Goal: Information Seeking & Learning: Learn about a topic

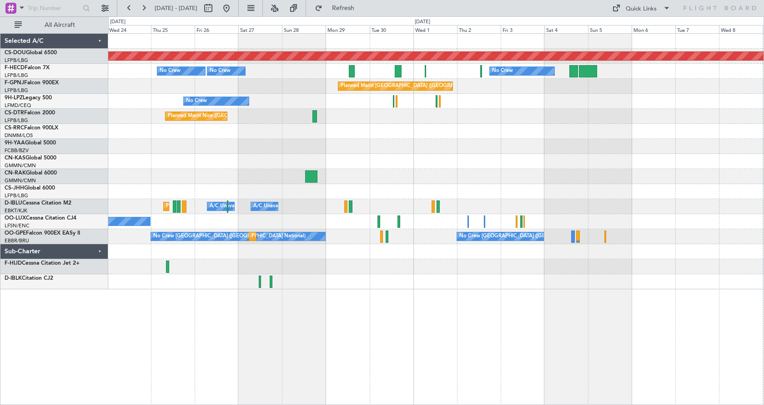
click at [257, 334] on div "Planned Maint London ([GEOGRAPHIC_DATA]) No Crew Planned Maint [GEOGRAPHIC_DATA…" at bounding box center [436, 218] width 656 height 371
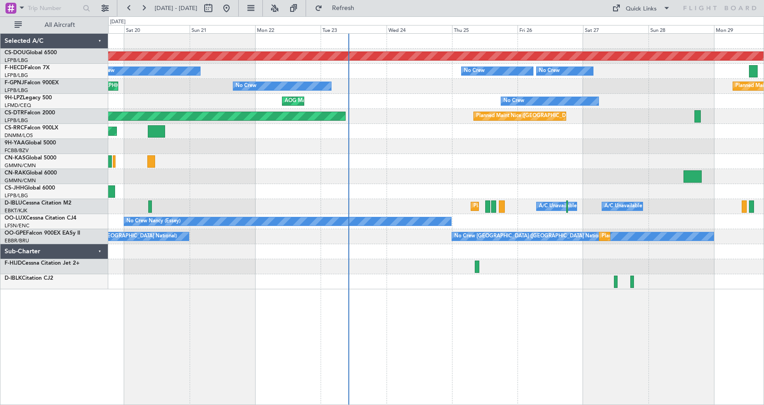
click at [0, 157] on div "Planned Maint London (Biggin Hill) Planned Maint Paris (Le Bourget) No Crew No …" at bounding box center [382, 210] width 764 height 388
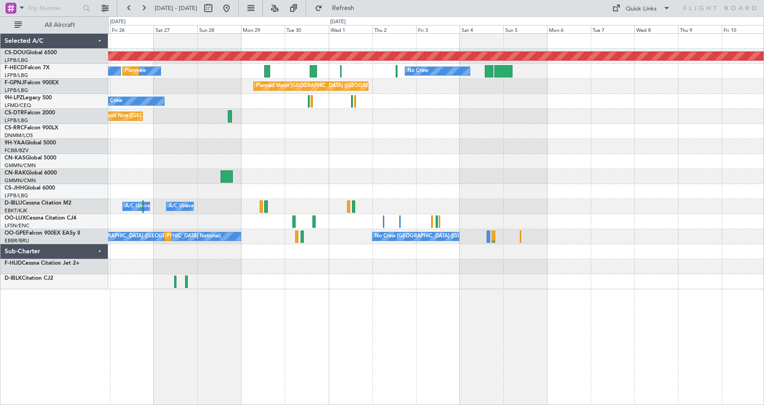
click at [0, 233] on div "Planned Maint London (Biggin Hill) No Crew No Crew Planned Maint Paris (Le Bour…" at bounding box center [382, 210] width 764 height 388
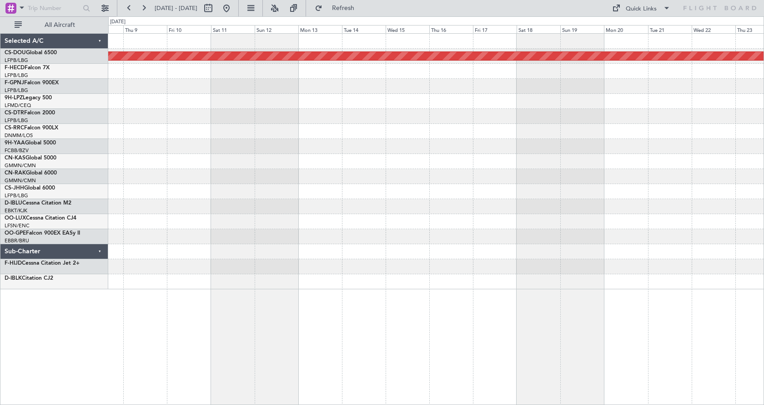
click at [221, 233] on div "Planned Maint London ([GEOGRAPHIC_DATA])" at bounding box center [436, 161] width 656 height 255
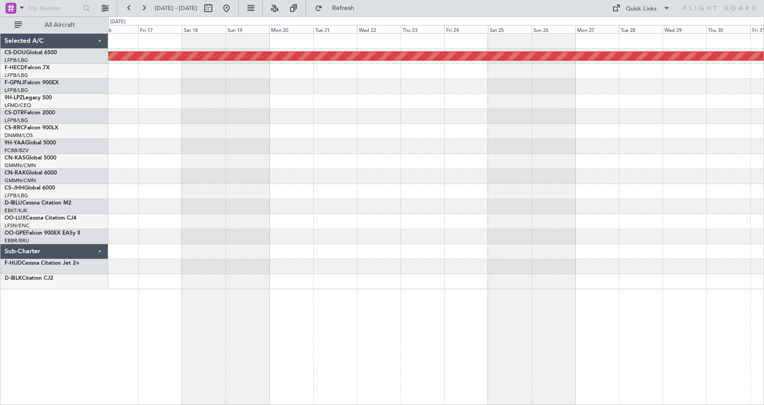
click at [177, 197] on div "Planned Maint London ([GEOGRAPHIC_DATA])" at bounding box center [436, 161] width 656 height 255
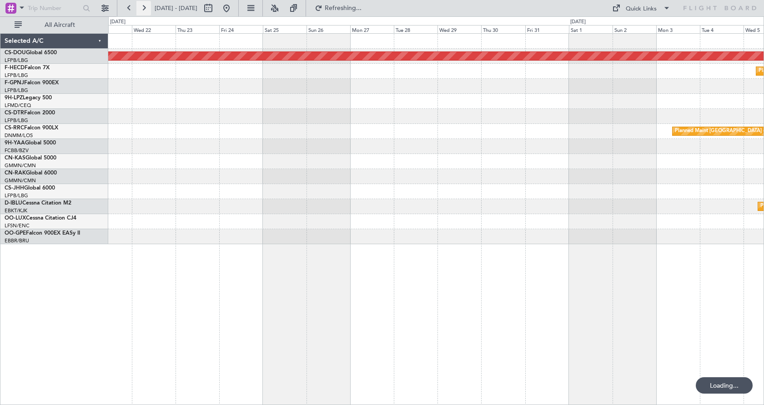
click at [145, 9] on button at bounding box center [144, 8] width 15 height 15
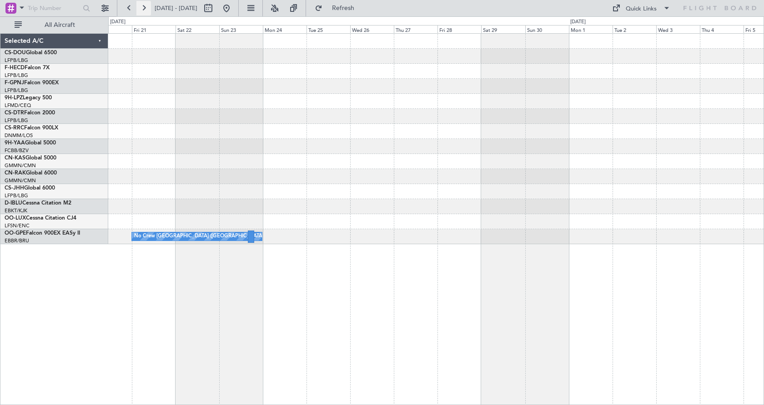
click at [145, 9] on button at bounding box center [144, 8] width 15 height 15
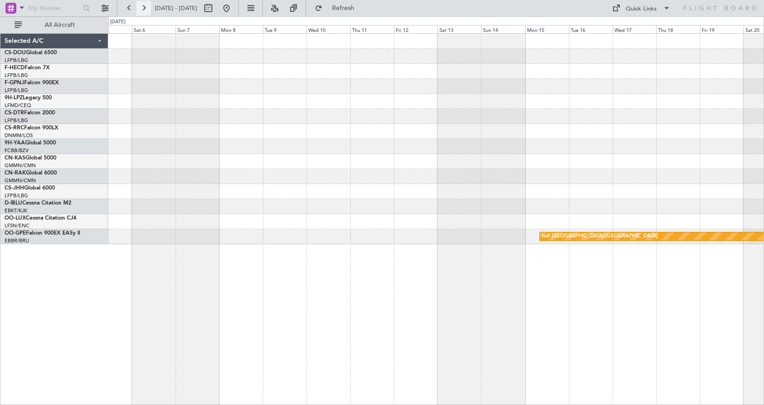
click at [146, 10] on button at bounding box center [144, 8] width 15 height 15
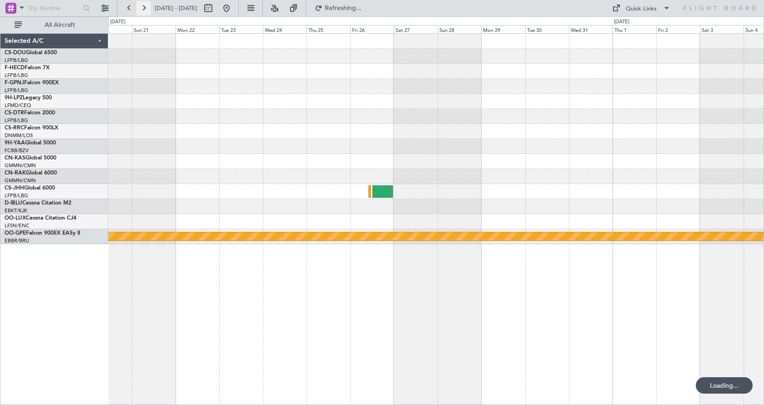
click at [146, 10] on button at bounding box center [144, 8] width 15 height 15
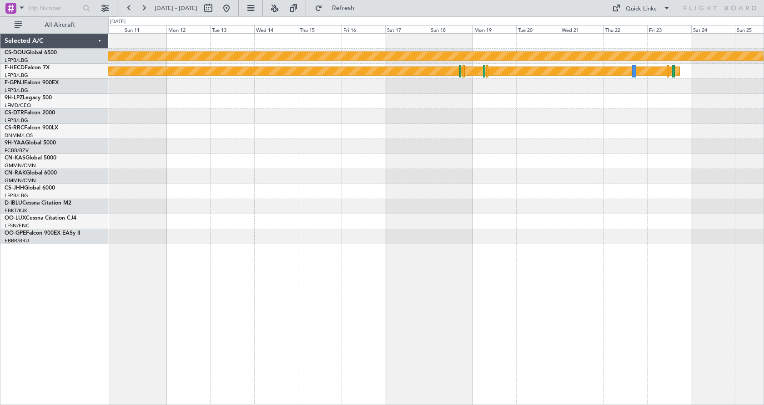
click at [277, 370] on div "Planned Maint London (Biggin Hill) Planned Maint Paris (Le Bourget)" at bounding box center [436, 218] width 656 height 371
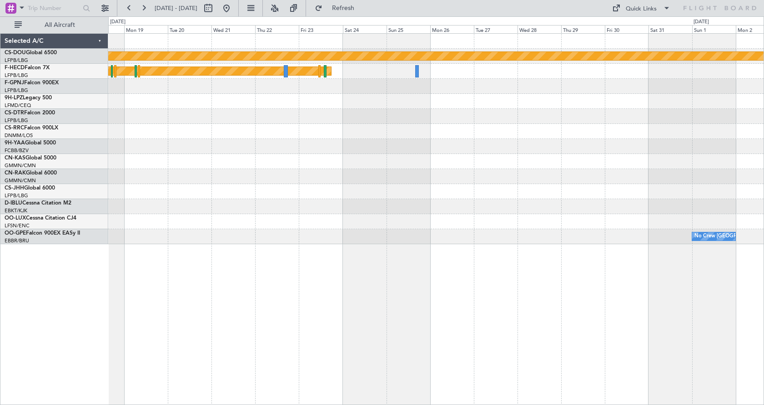
click at [218, 381] on div "Planned Maint London (Biggin Hill) Planned Maint Paris (Le Bourget) No Crew Bru…" at bounding box center [436, 218] width 656 height 371
click at [234, 6] on button at bounding box center [226, 8] width 15 height 15
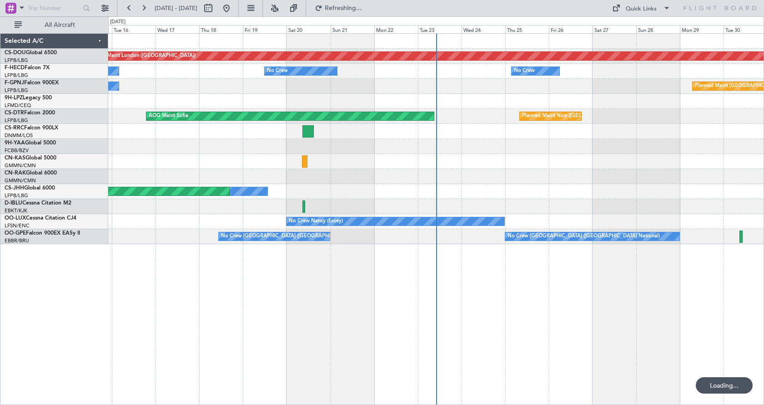
click at [289, 358] on div "Planned Maint London (Biggin Hill) No Crew No Crew No Crew Planned Maint Paris …" at bounding box center [436, 218] width 656 height 371
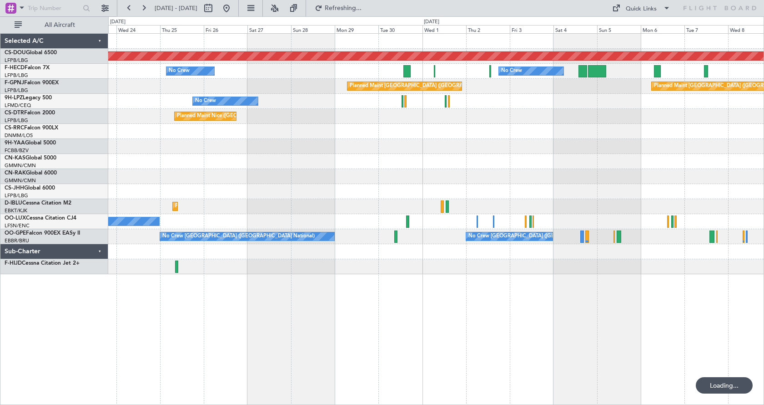
click at [143, 376] on div "Planned Maint London (Biggin Hill) No Crew No Crew No Crew No Crew Planned Main…" at bounding box center [436, 218] width 656 height 371
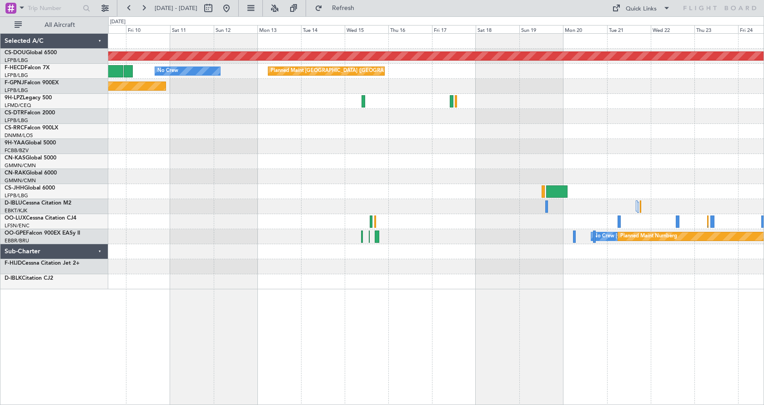
click at [45, 404] on html "15 Sep 2025 - 30 Sep 2025 Refresh Quick Links All Aircraft Planned Maint London…" at bounding box center [382, 202] width 764 height 405
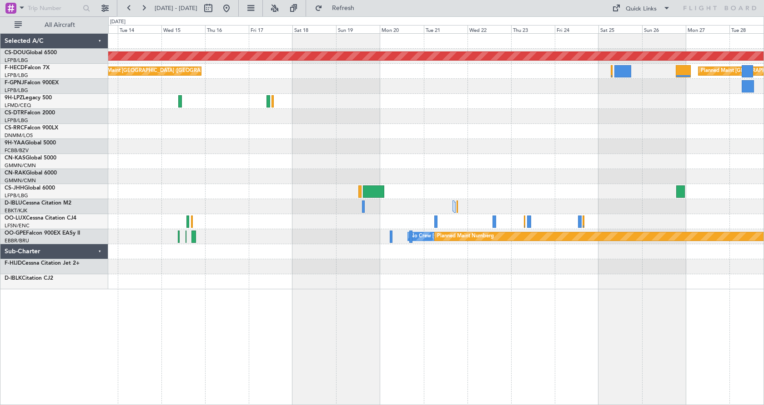
click at [338, 354] on div "Planned Maint London (Biggin Hill) Planned Maint Paris (Le Bourget) Planned Mai…" at bounding box center [436, 218] width 656 height 371
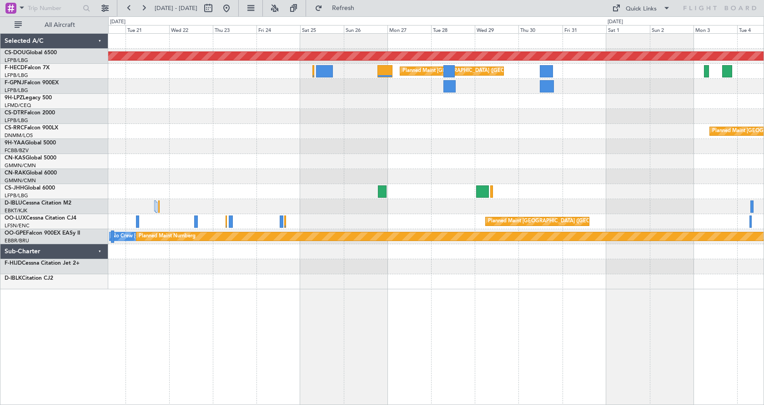
click at [212, 386] on div "Planned Maint London (Biggin Hill) Planned Maint Paris (Le Bourget) Planned Mai…" at bounding box center [436, 218] width 656 height 371
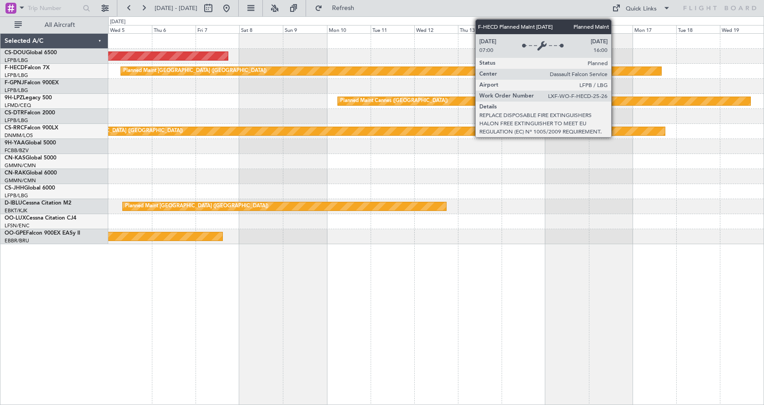
click at [196, 367] on div "Planned Maint London (Biggin Hill) Planned Maint Paris (Le Bourget) Planned Mai…" at bounding box center [436, 218] width 656 height 371
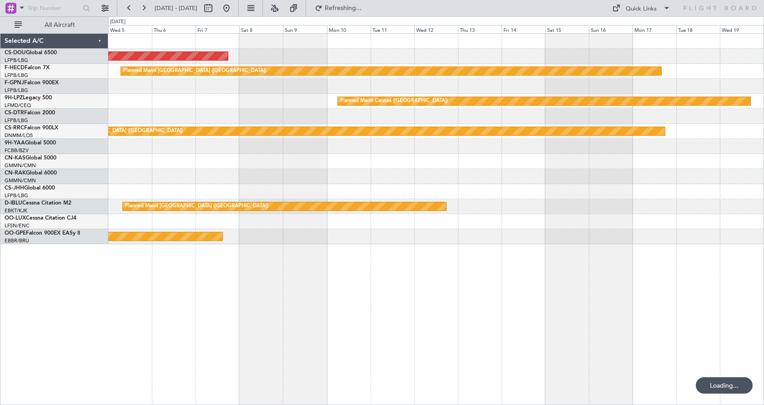
click at [310, 326] on div "Planned Maint London (Biggin Hill) Planned Maint Paris (Le Bourget) Planned Mai…" at bounding box center [436, 218] width 656 height 371
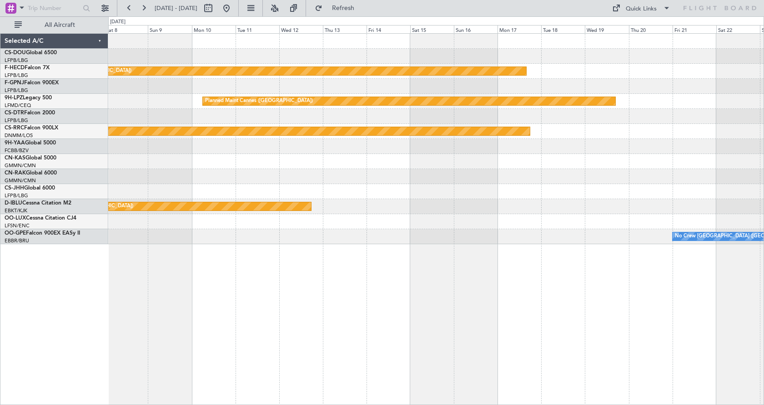
click at [378, 328] on div "Planned Maint London (Biggin Hill) Planned Maint Paris (Le Bourget) Planned Mai…" at bounding box center [436, 218] width 656 height 371
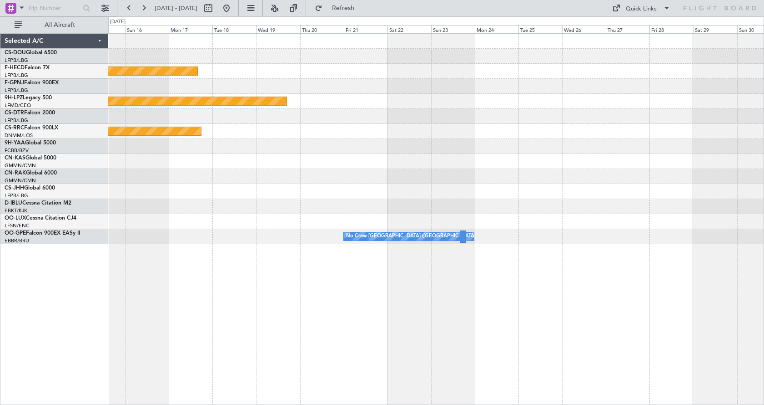
click at [108, 368] on div "Planned Maint Paris (Le Bourget) Planned Maint Cannes (Mandelieu) Planned Maint…" at bounding box center [382, 210] width 764 height 388
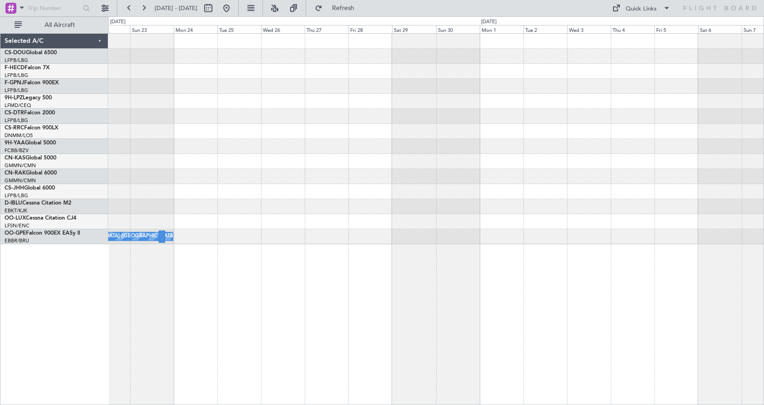
click at [326, 359] on div "Planned Maint Cannes (Mandelieu) No Crew Brussels (Brussels National)" at bounding box center [436, 218] width 656 height 371
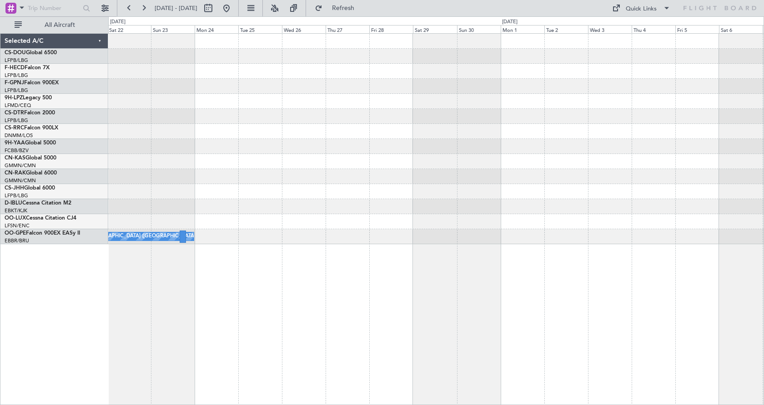
click at [489, 332] on div "Planned Maint Cannes (Mandelieu) No Crew Brussels (Brussels National)" at bounding box center [436, 218] width 656 height 371
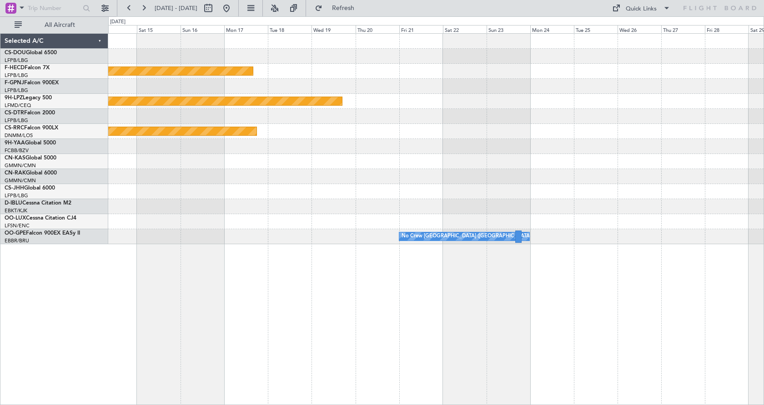
click at [634, 330] on div "Planned Maint Paris (Le Bourget) Planned Maint Cannes (Mandelieu) Planned Maint…" at bounding box center [436, 218] width 656 height 371
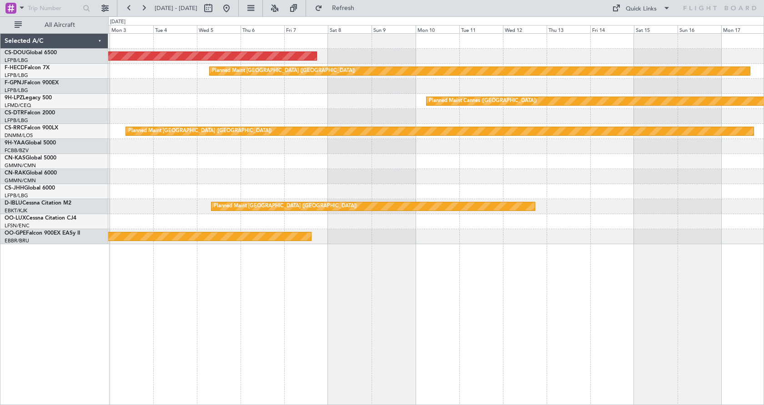
click at [584, 348] on div "Planned Maint London (Biggin Hill) Planned Maint Paris (Le Bourget) Planned Mai…" at bounding box center [436, 218] width 656 height 371
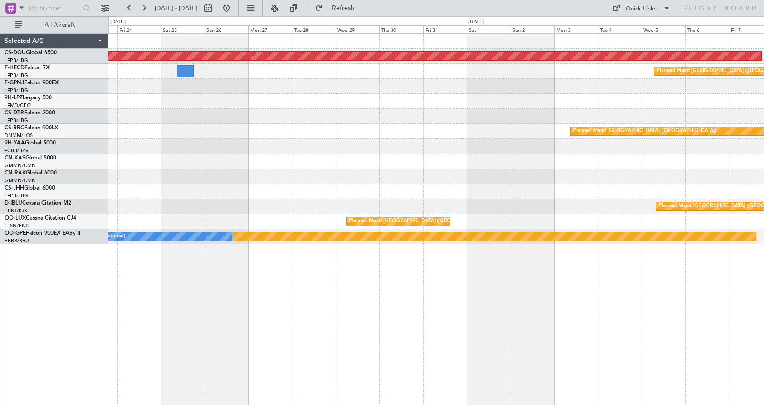
click at [642, 359] on div "Planned Maint London (Biggin Hill) Planned Maint Paris (Le Bourget) Planned Mai…" at bounding box center [436, 218] width 656 height 371
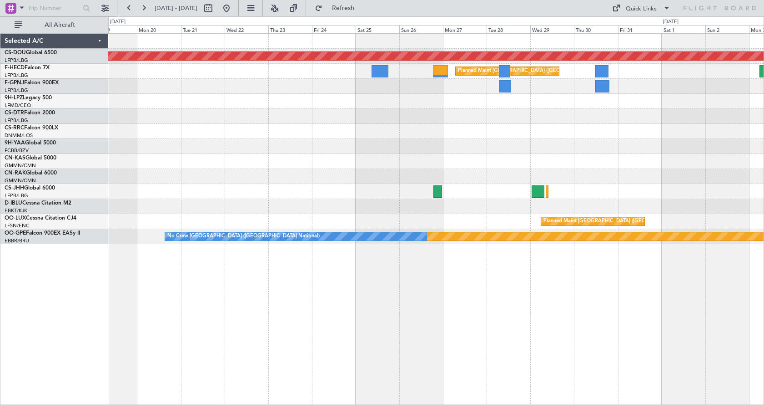
click at [494, 335] on div "Planned Maint London (Biggin Hill) Planned Maint Paris (Le Bourget) Planned Mai…" at bounding box center [436, 218] width 656 height 371
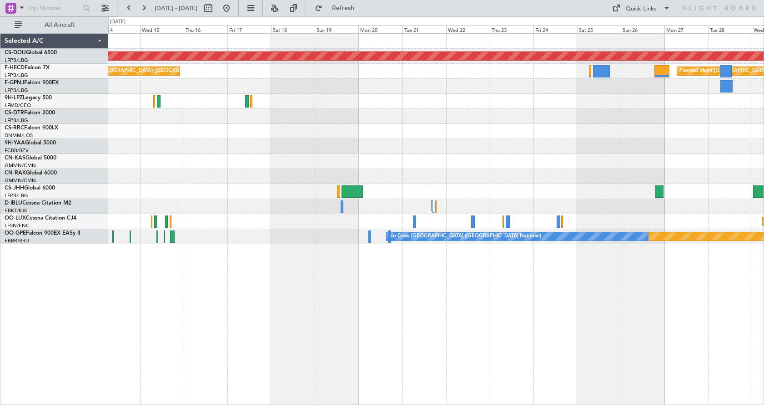
click at [421, 317] on div "Planned Maint London (Biggin Hill) Planned Maint Paris (Le Bourget) Planned Mai…" at bounding box center [436, 218] width 656 height 371
click at [369, 305] on div "Planned Maint London (Biggin Hill) Planned Maint Paris (Le Bourget) Planned Mai…" at bounding box center [436, 218] width 656 height 371
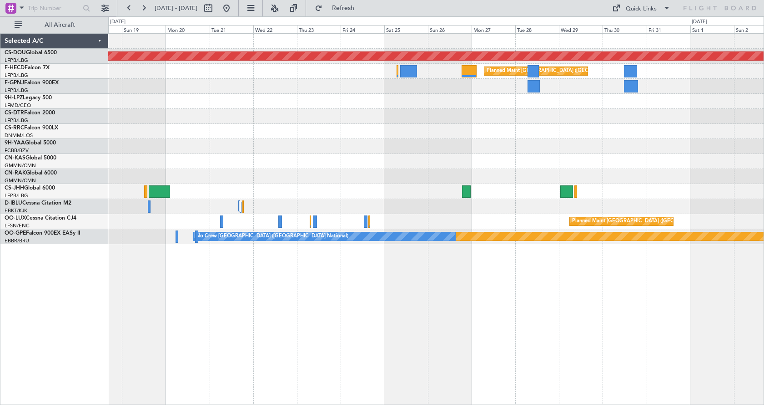
click at [192, 324] on div "Planned Maint London (Biggin Hill) Planned Maint Paris (Le Bourget) Planned Mai…" at bounding box center [436, 218] width 656 height 371
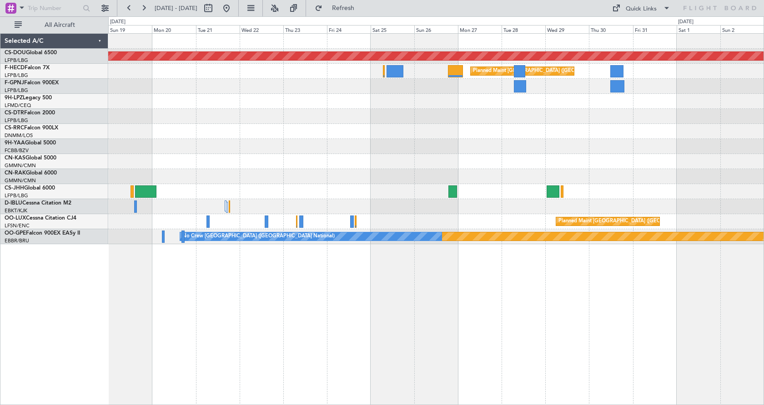
click at [149, 354] on div "Planned Maint London (Biggin Hill) Planned Maint Paris (Le Bourget) Planned Mai…" at bounding box center [436, 218] width 656 height 371
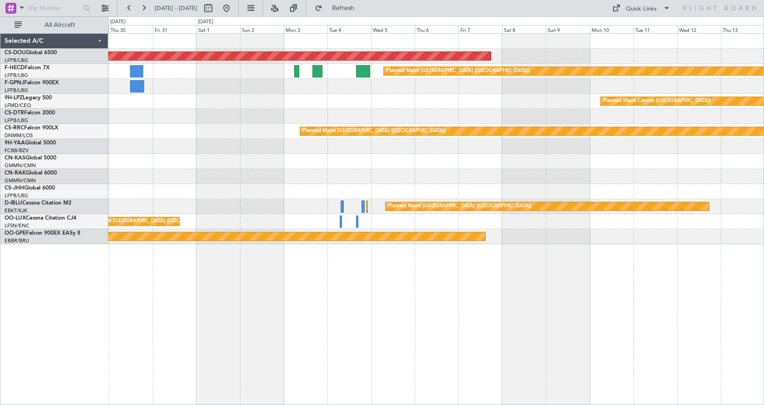
click at [121, 356] on div "Planned Maint London (Biggin Hill) Planned Maint Paris (Le Bourget) Planned Mai…" at bounding box center [436, 218] width 656 height 371
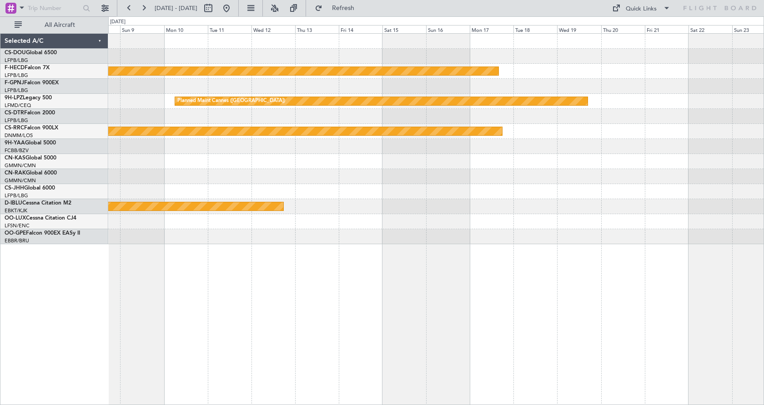
click at [130, 350] on div "Planned Maint London (Biggin Hill) Planned Maint Paris (Le Bourget) Planned Mai…" at bounding box center [436, 218] width 656 height 371
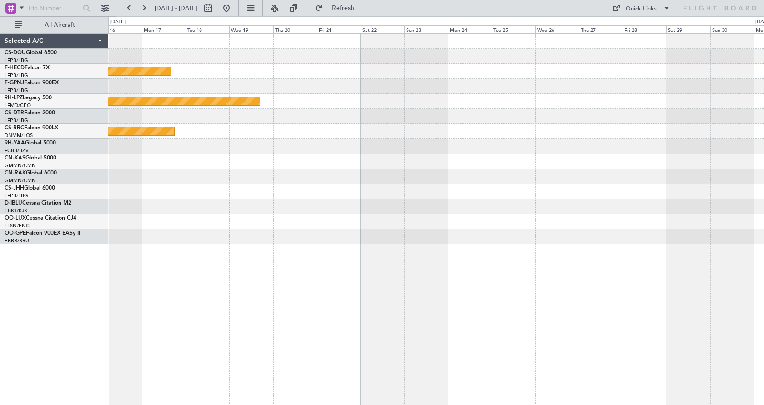
click at [282, 335] on div "Planned Maint Paris (Le Bourget) Planned Maint Cannes (Mandelieu) Planned Maint…" at bounding box center [436, 218] width 656 height 371
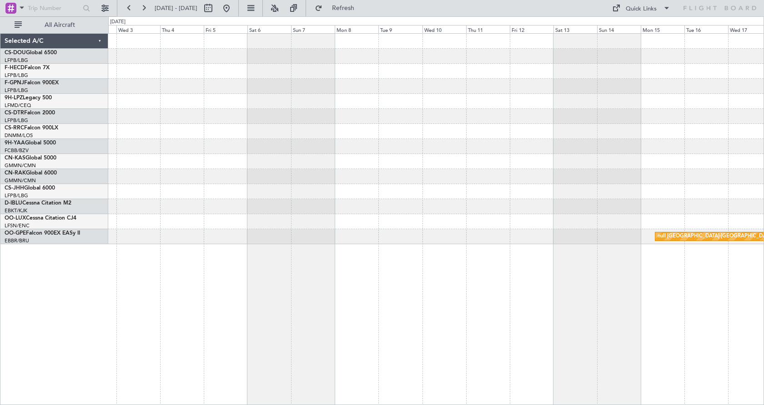
click at [142, 342] on div "null Kortrijk-Wevelgem" at bounding box center [436, 218] width 656 height 371
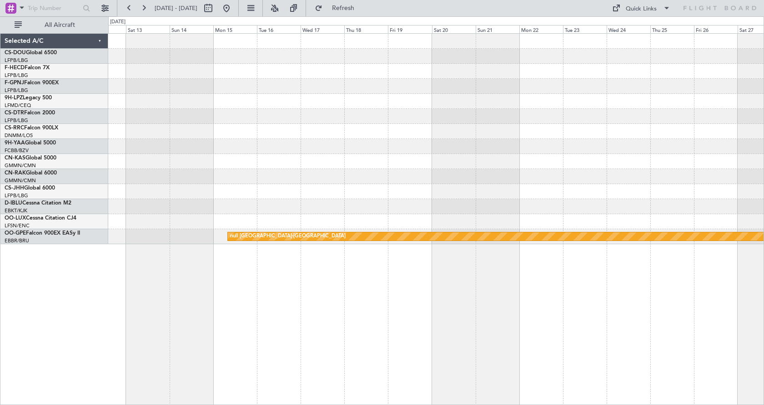
click at [192, 359] on div "null Kortrijk-Wevelgem" at bounding box center [436, 218] width 656 height 371
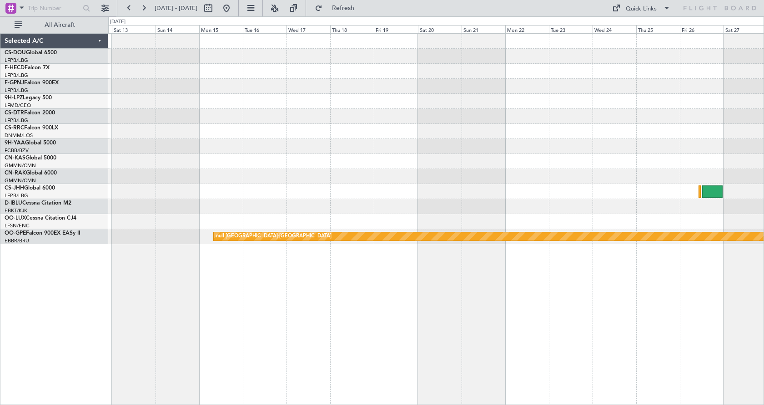
click at [298, 328] on div "null Kortrijk-Wevelgem" at bounding box center [436, 218] width 656 height 371
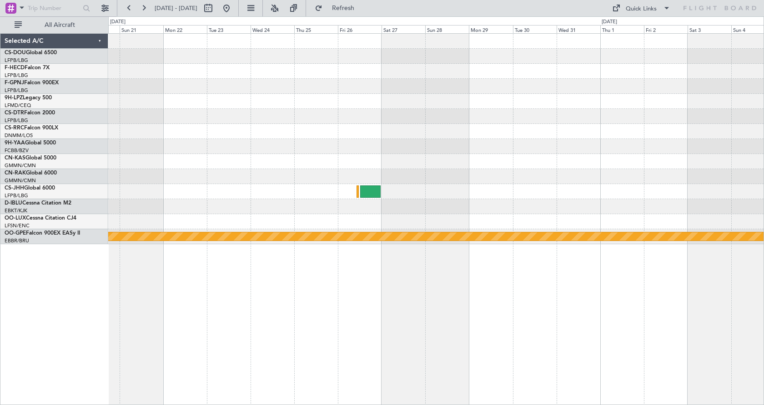
click at [362, 354] on div "Planned Maint London (Biggin Hill) Planned Maint Paris (Le Bourget) null Kortri…" at bounding box center [436, 218] width 656 height 371
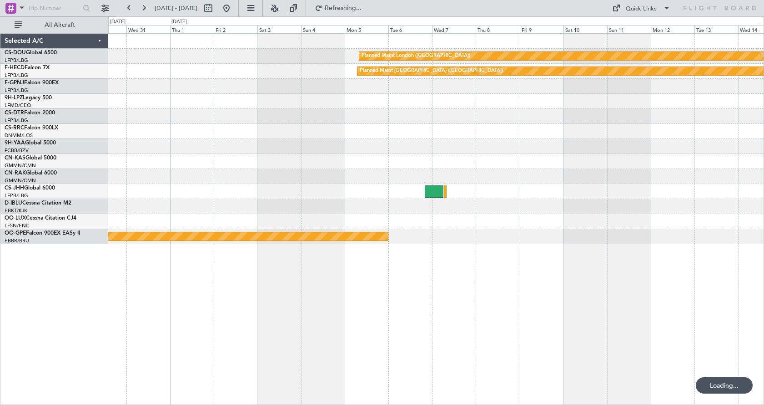
click at [459, 330] on div "Planned Maint London (Biggin Hill) Planned Maint Paris (Le Bourget) null Kortri…" at bounding box center [436, 218] width 656 height 371
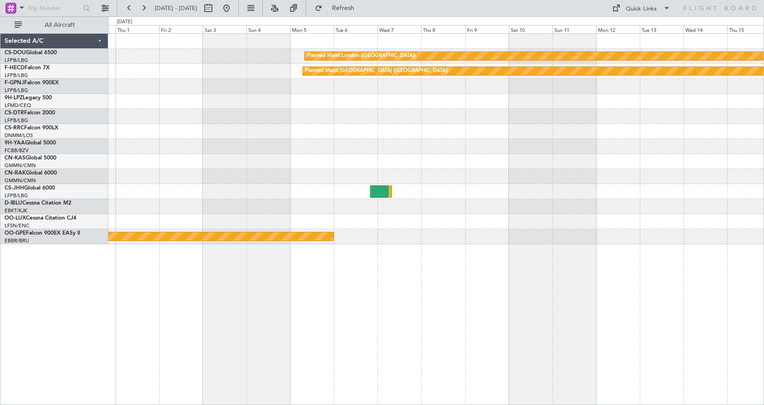
click at [185, 166] on div "Planned Maint London (Biggin Hill) Planned Maint Paris (Le Bourget) null Kortri…" at bounding box center [436, 139] width 656 height 210
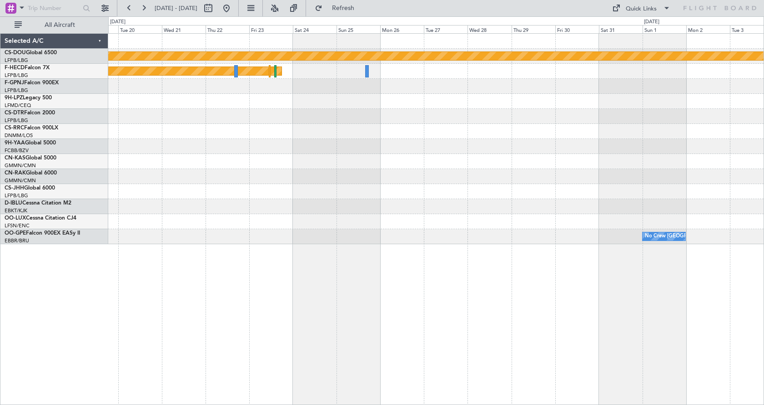
click at [470, 310] on div "Planned Maint London (Biggin Hill) Planned Maint Paris (Le Bourget) No Crew Bru…" at bounding box center [436, 218] width 656 height 371
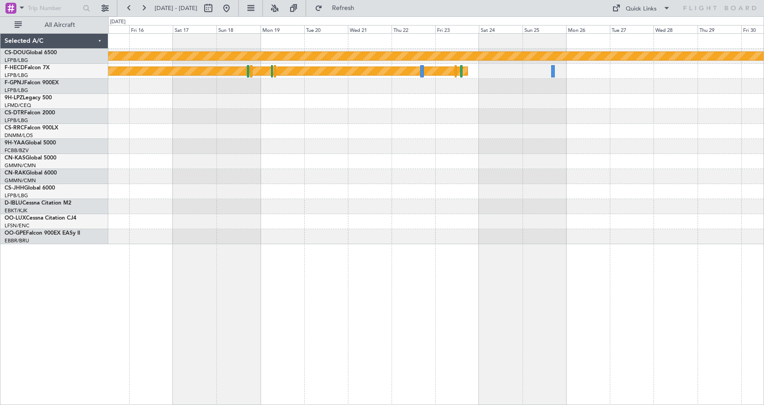
click at [312, 262] on div "Planned Maint London (Biggin Hill) Planned Maint Paris (Le Bourget) No Crew Bru…" at bounding box center [436, 218] width 656 height 371
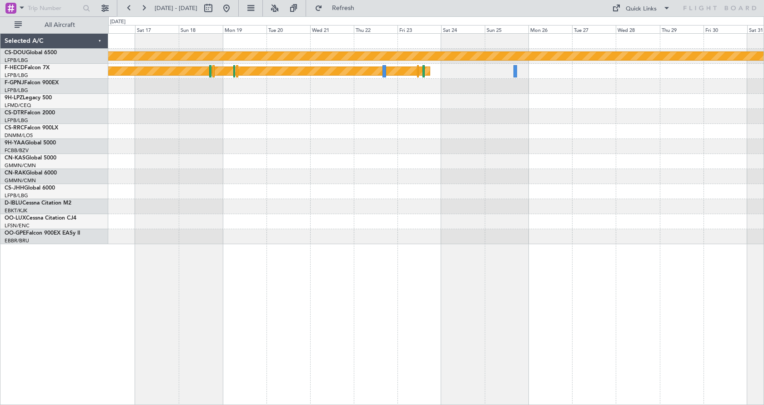
click at [560, 268] on div "Planned Maint London (Biggin Hill) Planned Maint Paris (Le Bourget) No Crew Bru…" at bounding box center [436, 218] width 656 height 371
click at [590, 288] on div "Planned Maint London (Biggin Hill) Planned Maint Paris (Le Bourget) No Crew Bru…" at bounding box center [436, 218] width 656 height 371
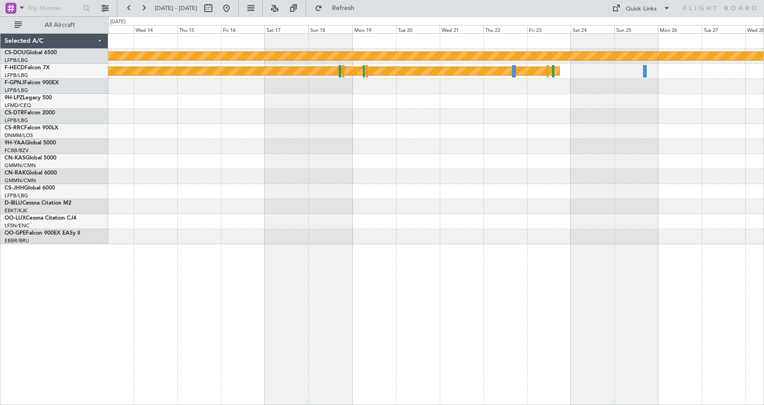
click at [474, 304] on div "Planned Maint London (Biggin Hill) Planned Maint Paris (Le Bourget) No Crew Bru…" at bounding box center [436, 218] width 656 height 371
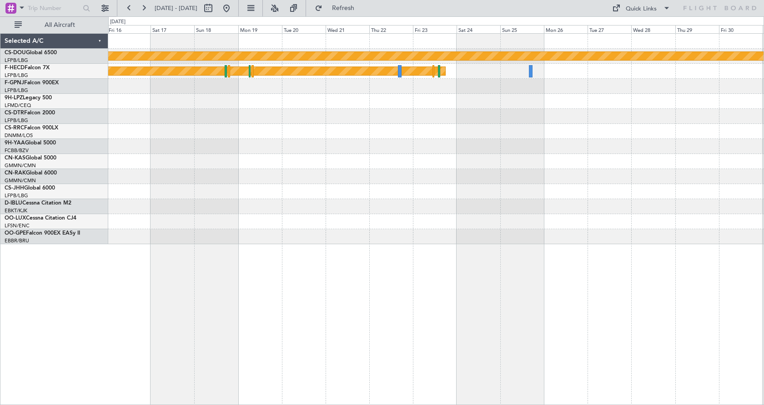
click at [548, 281] on div "Planned Maint London (Biggin Hill) Planned Maint Paris (Le Bourget) No Crew Bru…" at bounding box center [436, 218] width 656 height 371
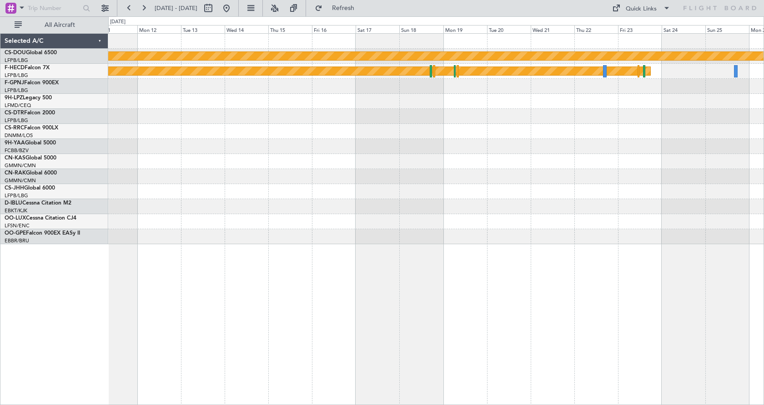
click at [427, 308] on div "Planned Maint London (Biggin Hill) Planned Maint Paris (Le Bourget)" at bounding box center [436, 218] width 656 height 371
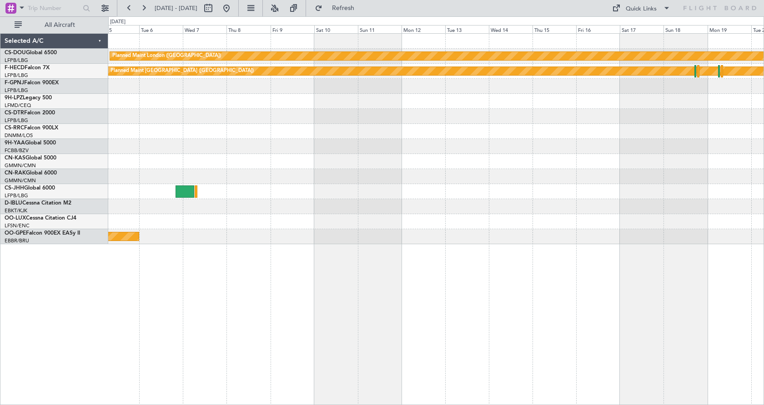
click at [377, 315] on div "Planned Maint London (Biggin Hill) Planned Maint Paris (Le Bourget) null Kortri…" at bounding box center [436, 218] width 656 height 371
click at [273, 318] on div "Planned Maint London (Biggin Hill) Planned Maint Paris (Le Bourget) null Kortri…" at bounding box center [436, 218] width 656 height 371
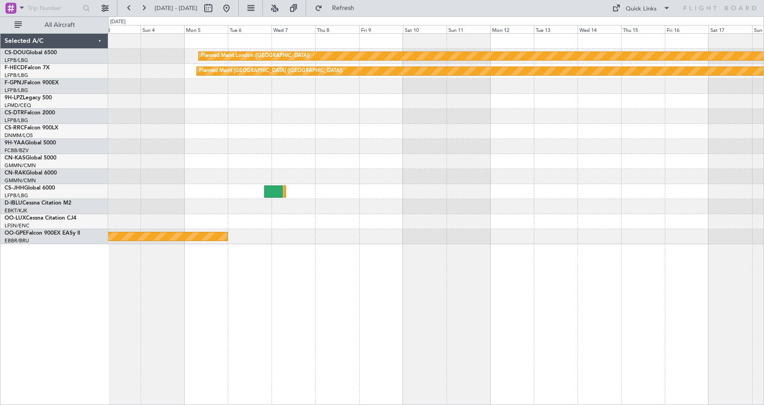
click at [311, 319] on div "Planned Maint London (Biggin Hill) Planned Maint Paris (Le Bourget) null Kortri…" at bounding box center [436, 218] width 656 height 371
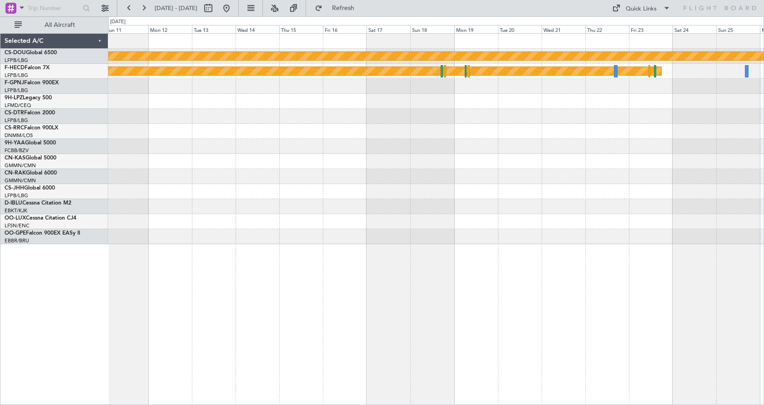
click at [228, 330] on div "Planned Maint London (Biggin Hill) Planned Maint Paris (Le Bourget)" at bounding box center [436, 218] width 656 height 371
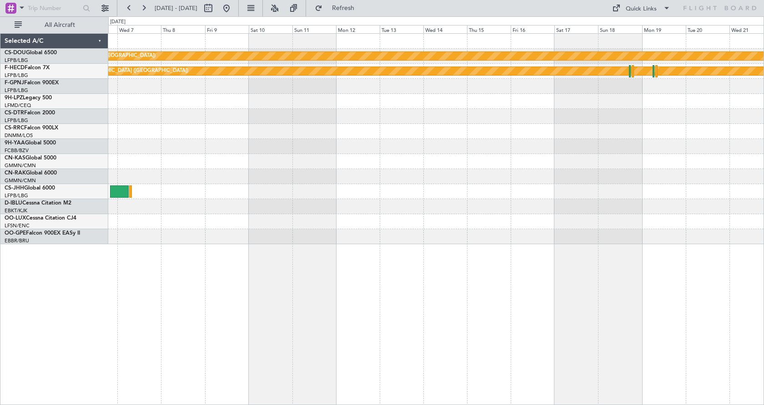
click at [425, 365] on div "Planned Maint London (Biggin Hill) Planned Maint Paris (Le Bourget) null Kortri…" at bounding box center [436, 218] width 656 height 371
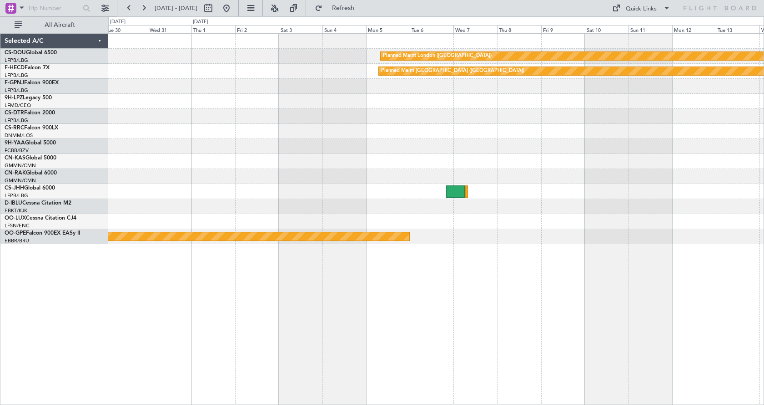
click at [518, 335] on div "Planned Maint London (Biggin Hill) Planned Maint Paris (Le Bourget) null Kortri…" at bounding box center [436, 218] width 656 height 371
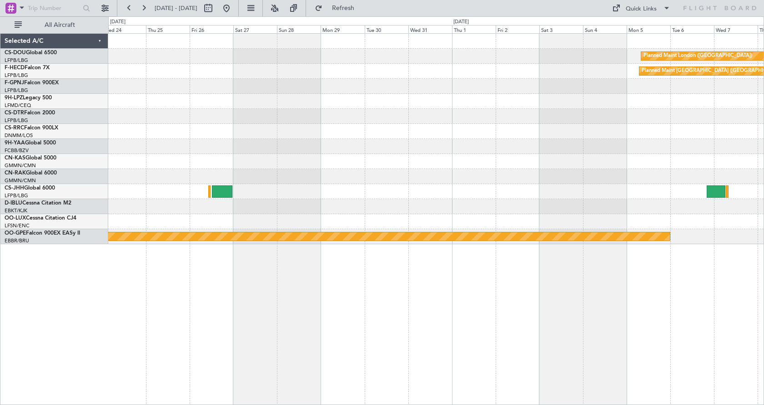
click at [506, 293] on div "Planned Maint London (Biggin Hill) Planned Maint Paris (Le Bourget) null Kortri…" at bounding box center [436, 218] width 656 height 371
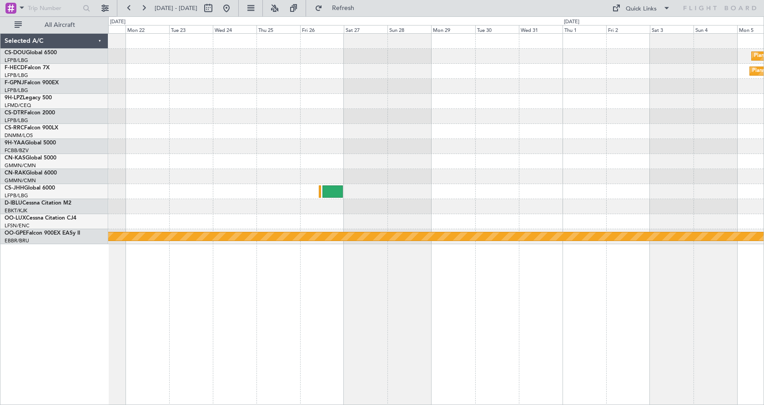
click at [481, 355] on div "Planned Maint London (Biggin Hill) Planned Maint Paris (Le Bourget) null Kortri…" at bounding box center [436, 218] width 656 height 371
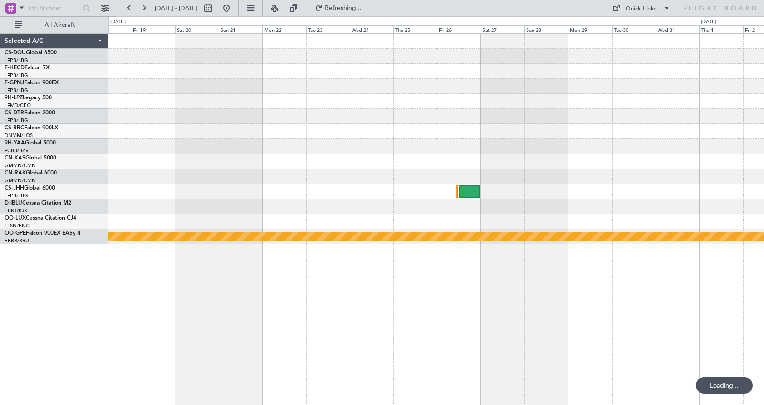
click at [506, 357] on div "Planned Maint London (Biggin Hill) Planned Maint Paris (Le Bourget) null Kortri…" at bounding box center [436, 218] width 656 height 371
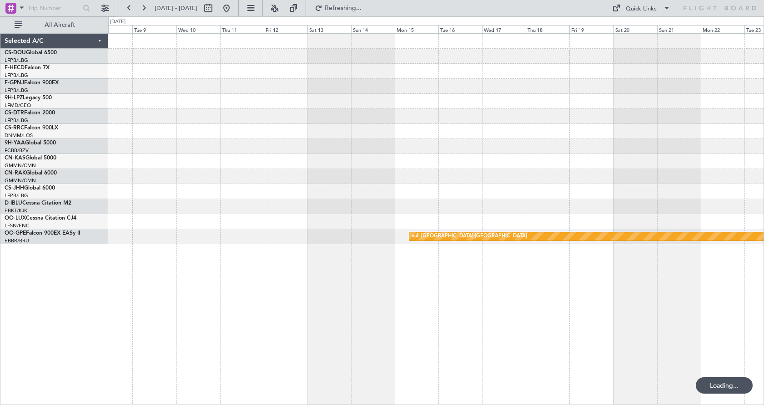
click at [527, 332] on div "null Kortrijk-Wevelgem" at bounding box center [436, 218] width 656 height 371
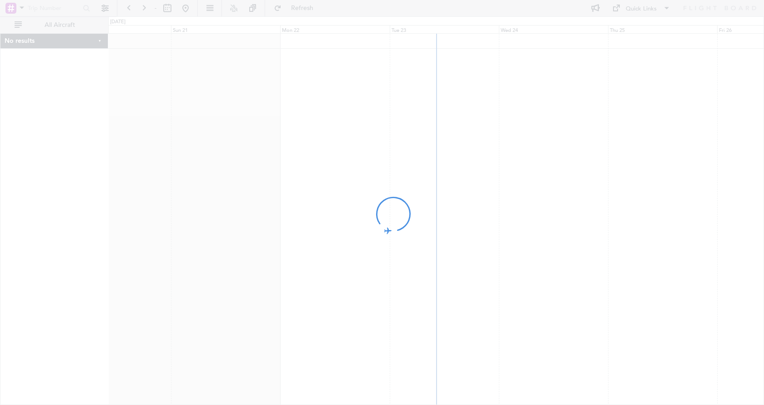
drag, startPoint x: 681, startPoint y: 277, endPoint x: 373, endPoint y: 270, distance: 308.1
click at [432, 275] on div at bounding box center [382, 202] width 764 height 405
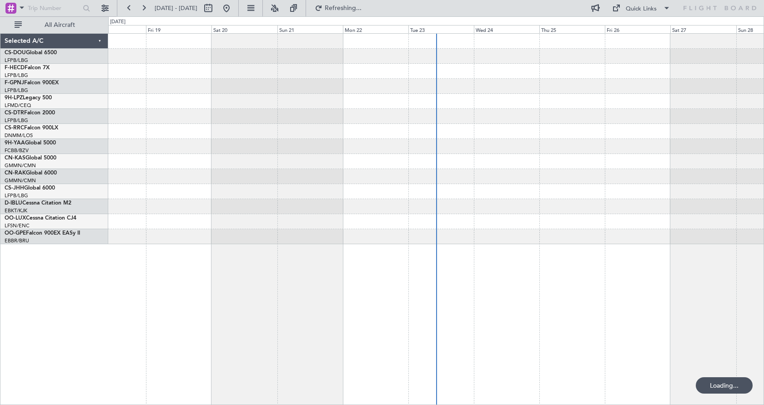
click at [302, 290] on div at bounding box center [436, 218] width 656 height 371
click at [309, 290] on div at bounding box center [436, 218] width 656 height 371
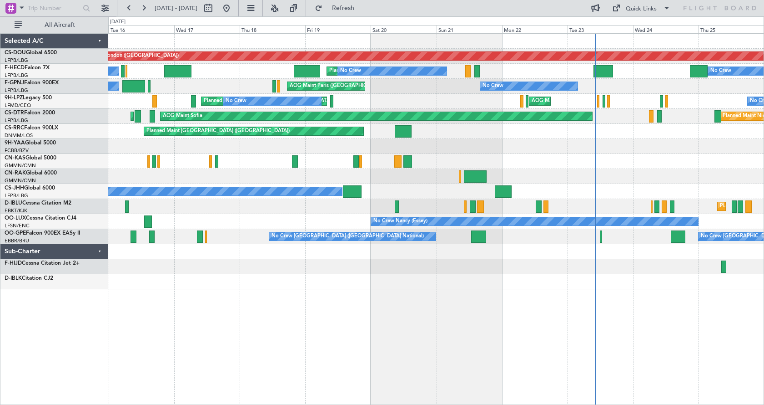
click at [525, 281] on div "Planned Maint London ([GEOGRAPHIC_DATA]) Planned Maint [GEOGRAPHIC_DATA] ([GEOG…" at bounding box center [436, 218] width 656 height 371
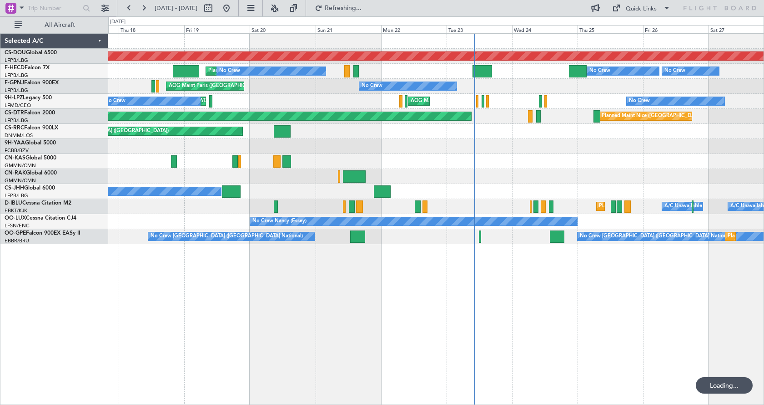
click at [139, 375] on div "Planned Maint London ([GEOGRAPHIC_DATA]) Planned Maint [GEOGRAPHIC_DATA] ([GEOG…" at bounding box center [436, 218] width 656 height 371
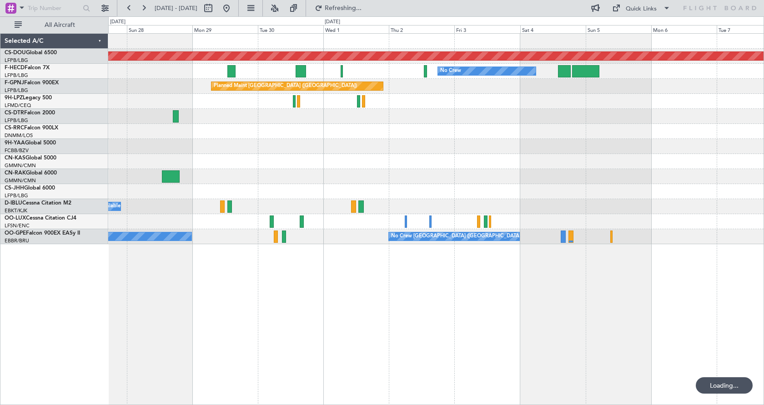
click at [132, 360] on div "Planned Maint London ([GEOGRAPHIC_DATA]) No Crew No Crew Planned Maint [GEOGRAP…" at bounding box center [436, 218] width 656 height 371
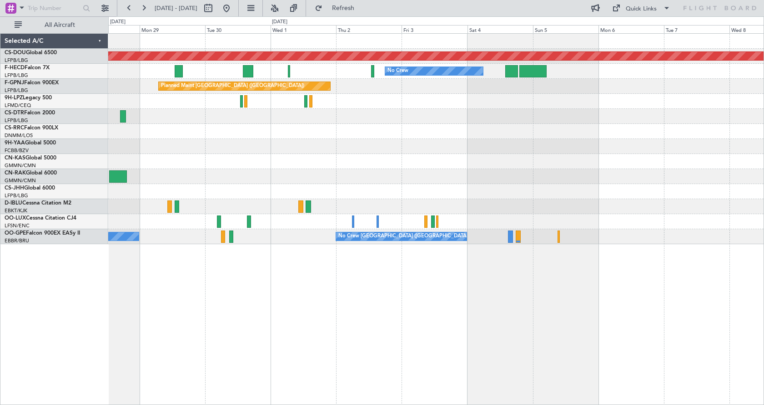
click at [35, 345] on div "Planned Maint London ([GEOGRAPHIC_DATA]) No Crew No Crew Planned Maint [GEOGRAP…" at bounding box center [382, 210] width 764 height 388
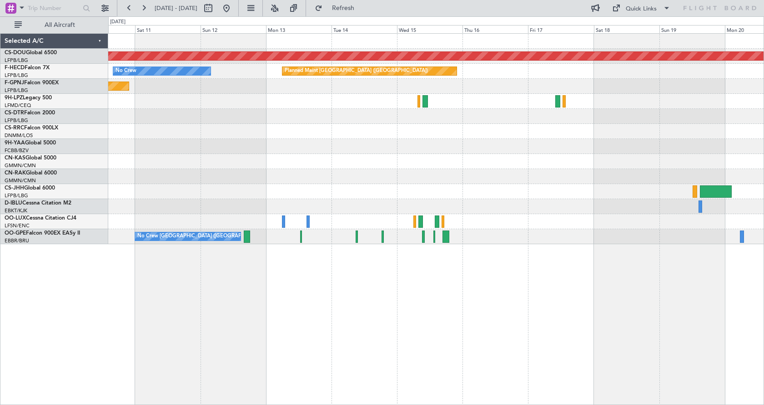
click at [58, 393] on div "Planned Maint London ([GEOGRAPHIC_DATA]) No Crew Planned Maint [GEOGRAPHIC_DATA…" at bounding box center [382, 210] width 764 height 388
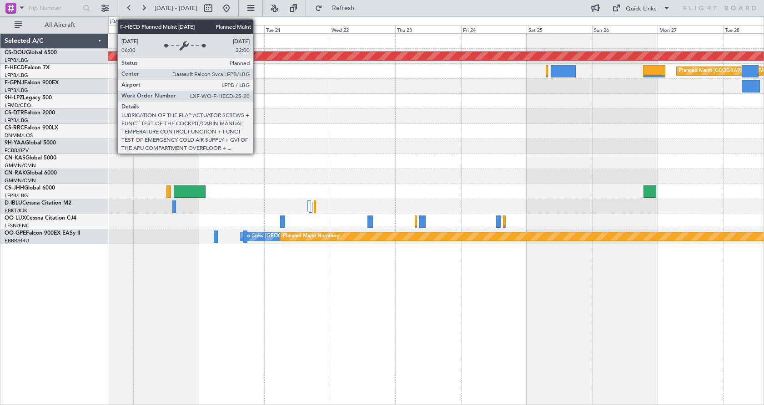
click at [179, 364] on div "Planned Maint London ([GEOGRAPHIC_DATA]) Planned Maint [GEOGRAPHIC_DATA] ([GEOG…" at bounding box center [436, 218] width 656 height 371
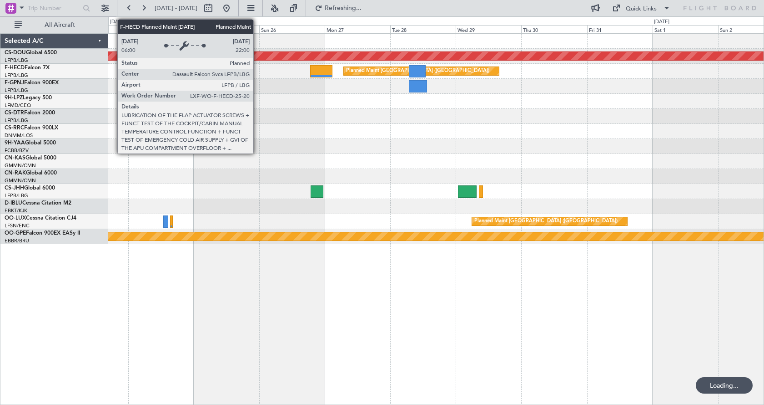
click at [205, 270] on div "Planned Maint London (Biggin Hill) Planned Maint Paris (Le Bourget) Planned Mai…" at bounding box center [436, 218] width 656 height 371
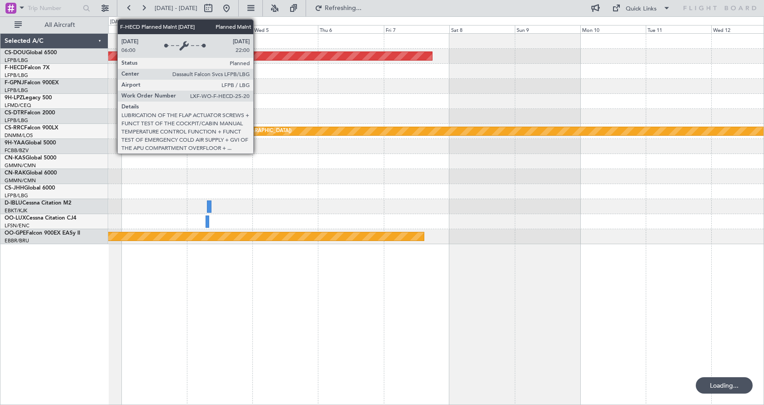
click at [142, 283] on div "Planned Maint London (Biggin Hill) Planned Maint Paris (Le Bourget) Planned Mai…" at bounding box center [436, 218] width 656 height 371
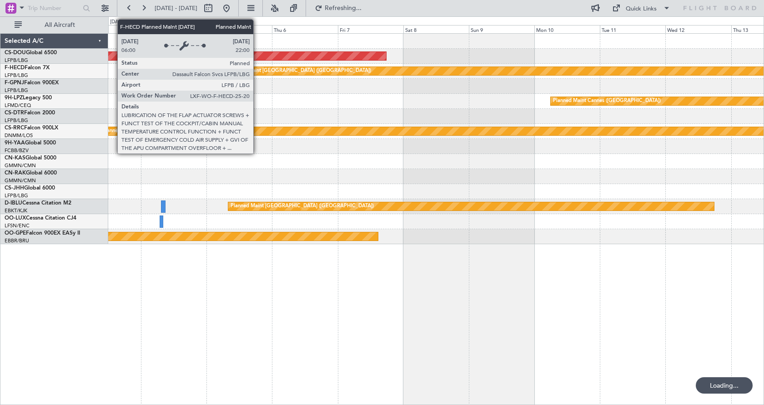
click at [149, 313] on div "Planned Maint London ([GEOGRAPHIC_DATA]) Planned Maint [GEOGRAPHIC_DATA] ([GEOG…" at bounding box center [436, 218] width 656 height 371
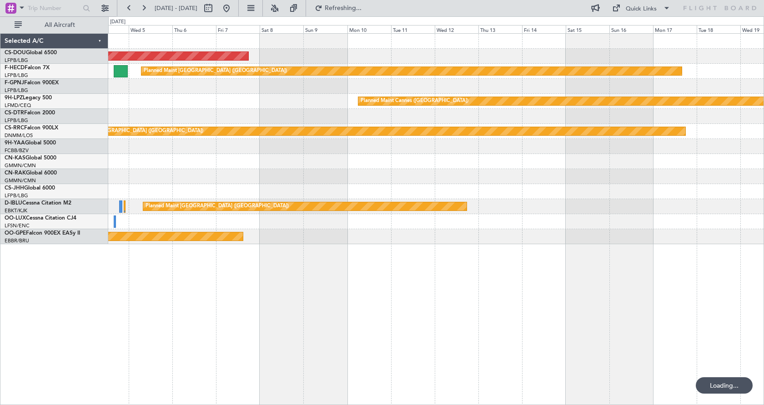
click at [498, 282] on div "Planned Maint London (Biggin Hill) Planned Maint Paris (Le Bourget) Planned Mai…" at bounding box center [436, 218] width 656 height 371
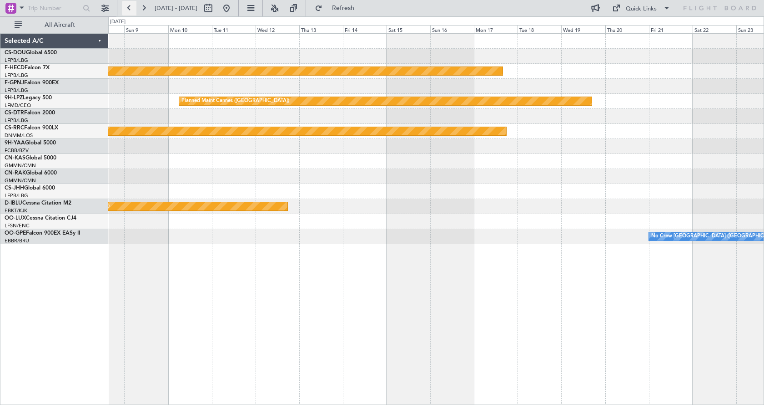
click at [133, 7] on button at bounding box center [129, 8] width 15 height 15
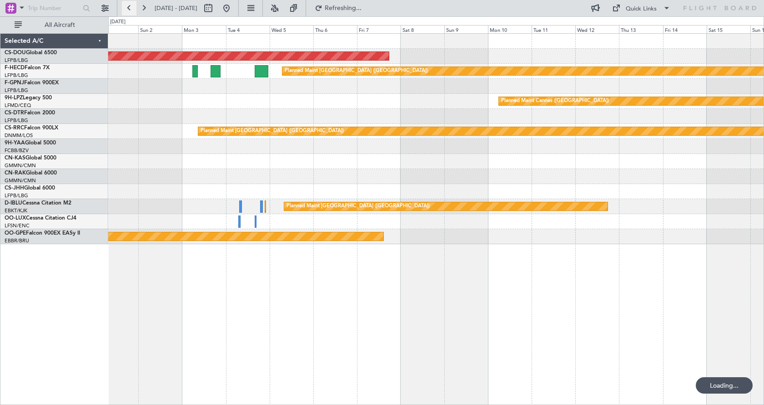
click at [132, 8] on button at bounding box center [129, 8] width 15 height 15
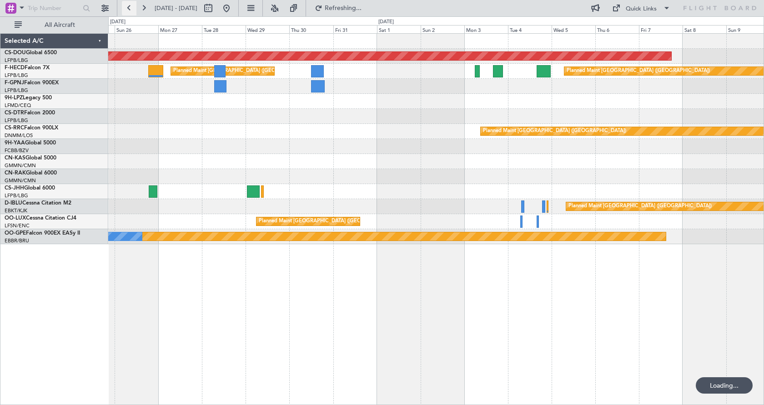
click at [132, 8] on button at bounding box center [129, 8] width 15 height 15
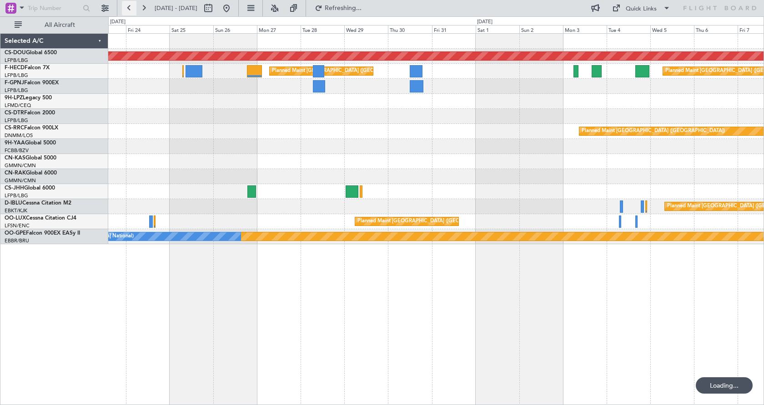
click at [131, 10] on button at bounding box center [129, 8] width 15 height 15
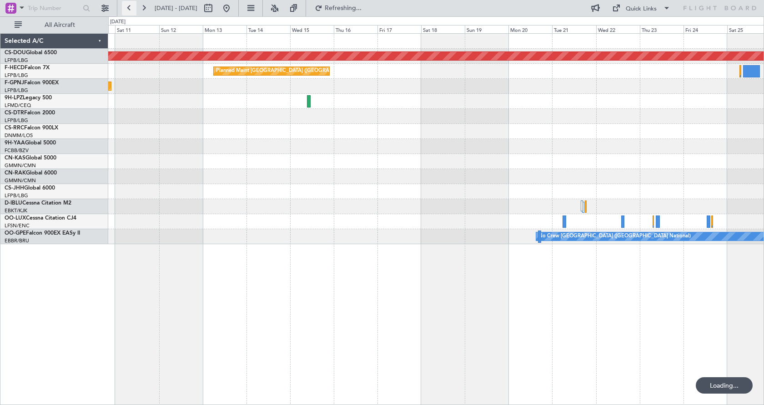
click at [131, 10] on button at bounding box center [129, 8] width 15 height 15
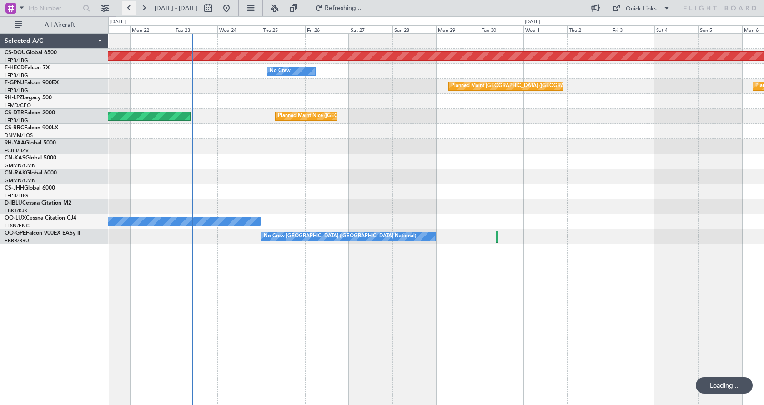
click at [131, 10] on button at bounding box center [129, 8] width 15 height 15
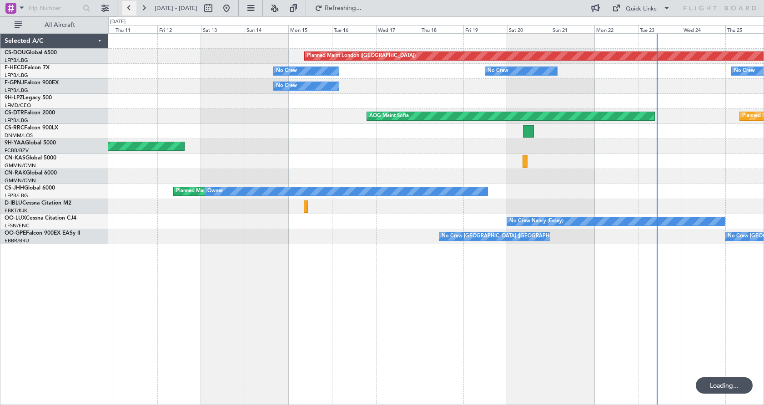
click at [131, 10] on button at bounding box center [129, 8] width 15 height 15
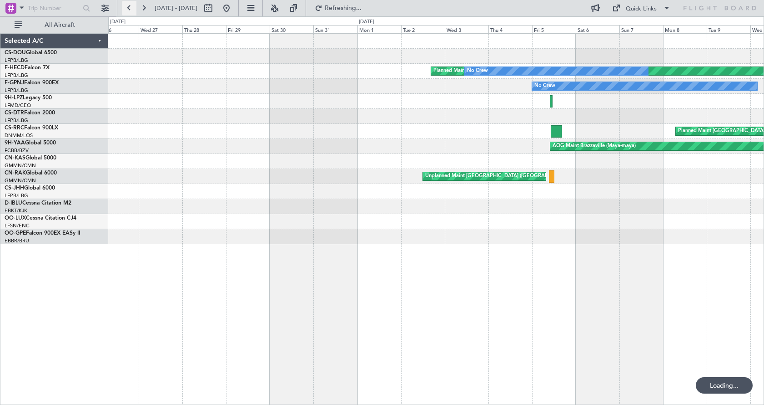
click at [131, 10] on button at bounding box center [129, 8] width 15 height 15
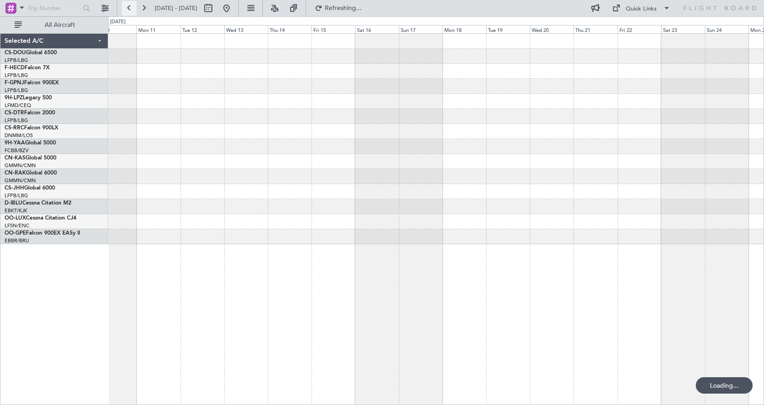
click at [131, 10] on button at bounding box center [129, 8] width 15 height 15
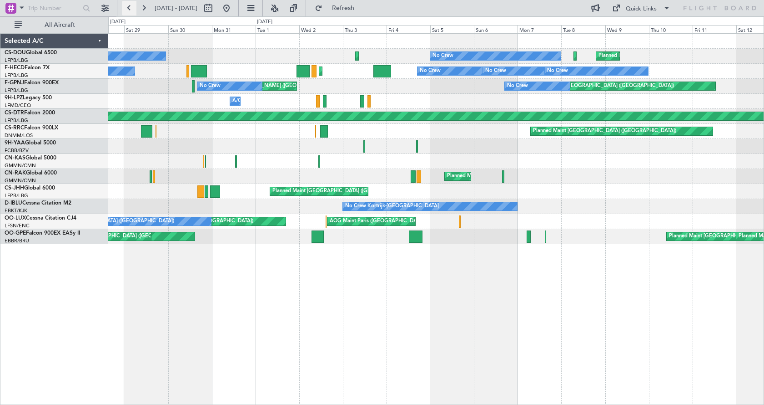
click at [130, 7] on button at bounding box center [129, 8] width 15 height 15
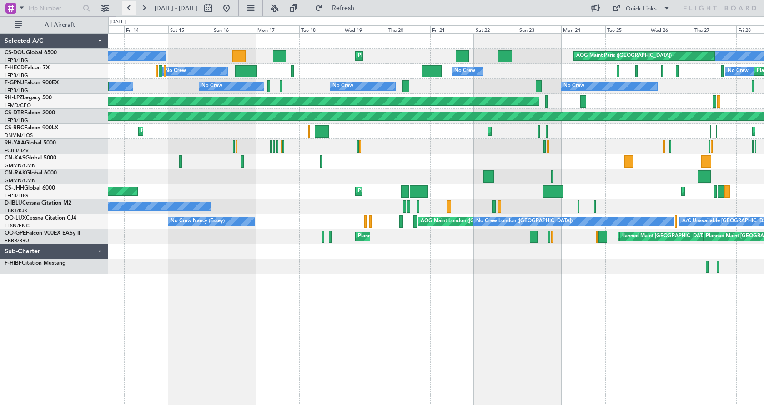
click at [129, 8] on button at bounding box center [129, 8] width 15 height 15
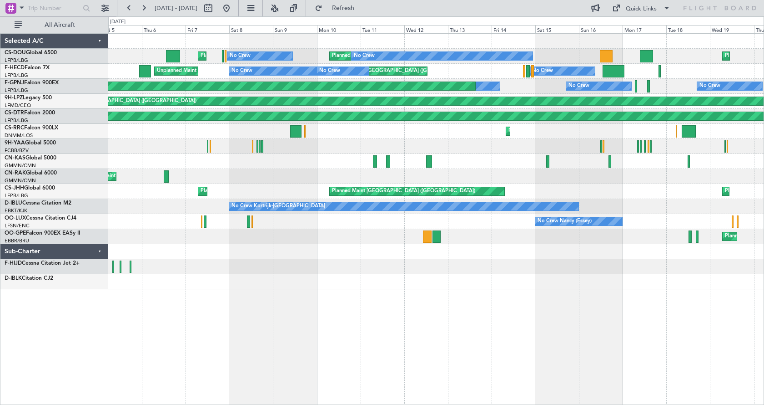
click at [349, 339] on div "Planned Maint Paris (Le Bourget) No Crew No Crew Planned Maint Paris (Le Bourge…" at bounding box center [436, 218] width 656 height 371
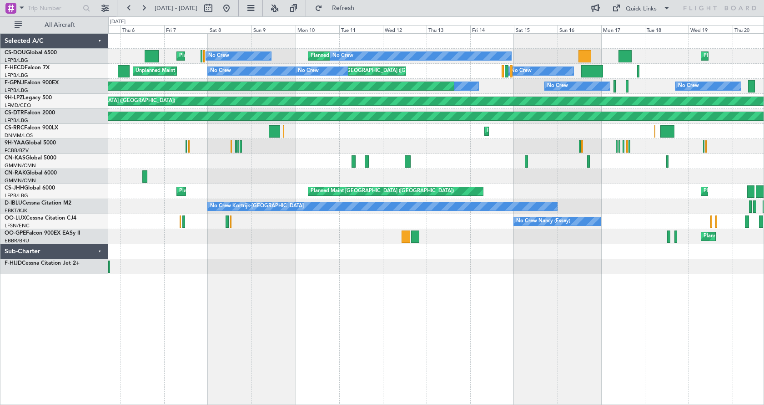
click at [457, 317] on div "Planned Maint Paris (Le Bourget) No Crew No Crew Planned Maint Paris (Le Bourge…" at bounding box center [436, 218] width 656 height 371
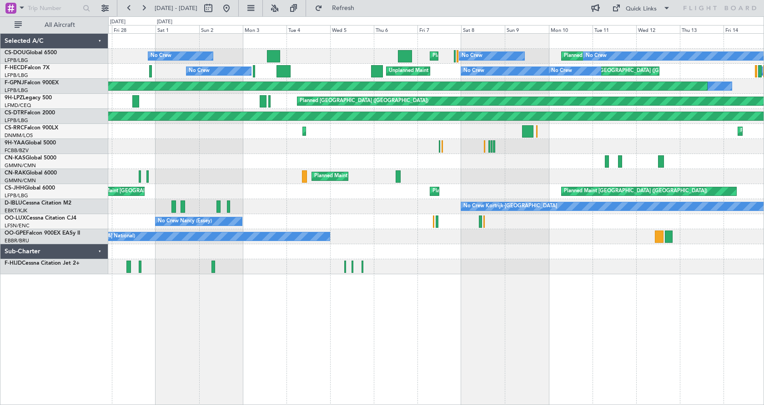
click at [510, 363] on div "Planned Maint Paris (Le Bourget) No Crew No Crew Planned Maint Paris (Le Bourge…" at bounding box center [436, 218] width 656 height 371
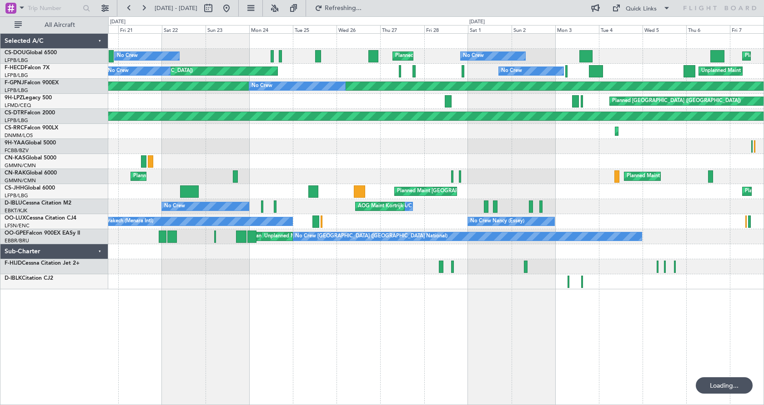
click at [746, 342] on div "Planned Maint Paris (Le Bourget) No Crew Planned Maint Paris (Le Bourget) No Cr…" at bounding box center [436, 218] width 656 height 371
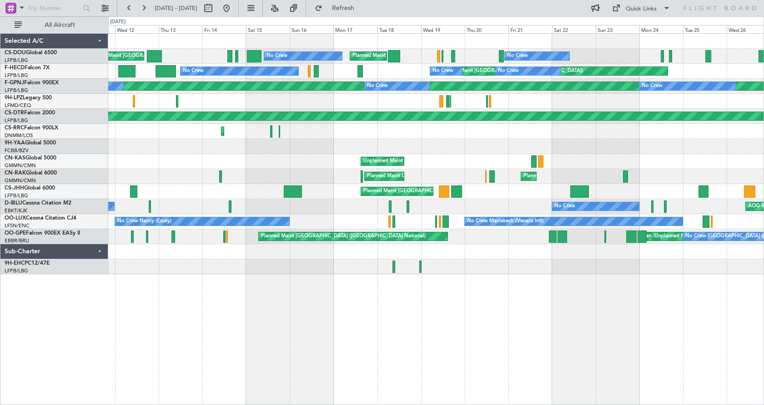
click at [650, 332] on div "No Crew Planned Maint Paris (Le Bourget) No Crew Planned Maint Paris (Le Bourge…" at bounding box center [436, 218] width 656 height 371
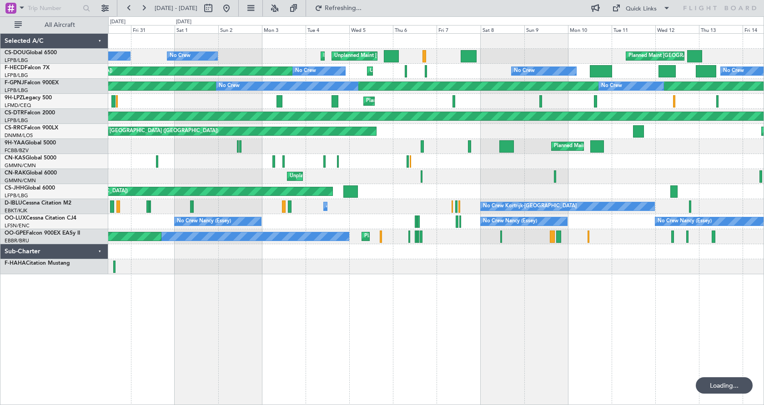
click at [301, 286] on div "Planned Maint Paris (Le Bourget) Planned Maint Paris (Le Bourget) Unplanned Mai…" at bounding box center [436, 218] width 656 height 371
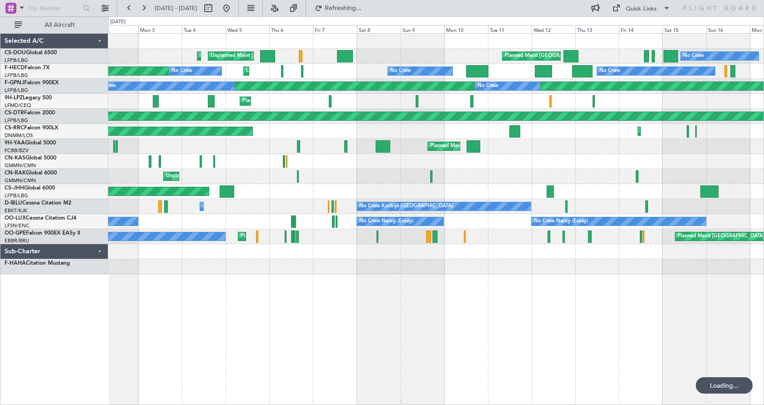
click at [278, 346] on div "Planned Maint Paris (Le Bourget) Planned Maint Paris (Le Bourget) Unplanned Mai…" at bounding box center [436, 218] width 656 height 371
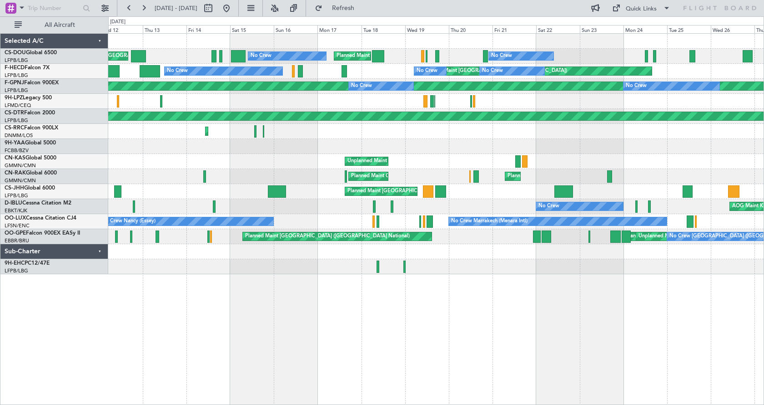
click at [457, 343] on div "No Crew Planned Maint Paris (Le Bourget) No Crew Planned Maint Paris (Le Bourge…" at bounding box center [436, 218] width 656 height 371
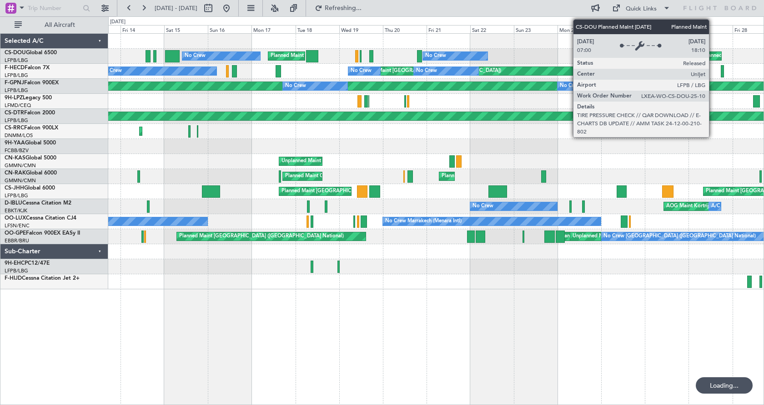
click at [440, 369] on div "Planned Maint Paris (Le Bourget) No Crew Planned Maint Paris (Le Bourget) No Cr…" at bounding box center [436, 218] width 656 height 371
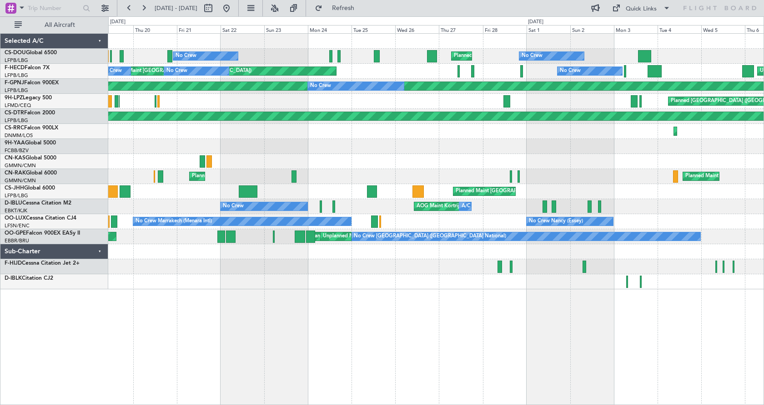
click at [662, 340] on div "Planned Maint Paris (Le Bourget) No Crew No Crew Planned Maint Paris (Le Bourge…" at bounding box center [436, 218] width 656 height 371
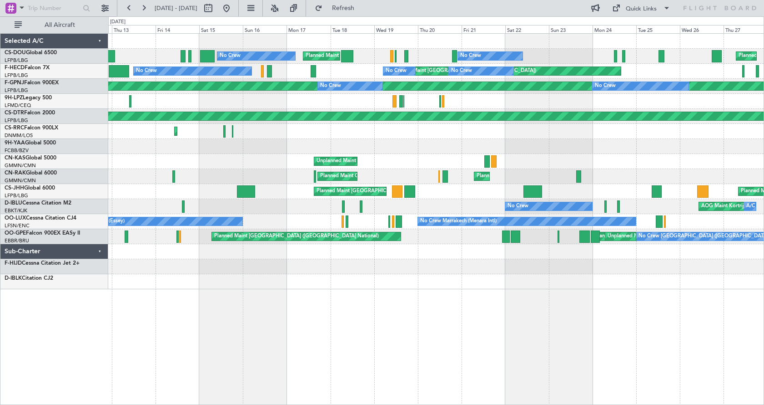
click at [482, 355] on div "Planned Maint Paris (Le Bourget) No Crew Planned Maint Paris (Le Bourget) No Cr…" at bounding box center [436, 218] width 656 height 371
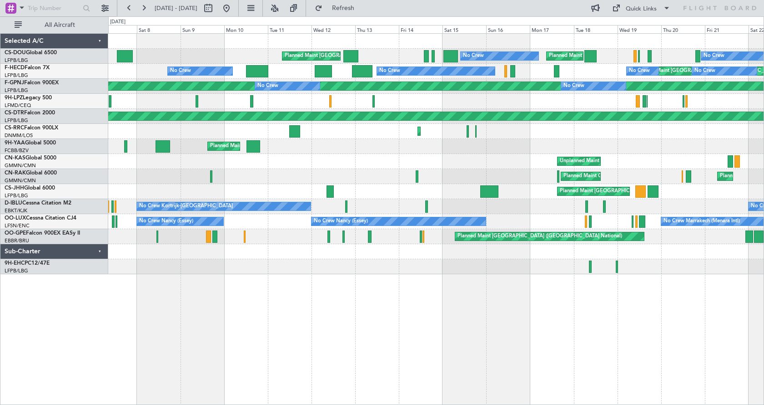
click at [450, 374] on div "No Crew Planned Maint Paris (Le Bourget) No Crew Planned Maint Paris (Le Bourge…" at bounding box center [436, 218] width 656 height 371
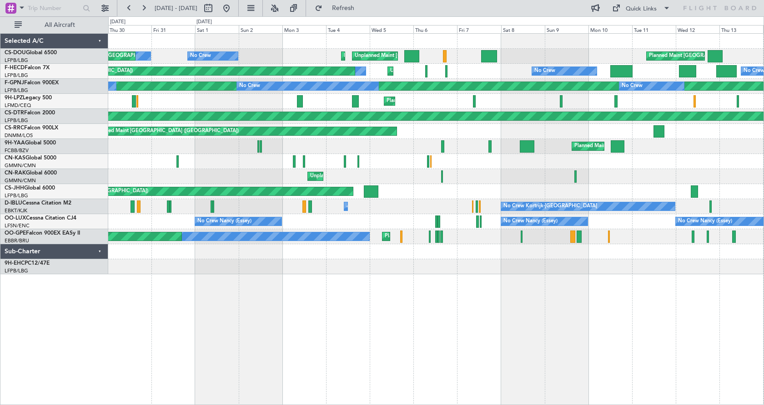
click at [537, 337] on div "Planned Maint Paris (Le Bourget) Unplanned Maint Paris (Le Bourget) Planned Mai…" at bounding box center [436, 218] width 656 height 371
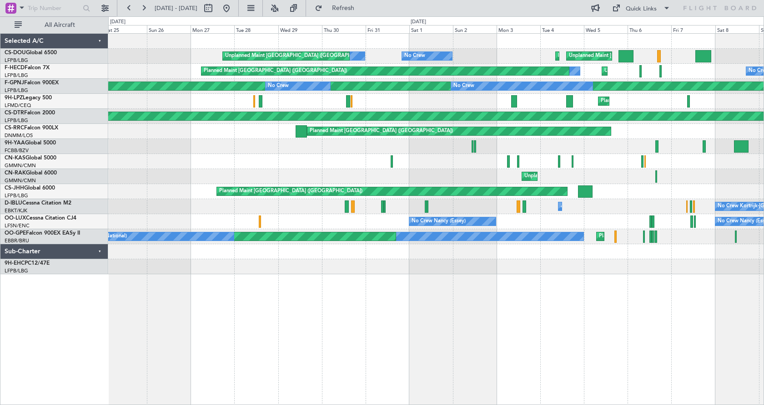
click at [617, 314] on div "Unplanned Maint Paris (Le Bourget) Planned Maint Paris (Le Bourget) No Crew No …" at bounding box center [436, 218] width 656 height 371
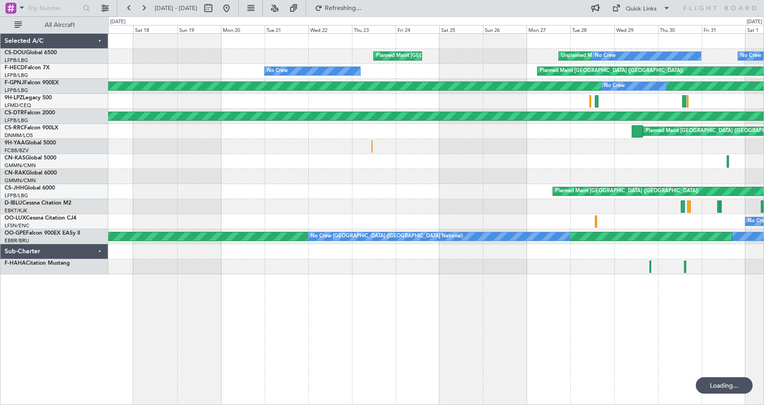
click at [511, 322] on div "Unplanned Maint Paris (Le Bourget) No Crew No Crew Planned Maint Paris (Le Bour…" at bounding box center [436, 218] width 656 height 371
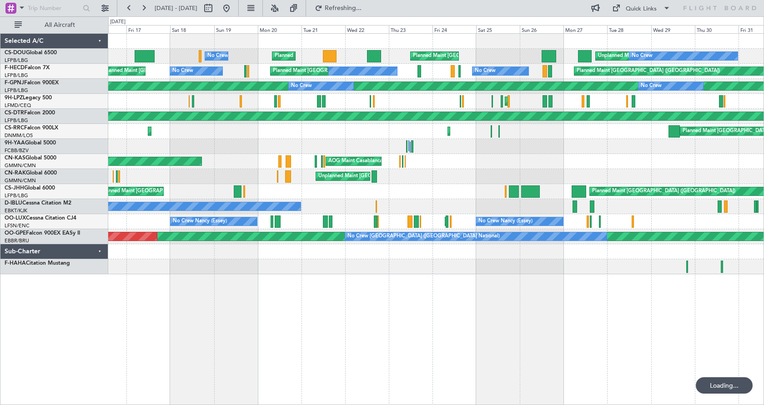
click at [412, 327] on div "Unplanned Maint Paris (Le Bourget) No Crew Planned Maint Paris (Le Bourget) No …" at bounding box center [436, 218] width 656 height 371
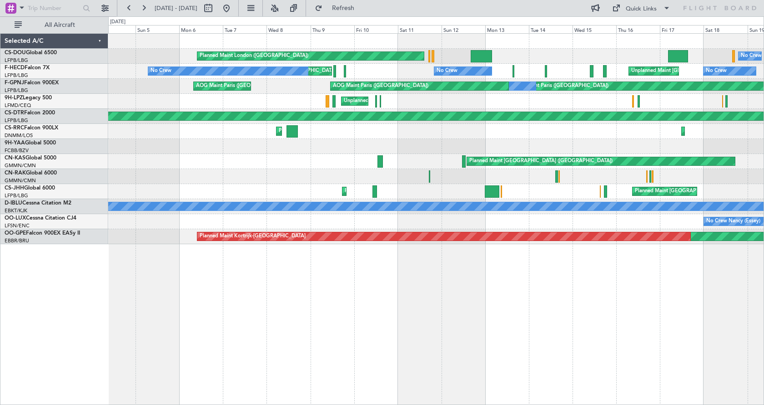
click at [665, 321] on div "No Crew Planned Maint London (Biggin Hill) Planned Maint Unplanned Maint Paris …" at bounding box center [436, 218] width 656 height 371
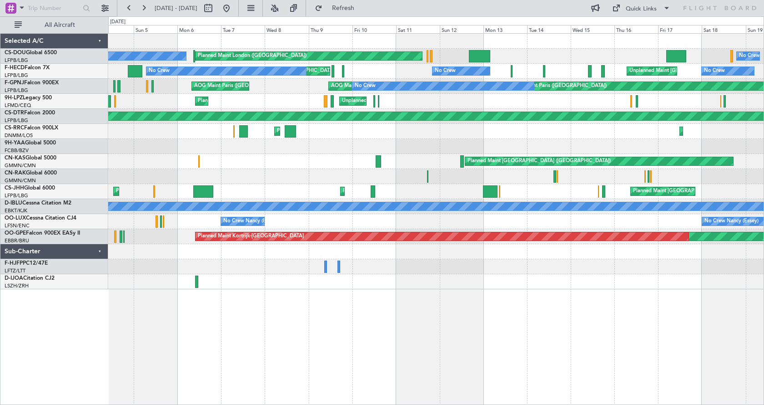
click at [377, 326] on div "No Crew Planned Maint London (Biggin Hill) No Crew Planned Maint No Crew AOG Ma…" at bounding box center [436, 218] width 656 height 371
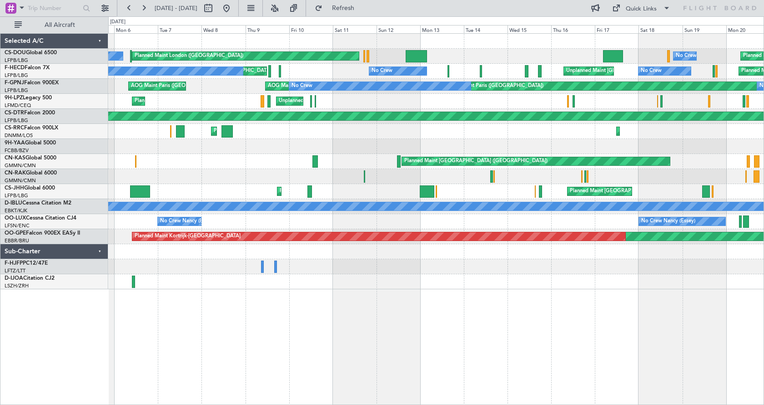
click at [506, 308] on div "Planned Maint London (Biggin Hill) No Crew No Crew Planned Maint Planned Maint …" at bounding box center [436, 218] width 656 height 371
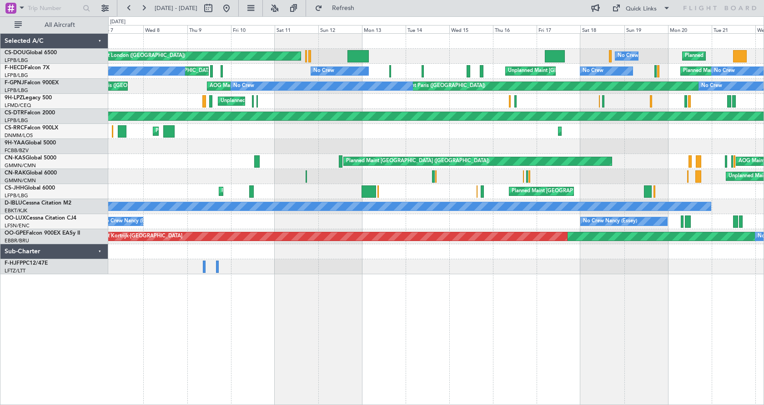
click at [411, 333] on div "Planned Maint London (Biggin Hill) No Crew Planned Maint No Crew Planned Maint …" at bounding box center [436, 218] width 656 height 371
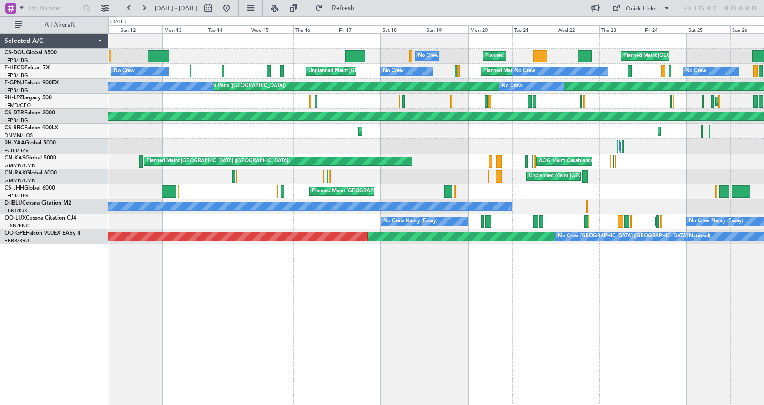
click at [484, 309] on div "No Crew Planned Maint Planned Maint Paris (Le Bourget) Unplanned Maint Paris (L…" at bounding box center [436, 218] width 656 height 371
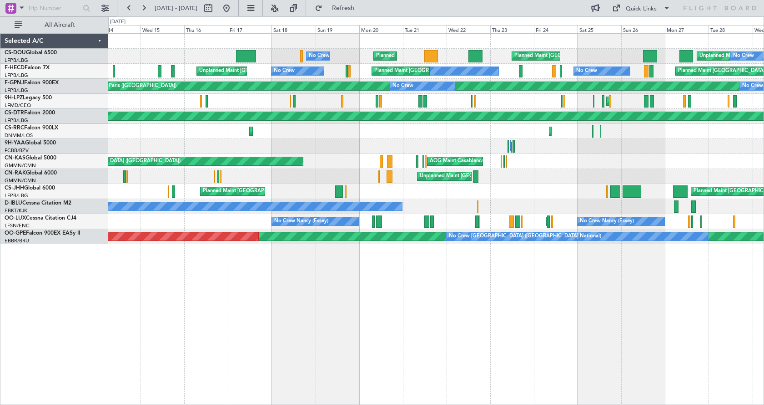
click at [537, 374] on div "Unplanned Maint Paris (Le Bourget) No Crew Planned Maint Paris (Le Bourget) No …" at bounding box center [436, 218] width 656 height 371
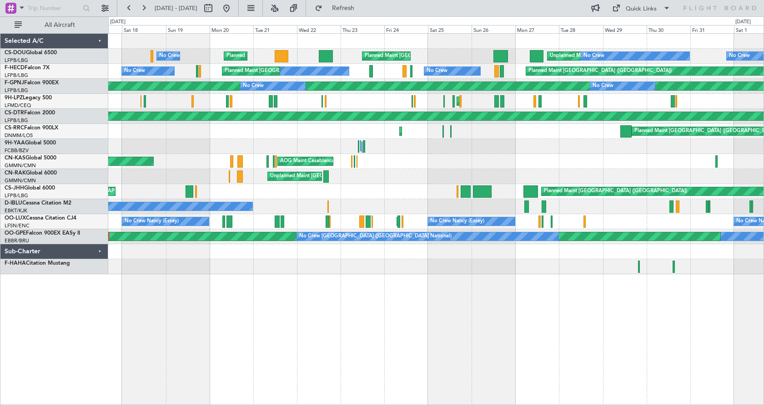
click at [530, 315] on div "Unplanned Maint Paris (Le Bourget) No Crew Planned Maint Paris (Le Bourget) No …" at bounding box center [436, 218] width 656 height 371
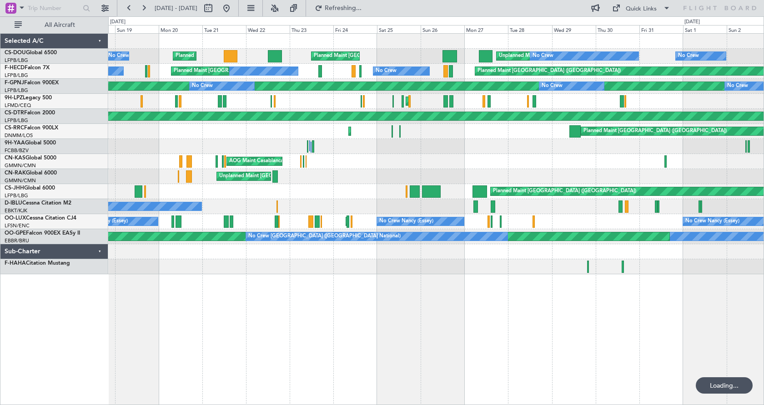
click at [300, 329] on div "Unplanned Maint Paris (Le Bourget) No Crew Planned Maint Paris (Le Bourget) No …" at bounding box center [436, 218] width 656 height 371
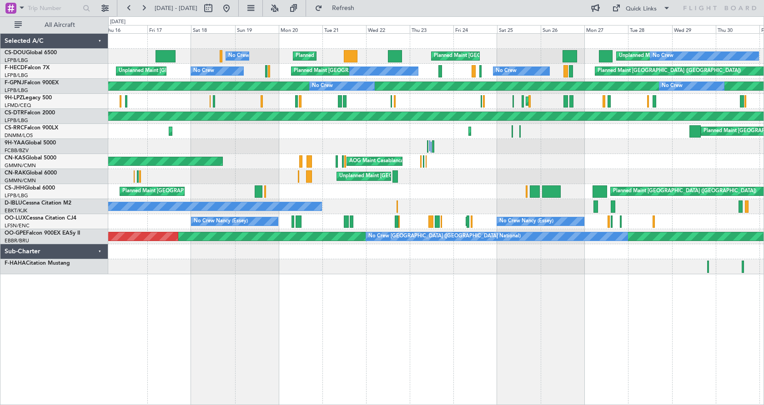
click at [453, 330] on div "Unplanned Maint Paris (Le Bourget) No Crew Planned Maint Paris (Le Bourget) No …" at bounding box center [436, 218] width 656 height 371
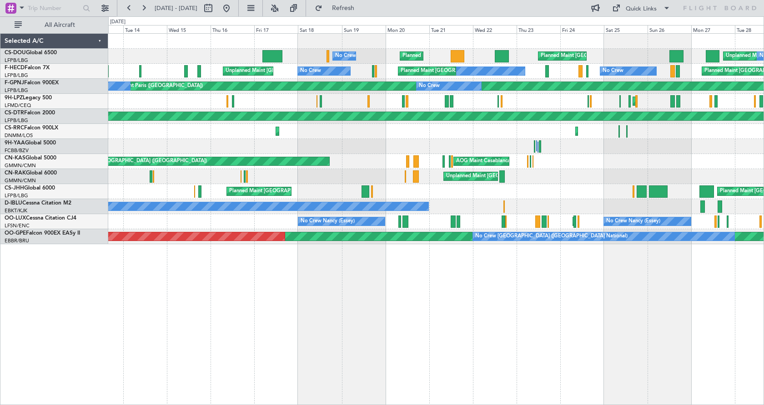
click at [415, 308] on div "Unplanned Maint Paris (Le Bourget) No Crew Planned Maint Paris (Le Bourget) No …" at bounding box center [436, 218] width 656 height 371
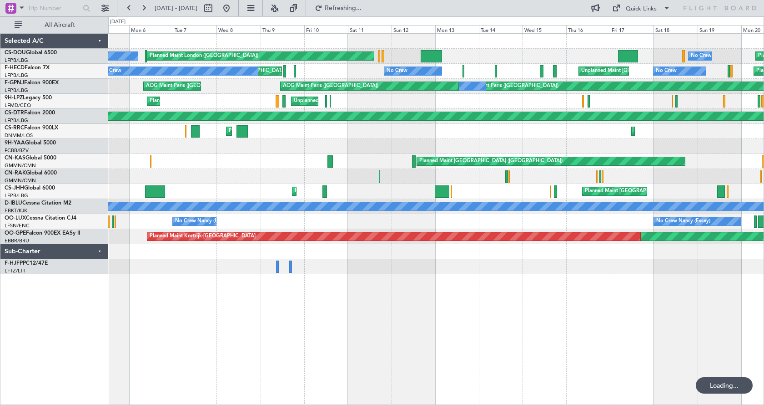
click at [439, 317] on div "No Crew Planned Maint Planned Maint London (Biggin Hill) No Crew Planned Maint …" at bounding box center [436, 218] width 656 height 371
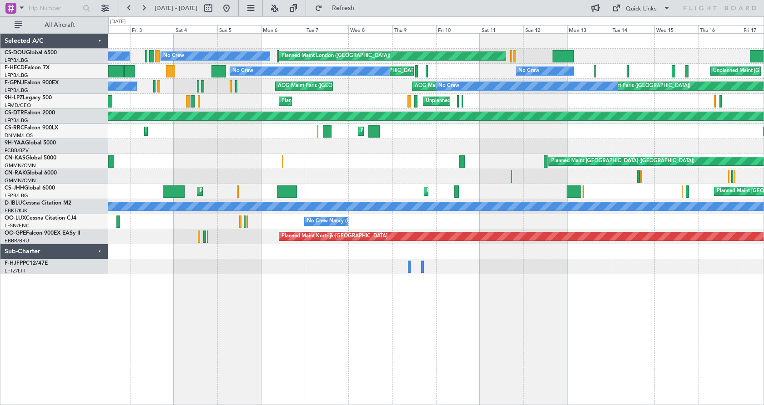
click at [501, 341] on div "Planned Maint London (Biggin Hill) No Crew No Crew No Crew Planned Maint AOG Ma…" at bounding box center [436, 218] width 656 height 371
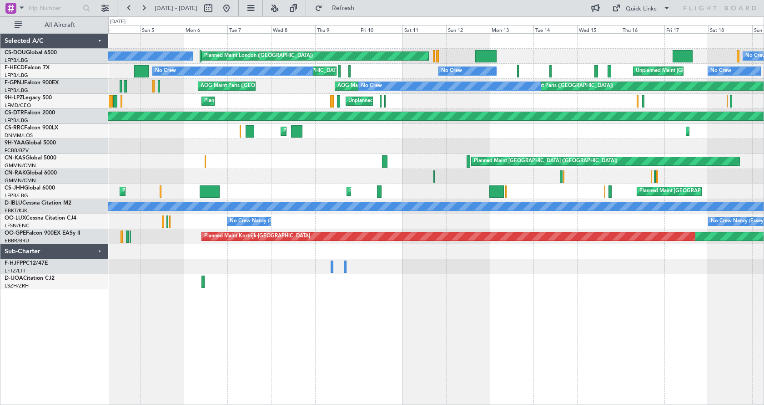
click at [500, 316] on div "Planned Maint London (Biggin Hill) No Crew No Crew Planned Maint No Crew AOG Ma…" at bounding box center [436, 218] width 656 height 371
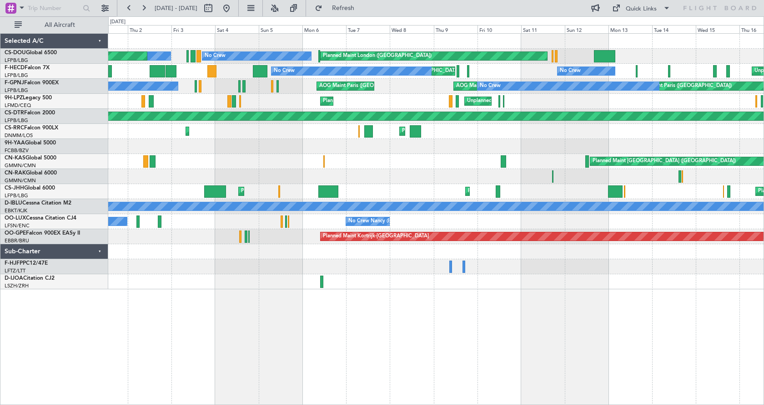
click at [395, 335] on div "Planned Maint London (Biggin Hill) No Crew No Crew AOG Maint Paris (Le Bourget)…" at bounding box center [436, 218] width 656 height 371
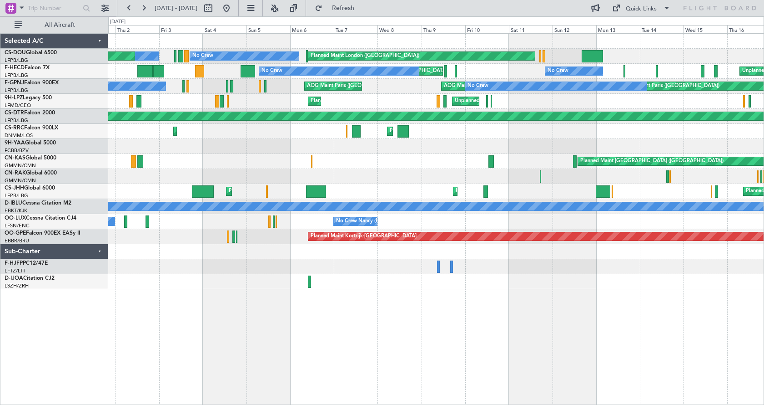
click at [424, 338] on div "Planned Maint London (Biggin Hill) No Crew No Crew AOG Maint Paris (Le Bourget)…" at bounding box center [436, 218] width 656 height 371
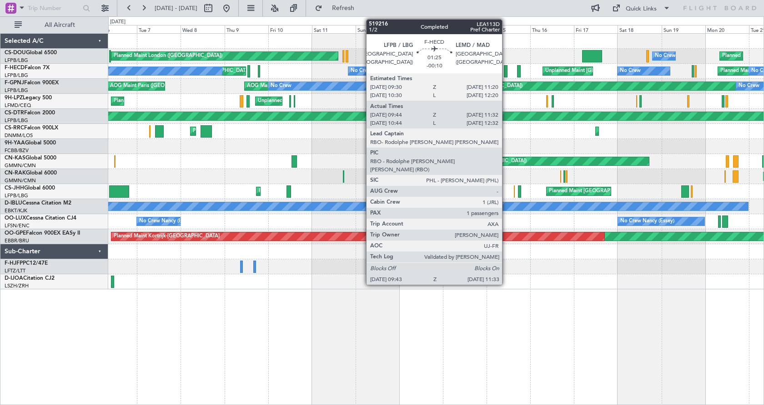
click at [506, 71] on div at bounding box center [506, 71] width 4 height 12
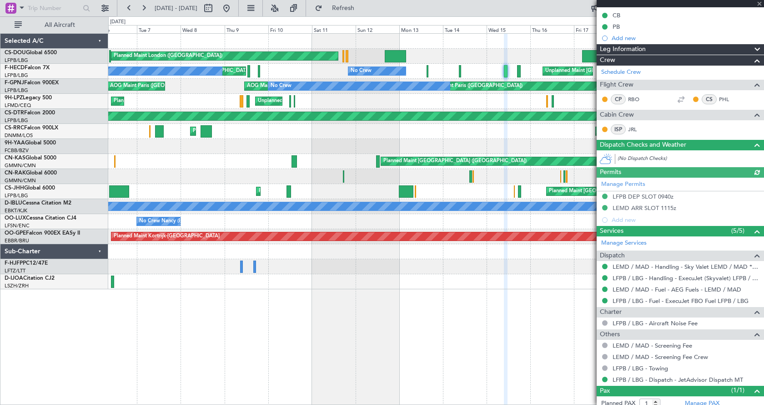
scroll to position [139, 0]
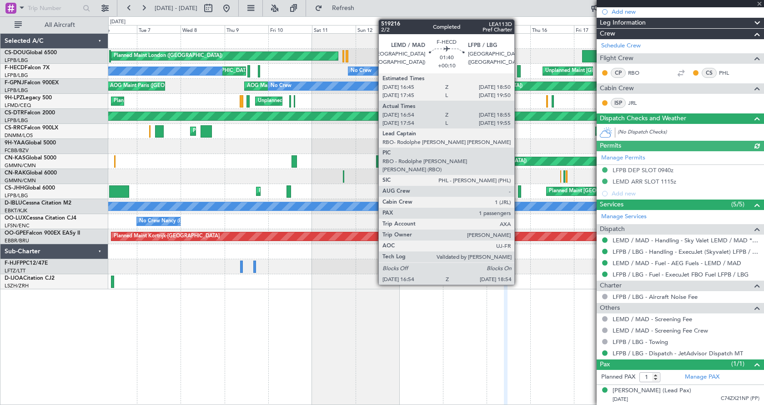
click at [519, 72] on div at bounding box center [519, 71] width 4 height 12
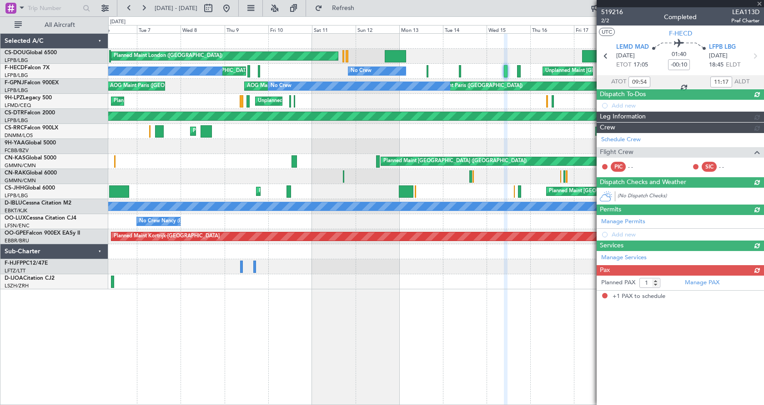
type input "+00:10"
type input "17:14"
type input "18:50"
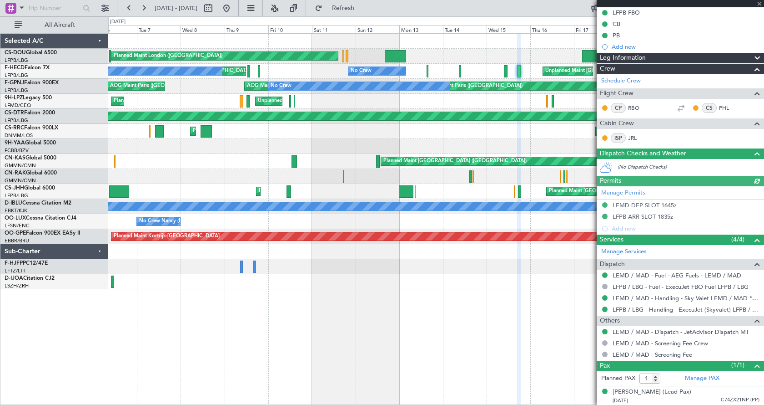
scroll to position [106, 0]
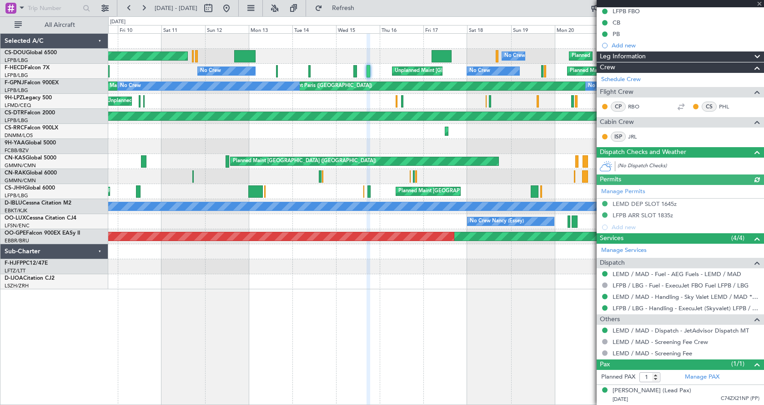
click at [214, 358] on div "No Crew Planned Maint Planned Maint London (Biggin Hill) Planned Maint Paris (L…" at bounding box center [436, 218] width 656 height 371
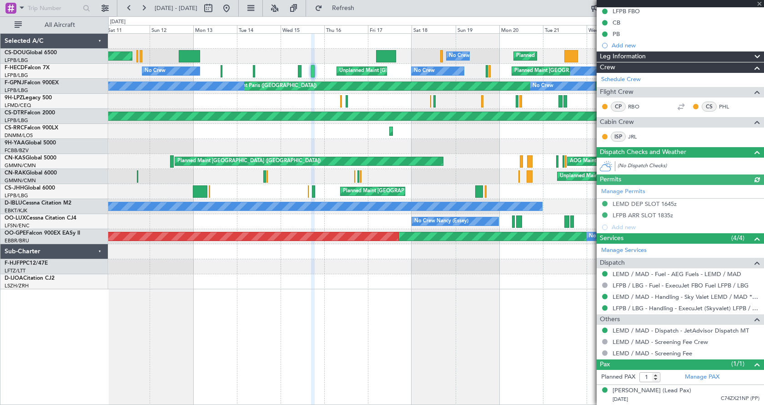
click at [275, 348] on div "No Crew Planned Maint Planned Maint London (Biggin Hill) Planned Maint Paris (L…" at bounding box center [436, 218] width 656 height 371
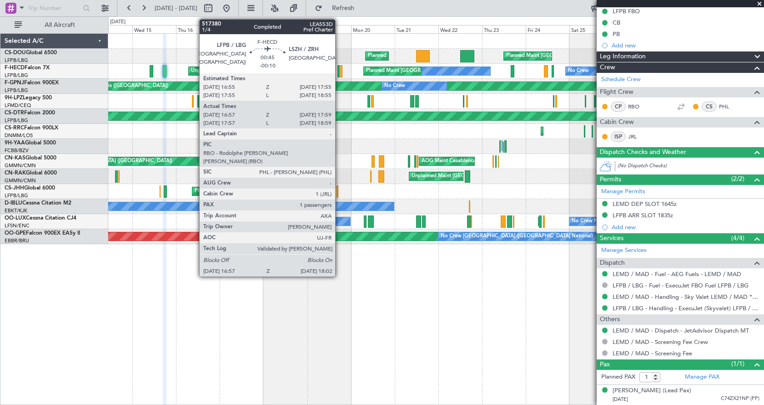
click at [339, 70] on div at bounding box center [339, 71] width 2 height 12
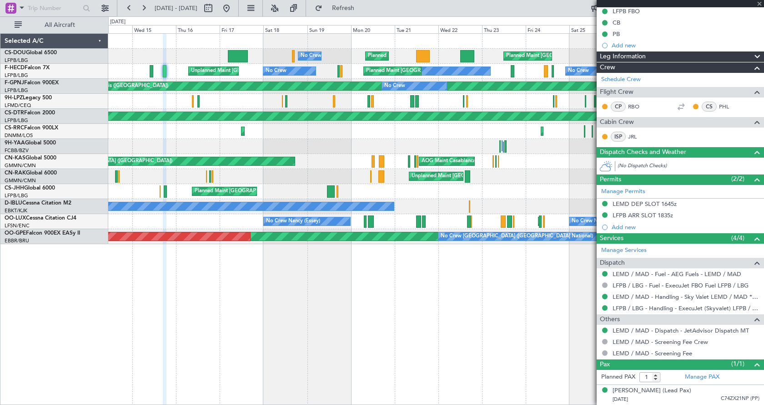
type input "-00:10"
type input "17:07"
type input "17:54"
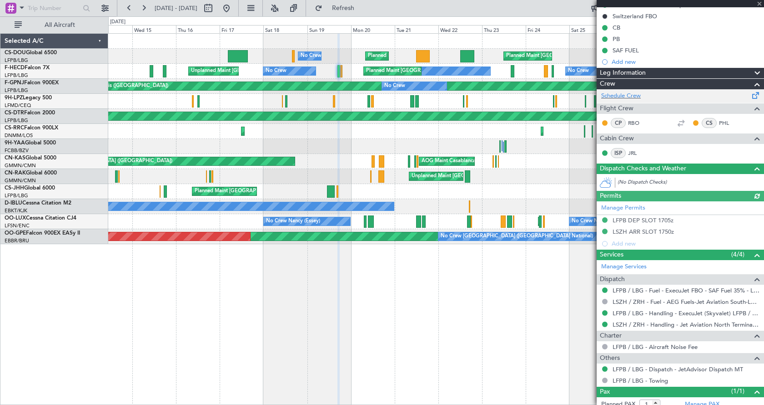
scroll to position [139, 0]
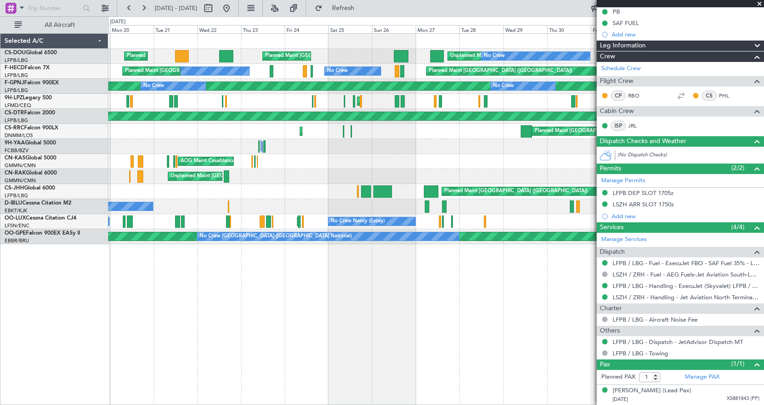
click at [299, 343] on div "Unplanned Maint Paris (Le Bourget) No Crew Planned Maint Paris (Le Bourget) Pla…" at bounding box center [436, 218] width 656 height 371
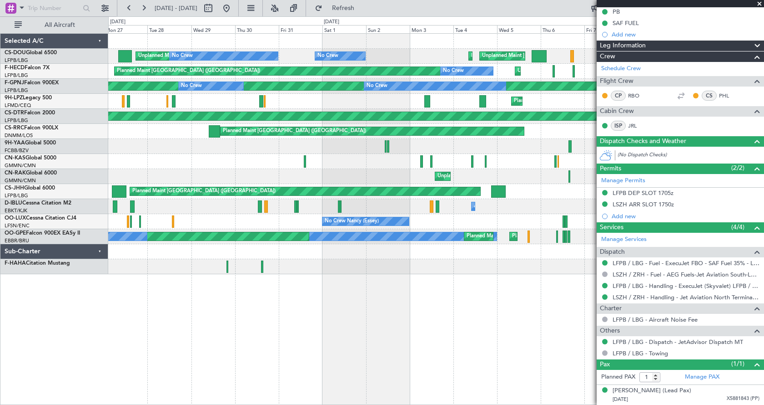
click at [524, 368] on div "Unplanned Maint Paris (Le Bourget) No Crew No Crew Planned Maint Paris (Le Bour…" at bounding box center [436, 218] width 656 height 371
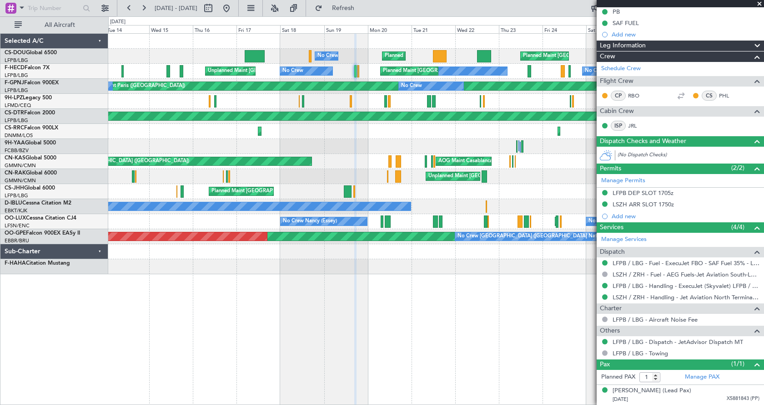
click at [481, 364] on div "Unplanned Maint Paris (Le Bourget) No Crew Planned Maint Paris (Le Bourget) Pla…" at bounding box center [436, 218] width 656 height 371
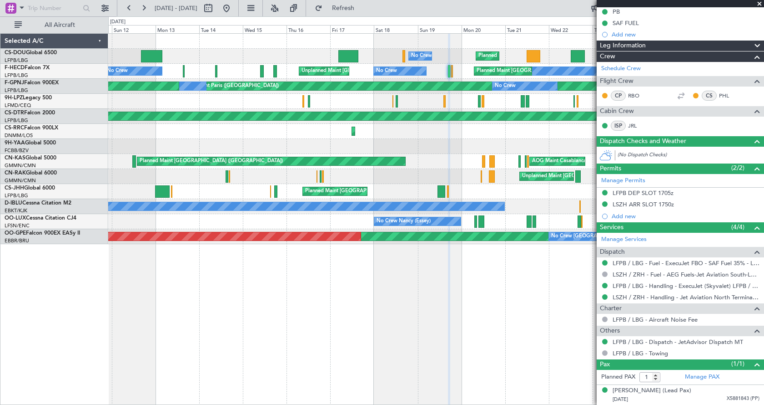
click at [349, 319] on div "Planned Maint Paris (Le Bourget) Planned Maint No Crew Unplanned Maint Paris (L…" at bounding box center [436, 218] width 656 height 371
click at [758, 3] on span at bounding box center [759, 4] width 9 height 8
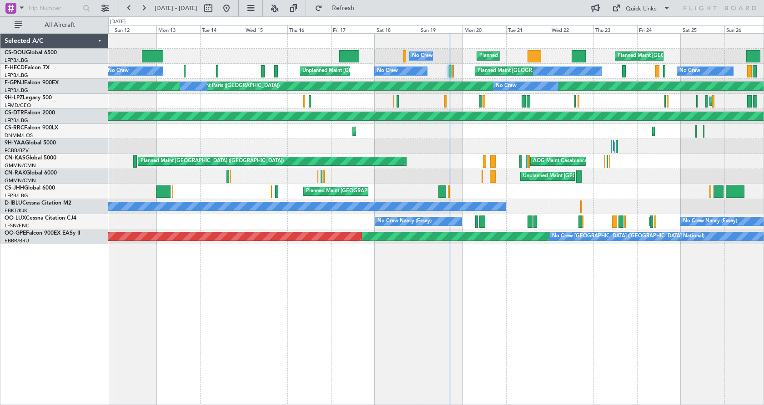
type input "0"
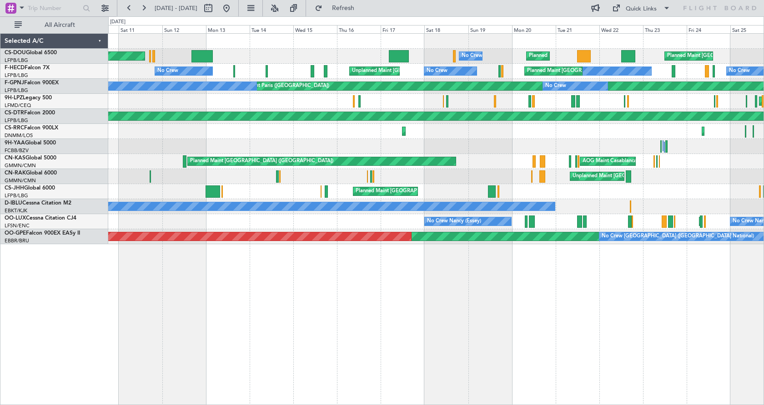
click at [331, 339] on div "Planned Maint Paris (Le Bourget) No Crew Planned Maint Planned Maint London (Bi…" at bounding box center [436, 218] width 656 height 371
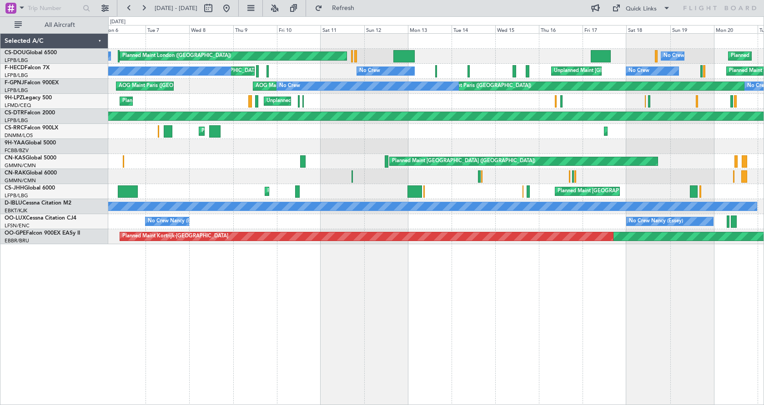
click at [585, 346] on div "No Crew Planned Maint Planned Maint London (Biggin Hill) No Crew Planned Maint …" at bounding box center [436, 218] width 656 height 371
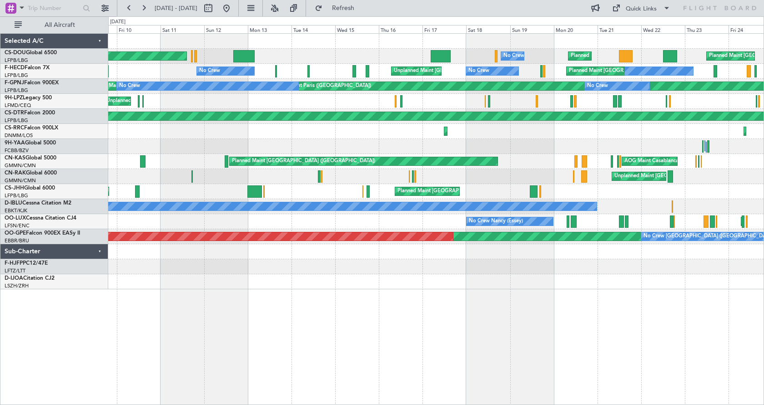
click at [267, 379] on div "No Crew Planned Maint Planned Maint London (Biggin Hill) Planned Maint Paris (L…" at bounding box center [436, 218] width 656 height 371
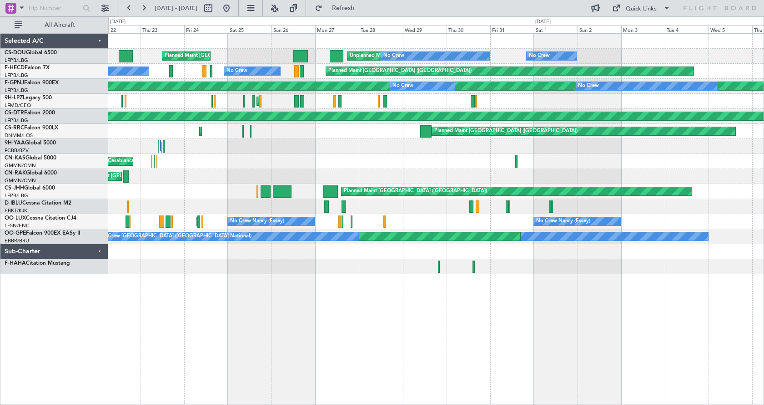
click at [299, 331] on div "Planned Maint Paris (Le Bourget) Unplanned Maint Paris (Le Bourget) No Crew No …" at bounding box center [436, 218] width 656 height 371
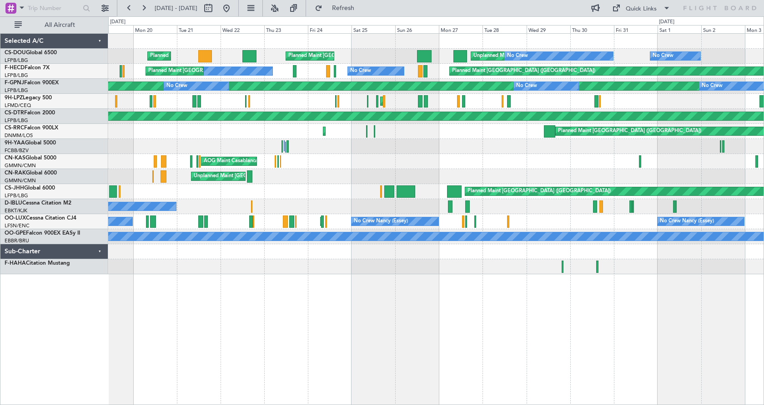
click at [469, 343] on div "Planned Maint Paris (Le Bourget) Unplanned Maint Paris (Le Bourget) No Crew No …" at bounding box center [436, 218] width 656 height 371
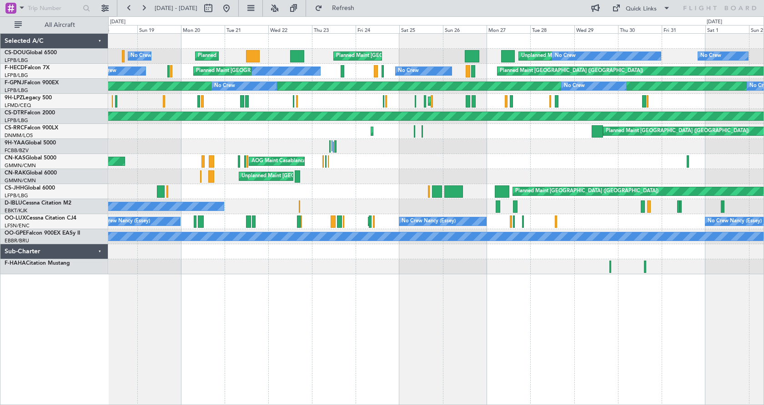
click at [457, 334] on div "Planned Maint Paris (Le Bourget) Unplanned Maint Paris (Le Bourget) No Crew No …" at bounding box center [436, 218] width 656 height 371
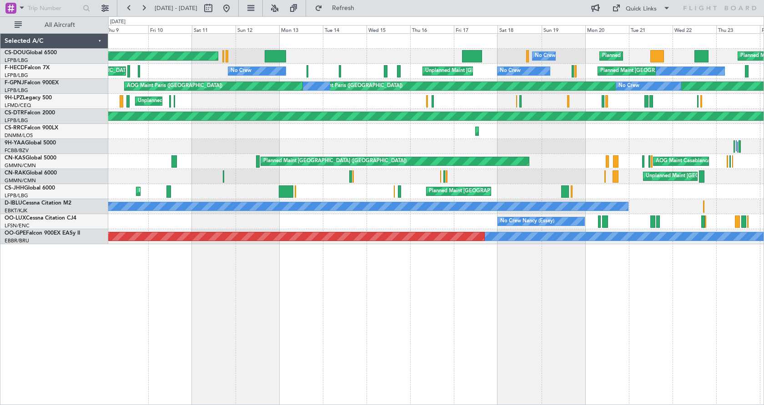
click at [423, 341] on div "Planned Maint Paris (Le Bourget) Planned Maint No Crew Planned Maint London (Bi…" at bounding box center [436, 218] width 656 height 371
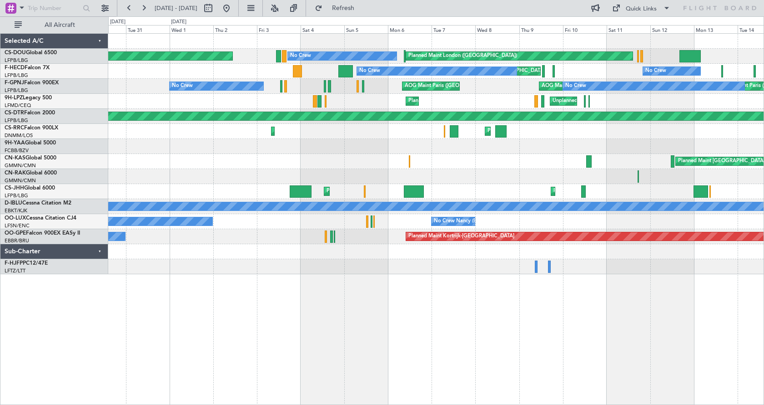
click at [714, 291] on div "Planned Maint London (Biggin Hill) No Crew AOG Maint Paris (Le Bourget) No Crew…" at bounding box center [436, 218] width 656 height 371
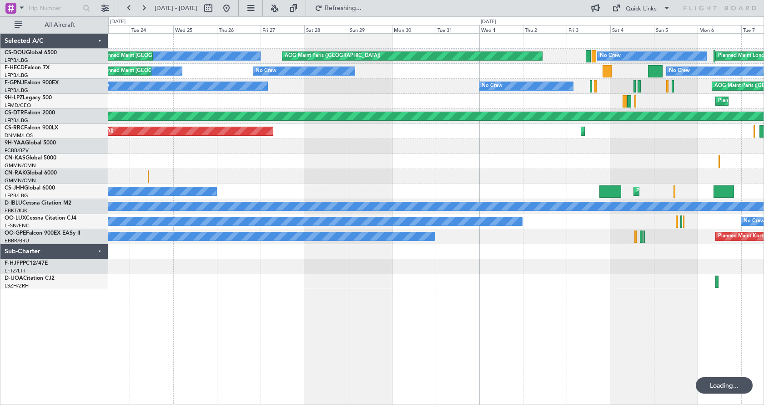
click at [547, 349] on div "Planned Maint London (Biggin Hill) AOG Maint Paris (Le Bourget) No Crew No Crew…" at bounding box center [436, 218] width 656 height 371
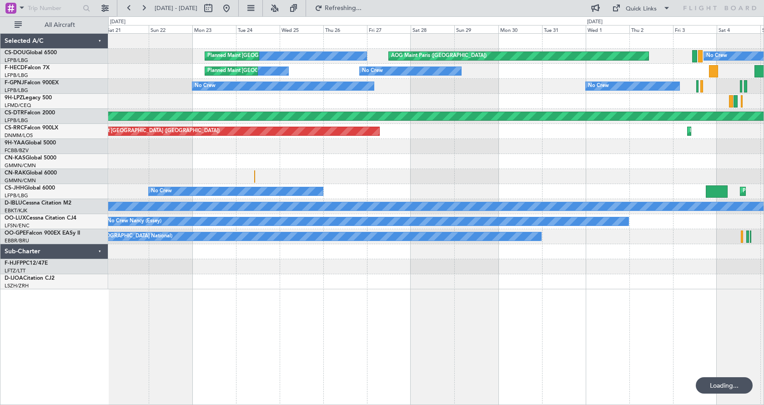
click at [590, 326] on div "AOG Maint Paris (Le Bourget) No Crew No Crew Planned Maint Paris (Le Bourget) P…" at bounding box center [436, 218] width 656 height 371
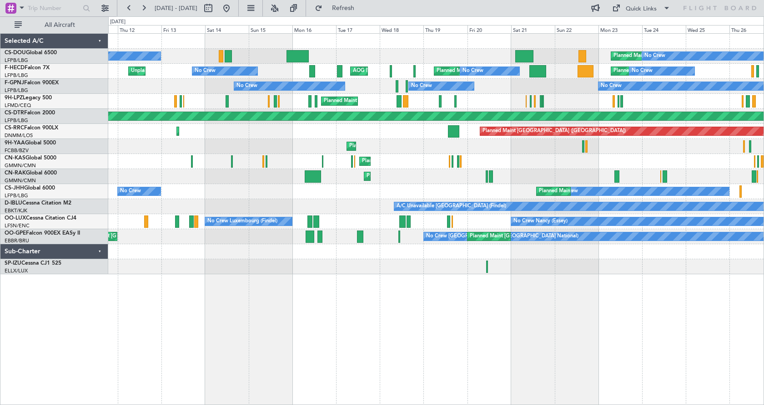
click at [443, 351] on div "Planned Maint Paris (Le Bourget) No Crew Planned Maint Paris (Le Bourget) No Cr…" at bounding box center [436, 218] width 656 height 371
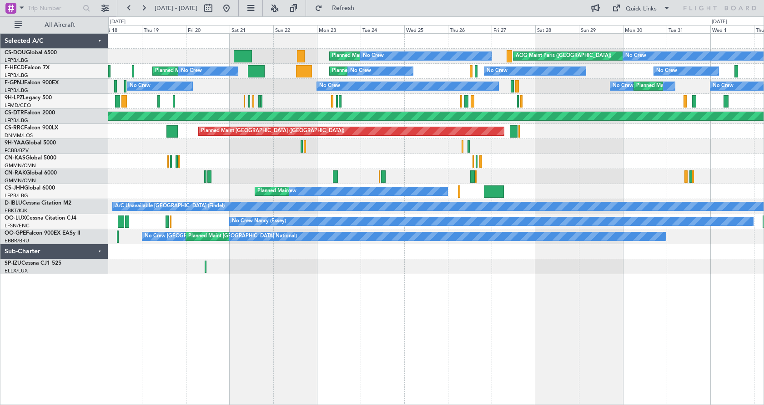
click at [350, 367] on div "Planned Maint Paris (Le Bourget) No Crew AOG Maint Paris (Le Bourget) No Crew N…" at bounding box center [436, 218] width 656 height 371
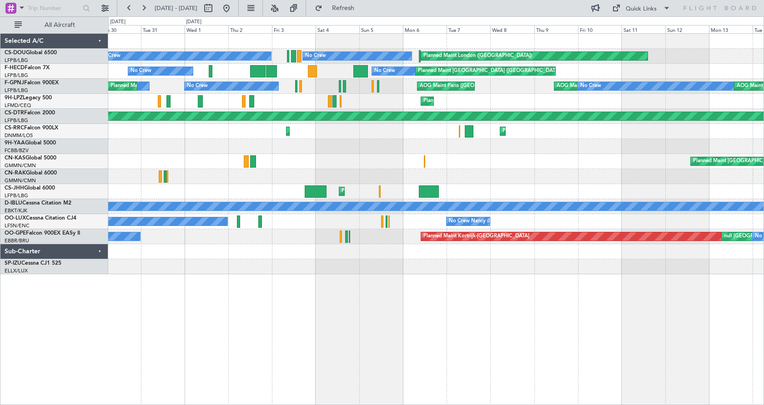
click at [395, 358] on div "AOG Maint Paris (Le Bourget) No Crew No Crew Planned Maint London (Biggin Hill)…" at bounding box center [436, 218] width 656 height 371
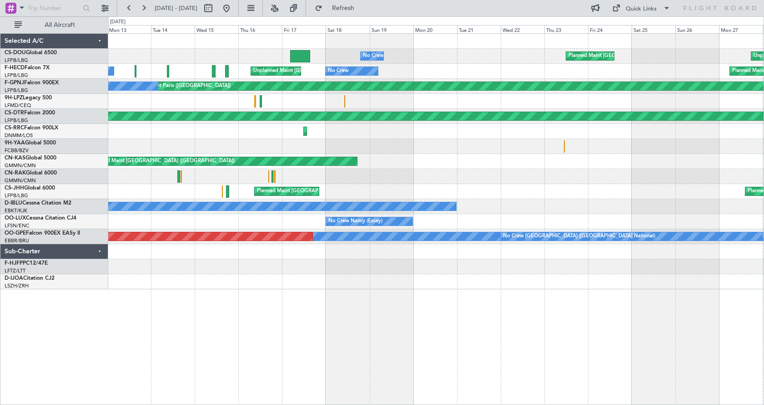
click at [90, 346] on div "No Crew Planned Maint Paris (Le Bourget) Unplanned Maint Paris (Le Bourget) Pla…" at bounding box center [382, 210] width 764 height 388
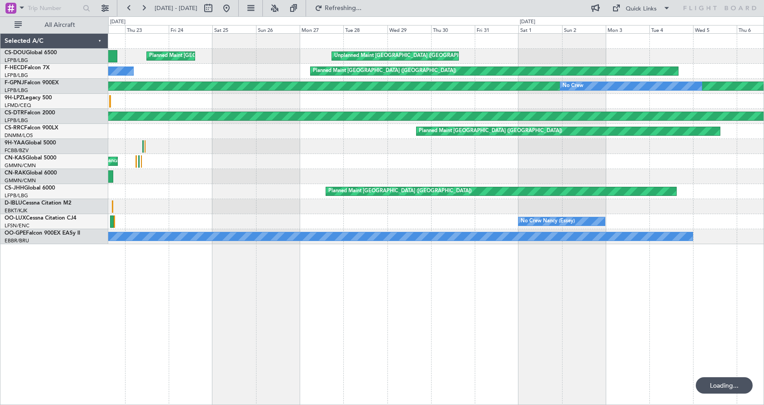
click at [241, 341] on div "Planned Maint Paris (Le Bourget) Unplanned Maint Paris (Le Bourget) Planned Mai…" at bounding box center [436, 218] width 656 height 371
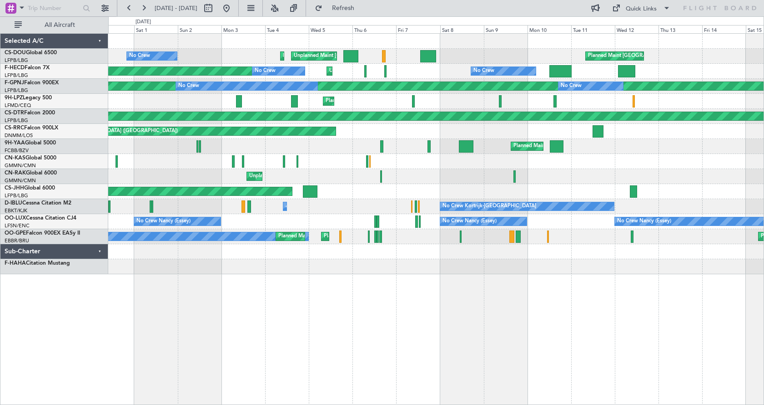
click at [237, 357] on div "Planned Maint Paris (Le Bourget) Planned Maint Paris (Le Bourget) Unplanned Mai…" at bounding box center [436, 218] width 656 height 371
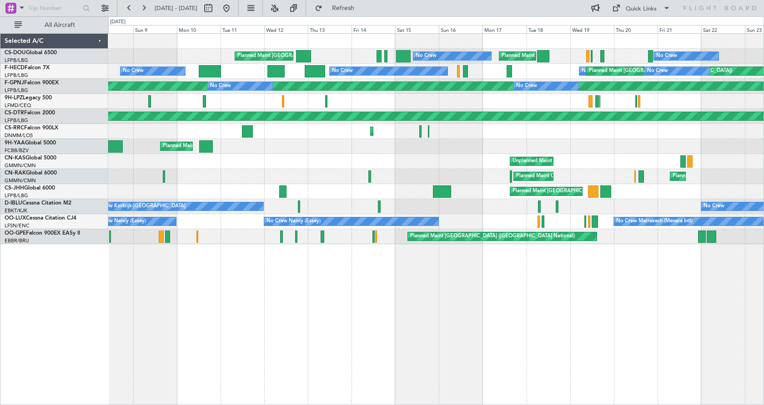
click at [209, 330] on div "Planned Maint Paris (Le Bourget) No Crew Planned Maint Paris (Le Bourget) No Cr…" at bounding box center [436, 218] width 656 height 371
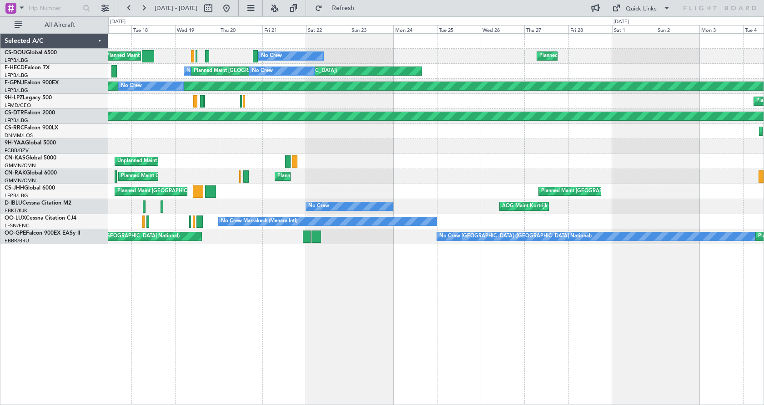
click at [257, 335] on div "Planned Maint Paris (Le Bourget) No Crew Planned Maint Paris (Le Bourget) No Cr…" at bounding box center [436, 218] width 656 height 371
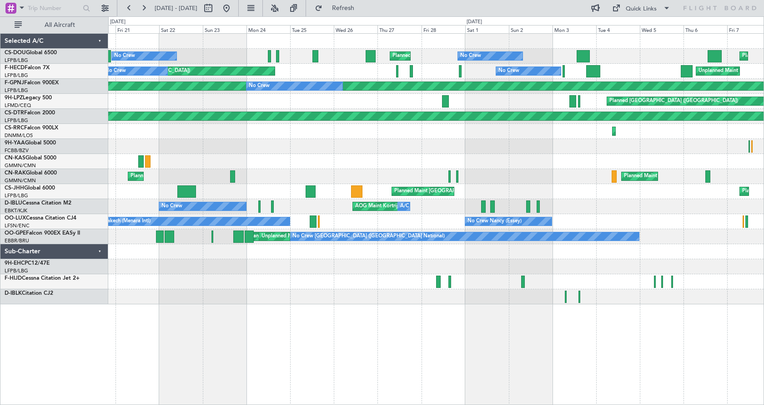
click at [497, 318] on div "Planned Maint Paris (Le Bourget) No Crew No Crew Planned Maint Paris (Le Bourge…" at bounding box center [436, 218] width 656 height 371
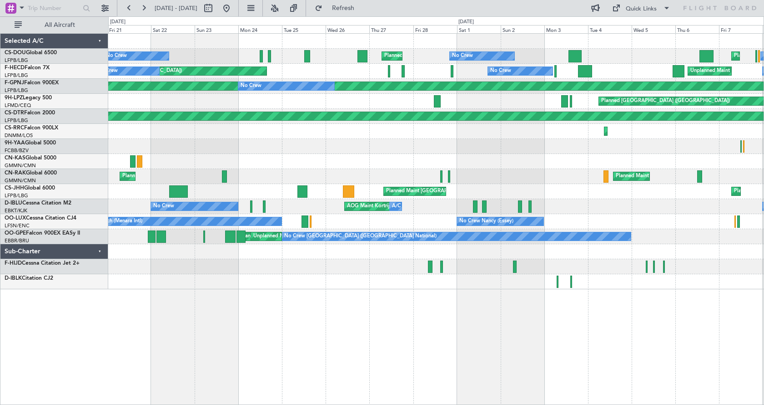
click at [587, 334] on div "Planned Maint Paris (Le Bourget) No Crew No Crew Planned Maint Paris (Le Bourge…" at bounding box center [436, 218] width 656 height 371
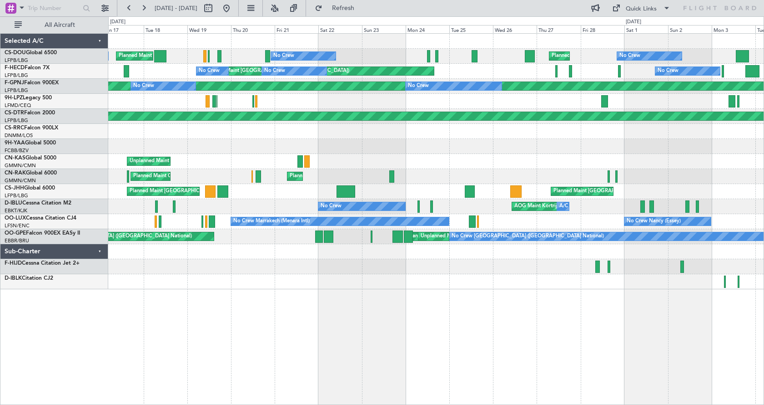
click at [339, 349] on div "Planned Maint Paris (Le Bourget) No Crew No Crew Planned Maint Paris (Le Bourge…" at bounding box center [436, 218] width 656 height 371
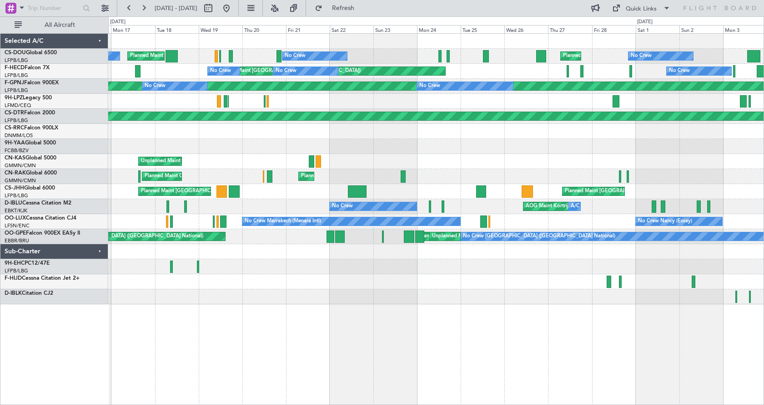
click at [480, 346] on div "Planned Maint Paris (Le Bourget) No Crew No Crew Planned Maint Paris (Le Bourge…" at bounding box center [436, 218] width 656 height 371
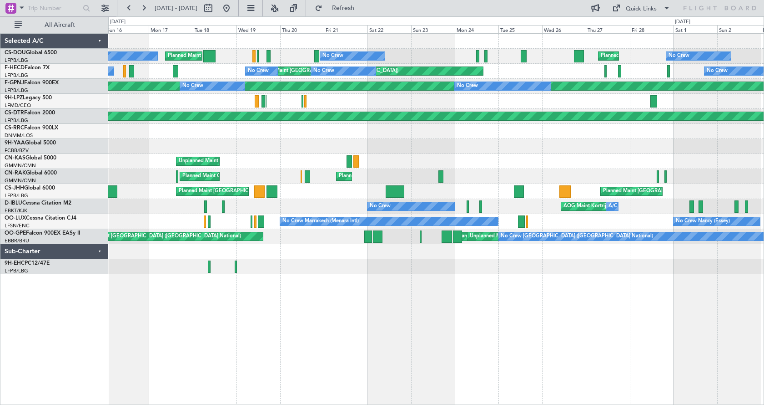
click at [505, 332] on div "Planned Maint Paris (Le Bourget) No Crew Planned Maint Paris (Le Bourget) No Cr…" at bounding box center [436, 218] width 656 height 371
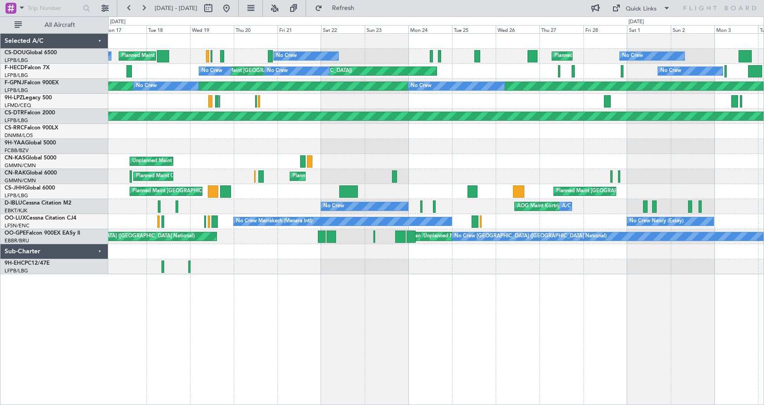
click at [636, 374] on div "Planned Maint Paris (Le Bourget) No Crew Planned Maint Paris (Le Bourget) No Cr…" at bounding box center [436, 218] width 656 height 371
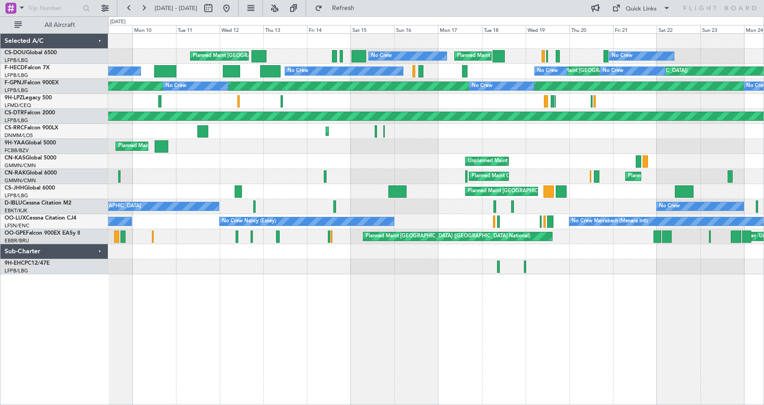
click at [574, 359] on div "No Crew Planned Maint Paris (Le Bourget) No Crew Planned Maint Paris (Le Bourge…" at bounding box center [436, 218] width 656 height 371
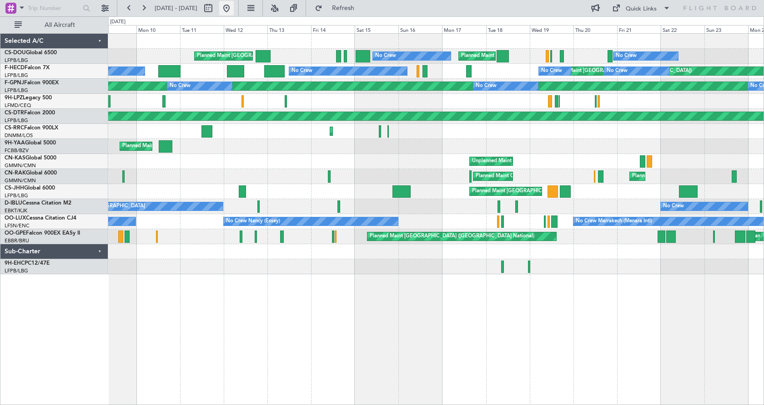
click at [234, 10] on button at bounding box center [226, 8] width 15 height 15
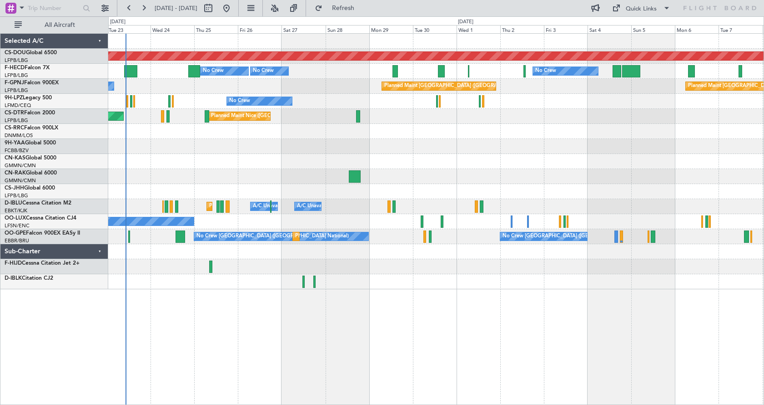
click at [382, 338] on div "Planned Maint London (Biggin Hill) No Crew No Crew Planned Maint Paris (Le Bour…" at bounding box center [436, 218] width 656 height 371
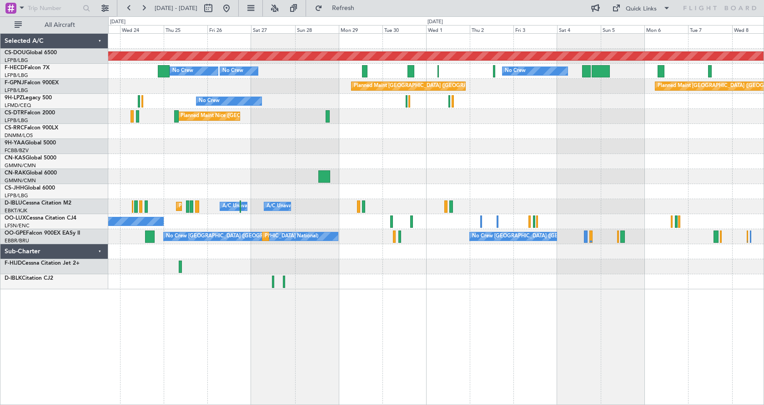
click at [651, 325] on div "Planned Maint London (Biggin Hill) No Crew Planned Maint Paris (Le Bourget) No …" at bounding box center [436, 218] width 656 height 371
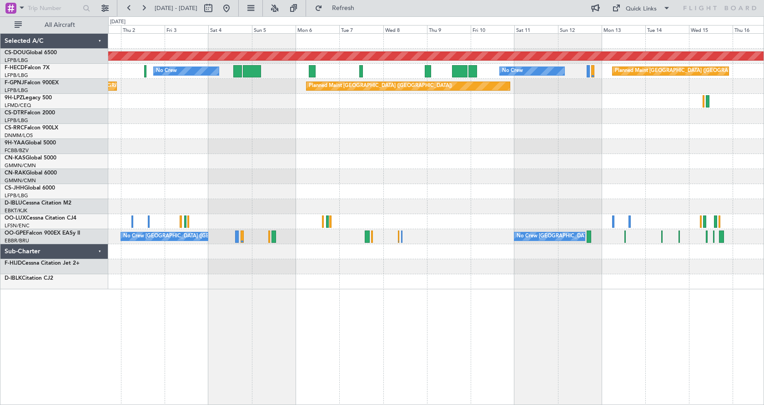
click at [292, 401] on div "Planned Maint London (Biggin Hill) No Crew No Crew Planned Maint Paris (Le Bour…" at bounding box center [436, 218] width 656 height 371
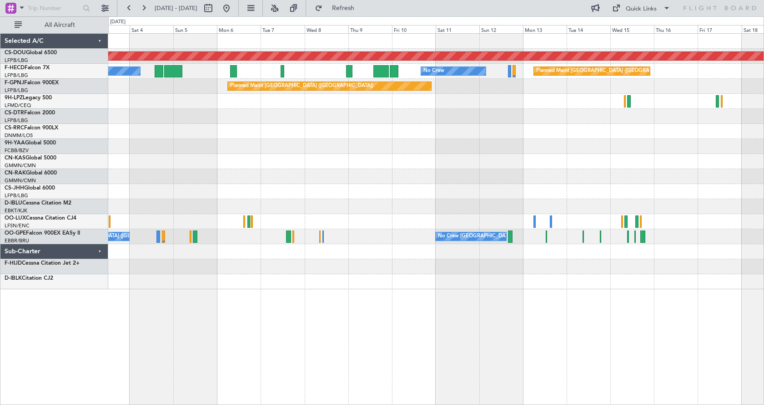
click at [389, 389] on div "Planned Maint London (Biggin Hill) No Crew No Crew Planned Maint Paris (Le Bour…" at bounding box center [436, 218] width 656 height 371
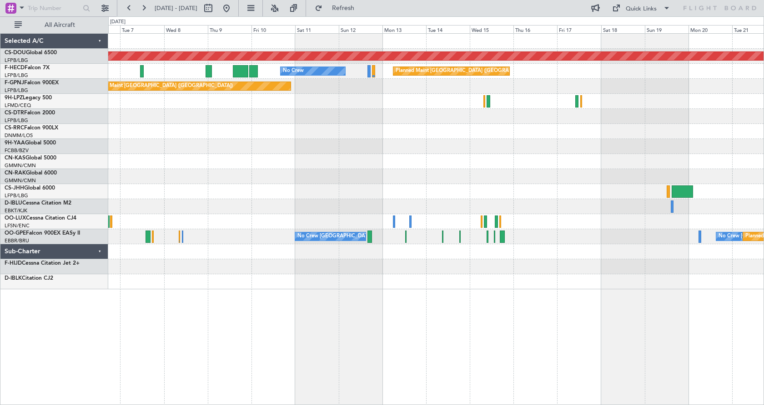
click at [285, 404] on html "23 Sep 2025 - 08 Oct 2025 Refresh Quick Links All Aircraft Planned Maint London…" at bounding box center [382, 202] width 764 height 405
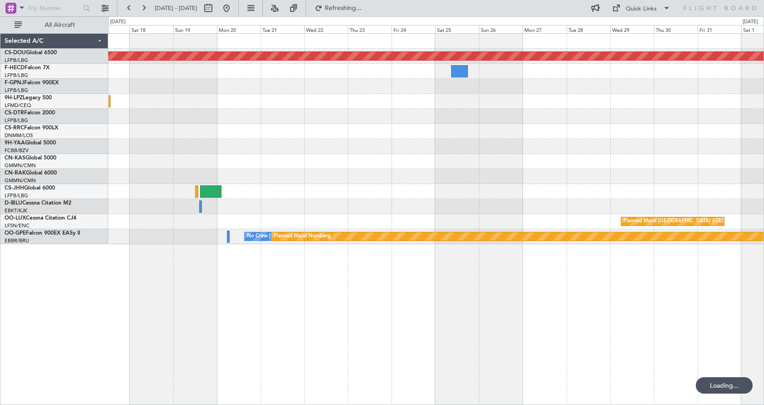
click at [358, 364] on div "Planned Maint London (Biggin Hill) Planned Maint Paris (Le Bourget) Planned Mai…" at bounding box center [436, 218] width 656 height 371
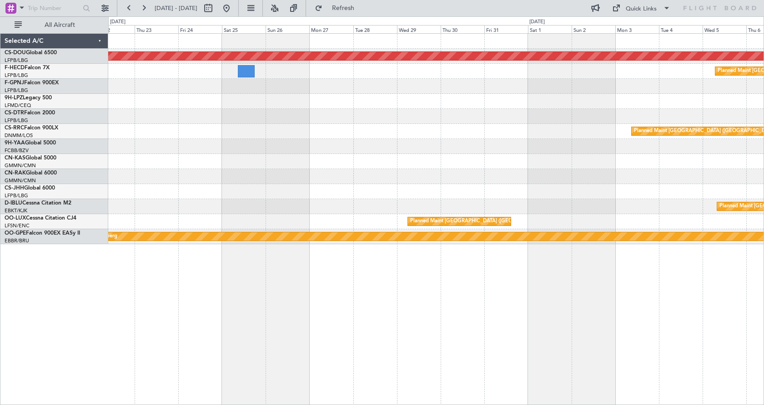
click at [298, 374] on div "Planned Maint London (Biggin Hill) Planned Maint Paris (Le Bourget) Planned Mai…" at bounding box center [436, 218] width 656 height 371
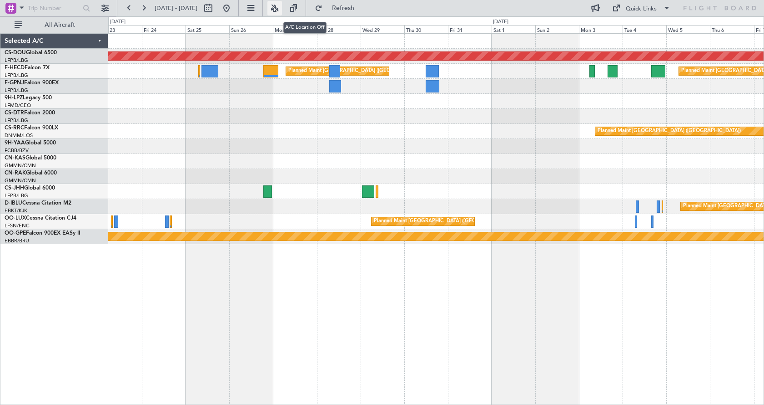
click at [282, 9] on button at bounding box center [275, 8] width 15 height 15
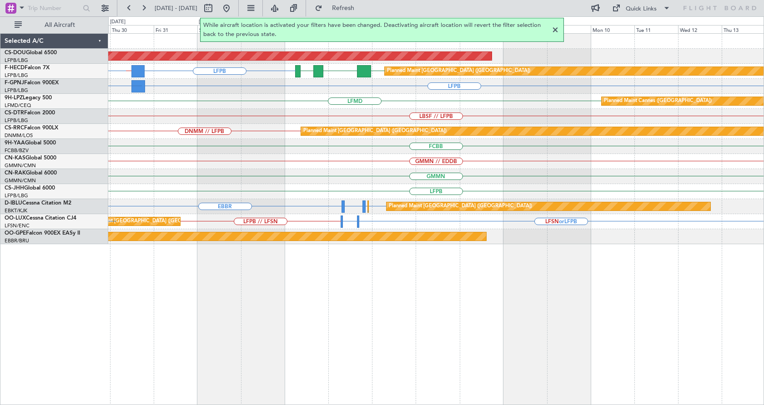
click at [369, 342] on div "Planned Maint London (Biggin Hill) LFPB // UTSS LFPB LFPB FOOL GMMN Planned Mai…" at bounding box center [436, 218] width 656 height 371
click at [555, 30] on div at bounding box center [555, 30] width 11 height 11
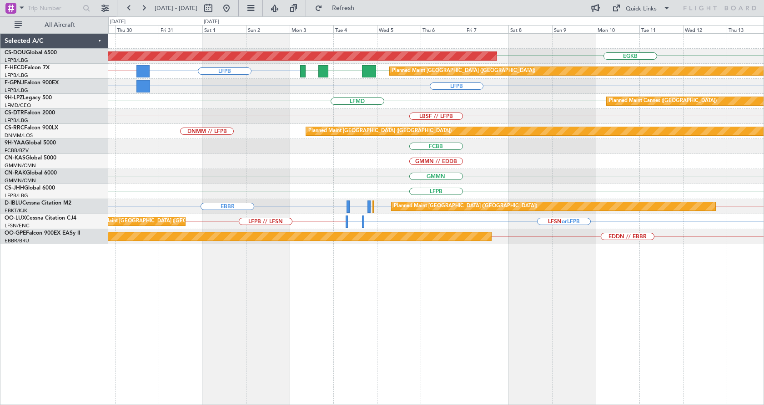
click at [72, 334] on div "EGKB Planned Maint London (Biggin Hill) LFPB // UTSS LFPB LFPB FOOL GMMN Planne…" at bounding box center [382, 210] width 764 height 388
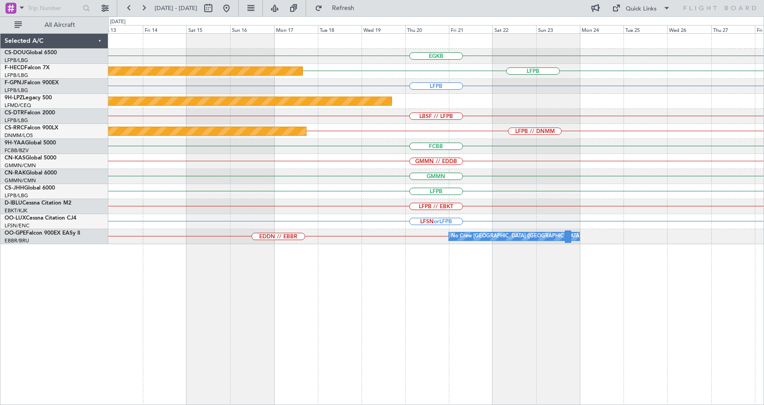
click at [70, 354] on div "EGKB LFPB Planned Maint Paris (Le Bourget) LFPB Planned Maint Cannes (Mandelieu…" at bounding box center [382, 210] width 764 height 388
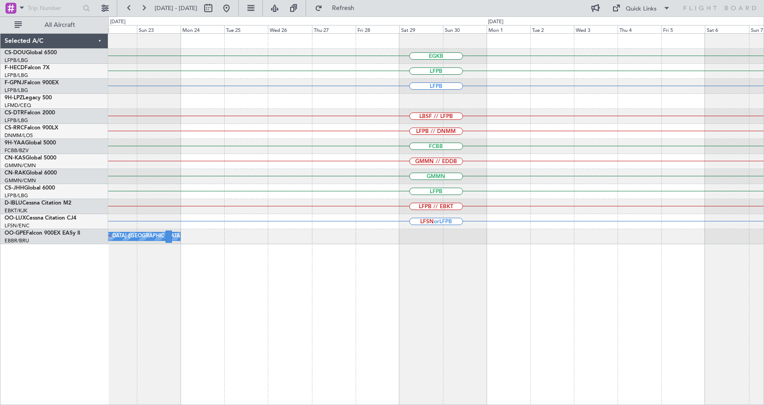
click at [247, 329] on div "EGKB LFPB LFPB Planned Maint Cannes (Mandelieu) LBSF // LFPB LFPB // DNMM FCBB …" at bounding box center [436, 218] width 656 height 371
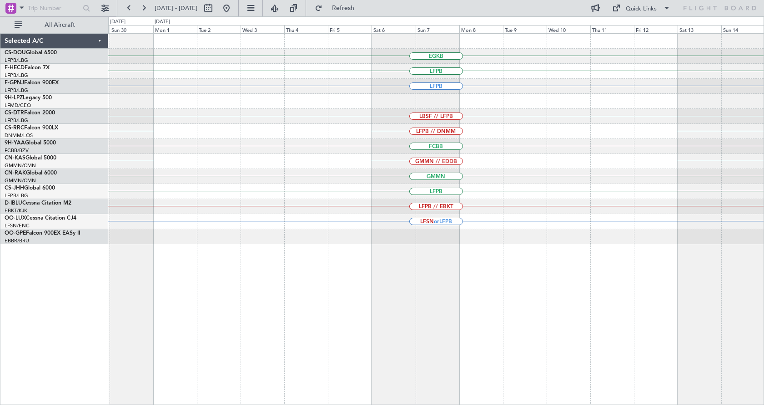
click at [367, 325] on div "EGKB LFPB LFPB LBSF // LFPB LFPB // DNMM FCBB GMMN // EDDB GMMN LFPB LFPB // EB…" at bounding box center [436, 218] width 656 height 371
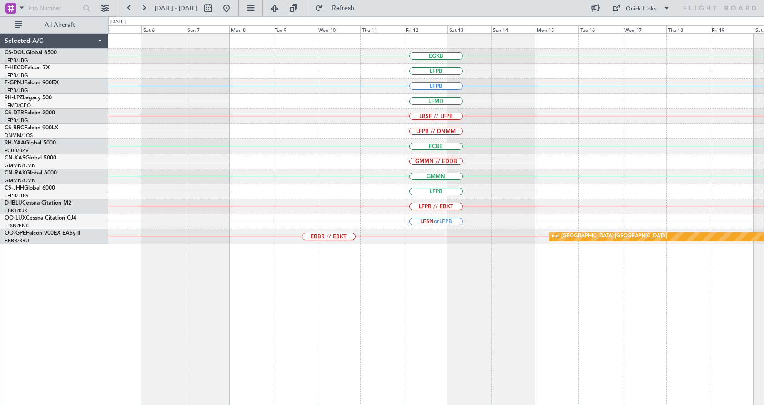
click at [255, 342] on div "EGKB LFPB LFPB LFMD LBSF // LFPB LFPB // DNMM FCBB GMMN // EDDB GMMN LFPB LFPB …" at bounding box center [436, 218] width 656 height 371
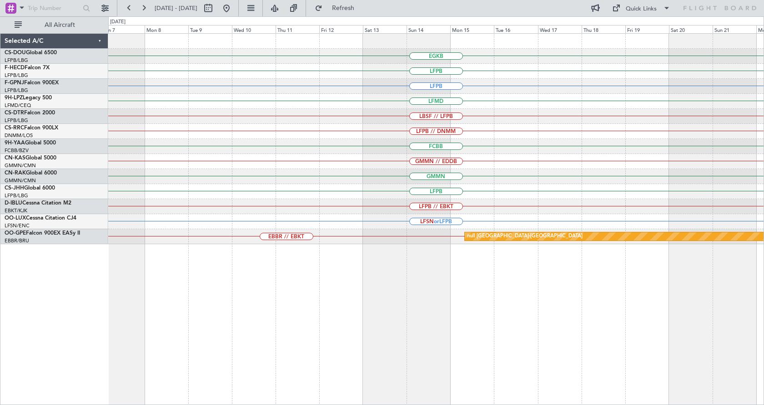
click at [240, 355] on div "EGKB LFPB LFPB LFMD LBSF // LFPB LFPB // DNMM FCBB GMMN // EDDB GMMN LFPB LFPB …" at bounding box center [436, 218] width 656 height 371
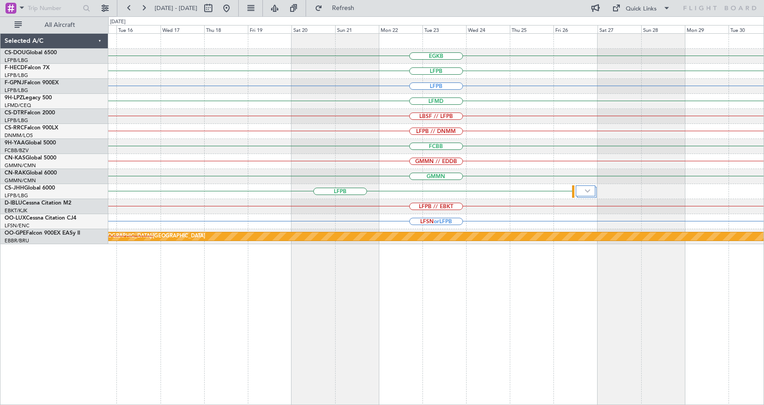
click at [198, 371] on div "EGKB LFPB LFPB LFMD LBSF // LFPB LFPB // DNMM FCBB GMMN // EDDB GMMN LFPB LFPB …" at bounding box center [436, 218] width 656 height 371
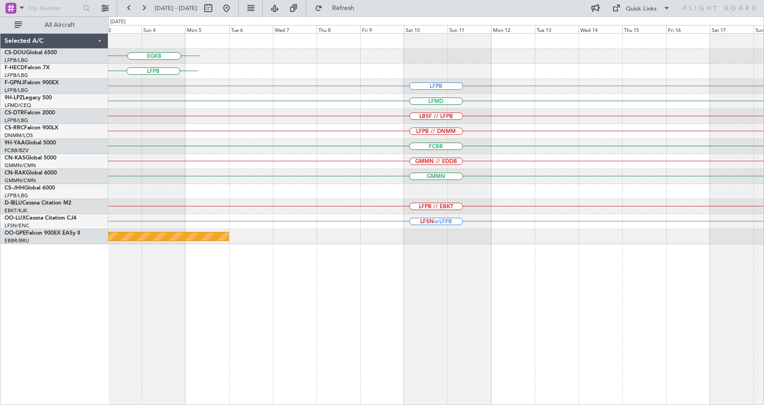
click at [0, 389] on div "EGKB LFPB LFPB LFMD LBSF // LFPB LFPB // DNMM FCBB GMMN // EDDB GMMN LFPB // EB…" at bounding box center [382, 210] width 764 height 388
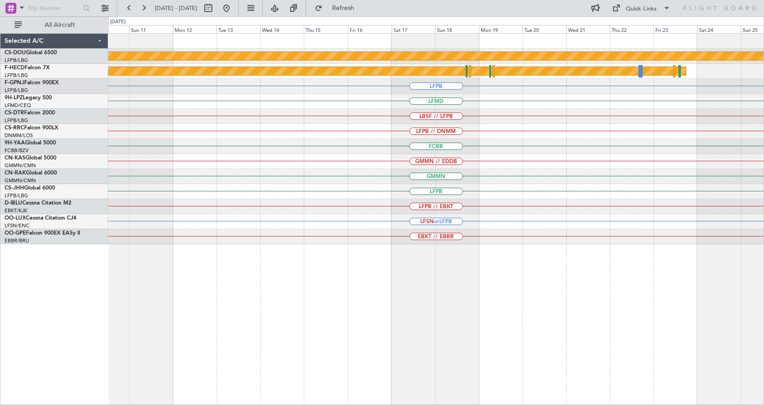
click at [413, 325] on div "Planned Maint London (Biggin Hill) Planned Maint Paris (Le Bourget) LFPB LFMD L…" at bounding box center [436, 218] width 656 height 371
click at [48, 234] on link "OO-GPE Falcon 900EX EASy II" at bounding box center [43, 232] width 76 height 5
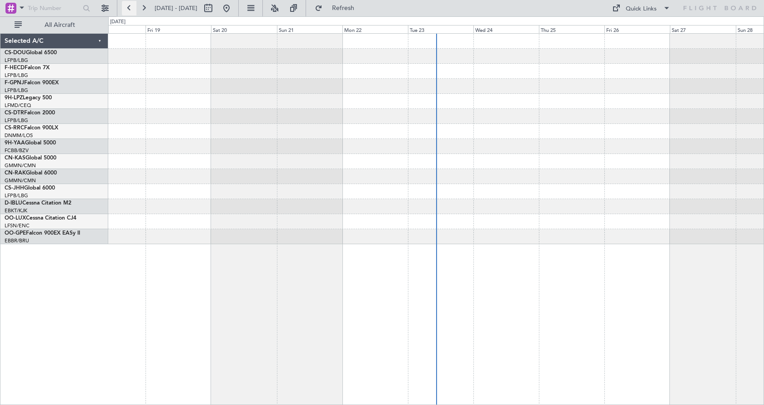
click at [129, 9] on button at bounding box center [129, 8] width 15 height 15
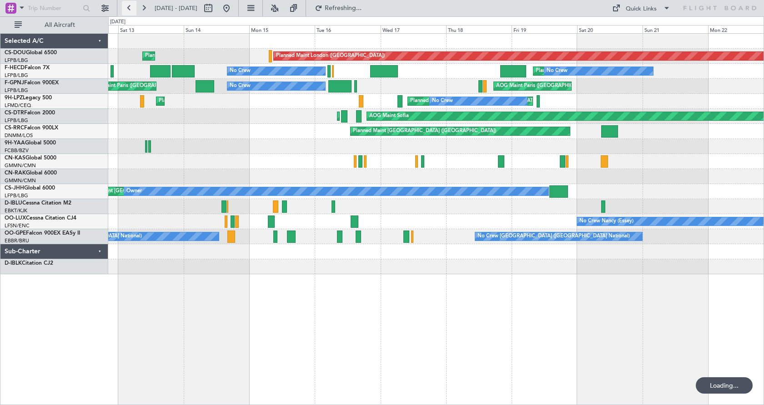
click at [128, 10] on button at bounding box center [129, 8] width 15 height 15
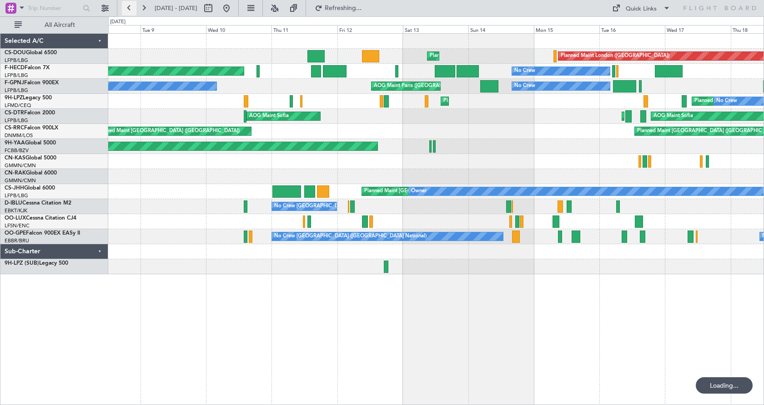
click at [128, 10] on button at bounding box center [129, 8] width 15 height 15
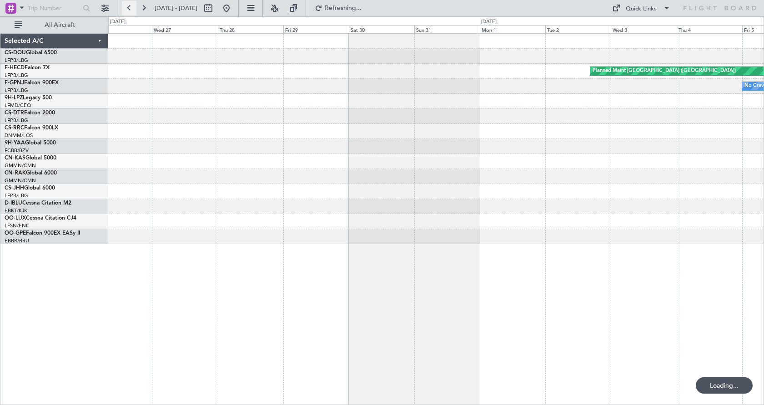
click at [127, 10] on button at bounding box center [129, 8] width 15 height 15
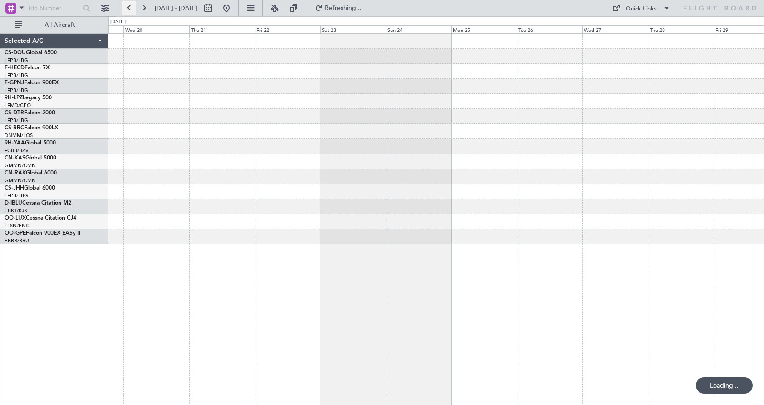
click at [127, 10] on button at bounding box center [129, 8] width 15 height 15
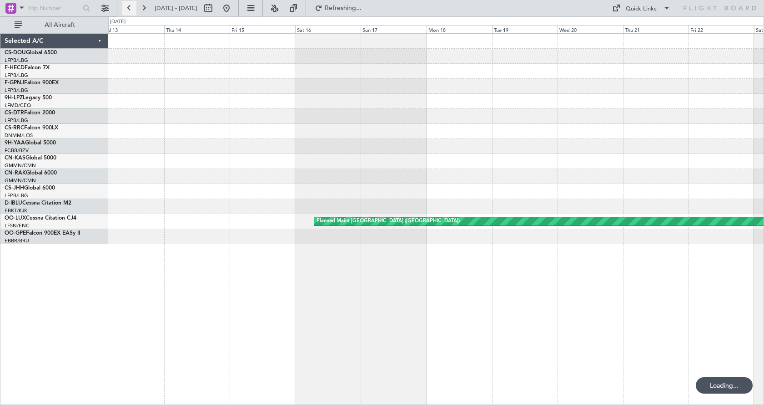
click at [127, 10] on button at bounding box center [129, 8] width 15 height 15
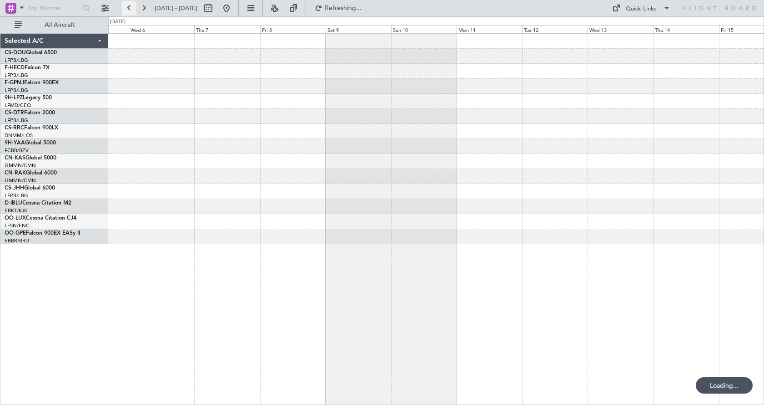
click at [127, 10] on button at bounding box center [129, 8] width 15 height 15
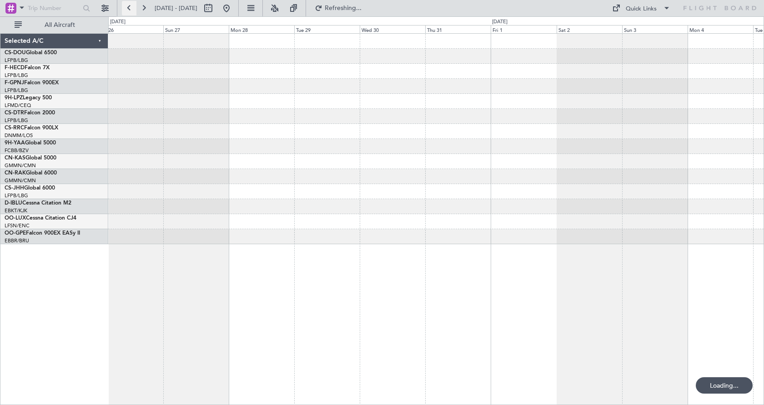
click at [127, 10] on button at bounding box center [129, 8] width 15 height 15
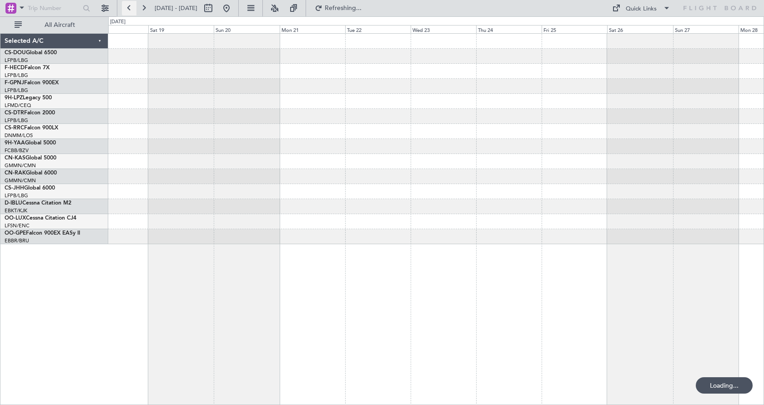
click at [127, 10] on button at bounding box center [129, 8] width 15 height 15
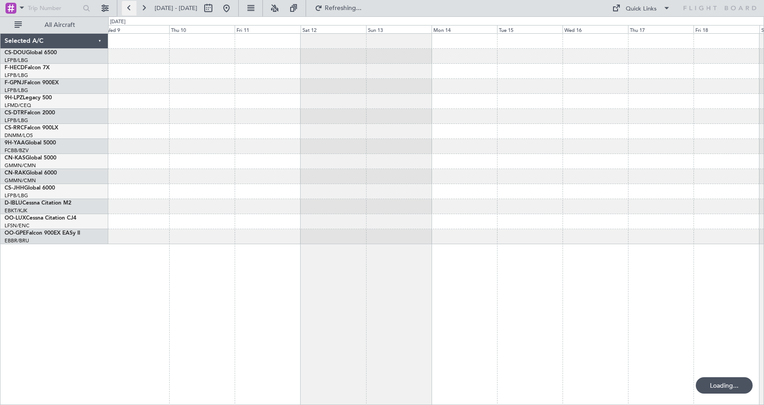
click at [127, 10] on button at bounding box center [129, 8] width 15 height 15
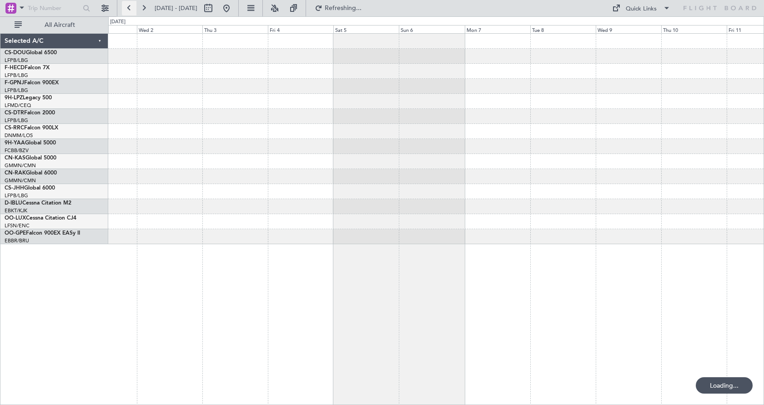
click at [127, 10] on button at bounding box center [129, 8] width 15 height 15
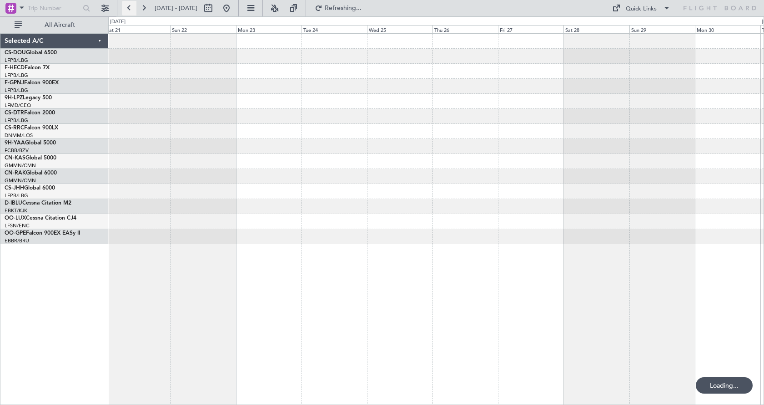
click at [127, 10] on button at bounding box center [129, 8] width 15 height 15
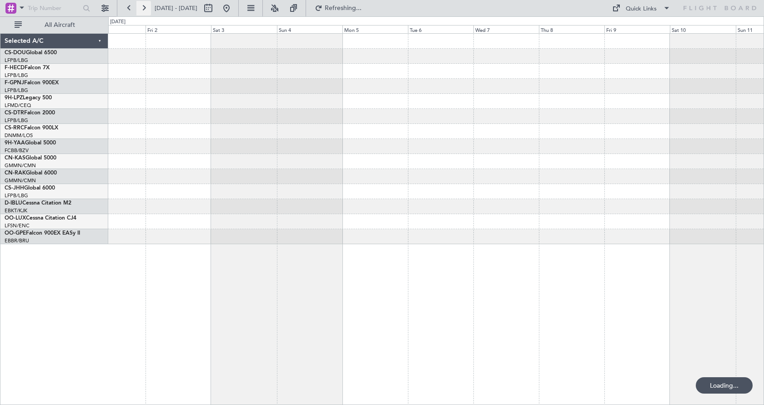
click at [146, 8] on button at bounding box center [144, 8] width 15 height 15
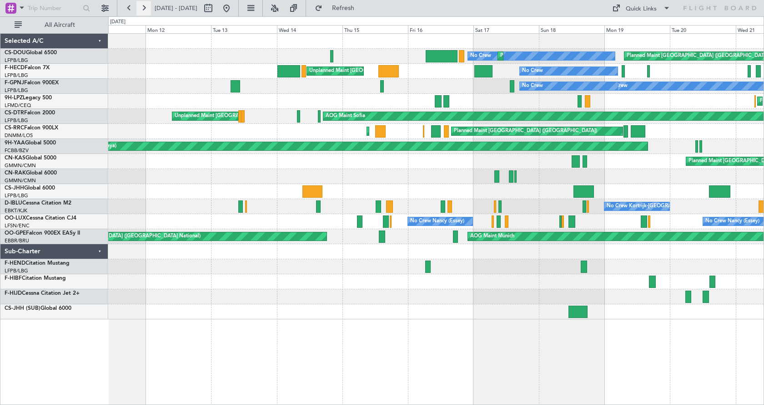
click at [146, 8] on button at bounding box center [144, 8] width 15 height 15
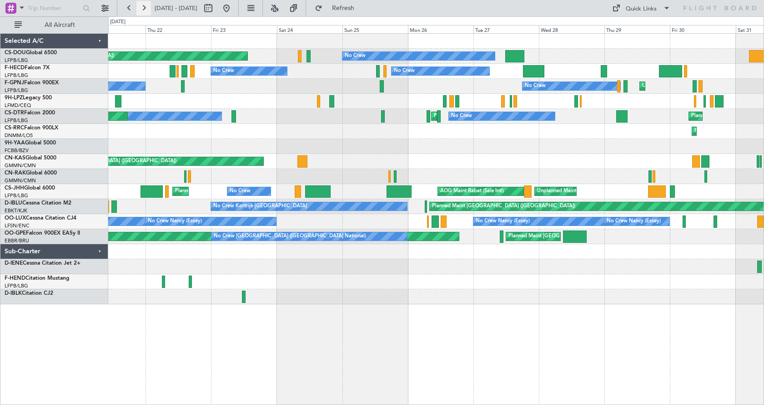
click at [146, 8] on button at bounding box center [144, 8] width 15 height 15
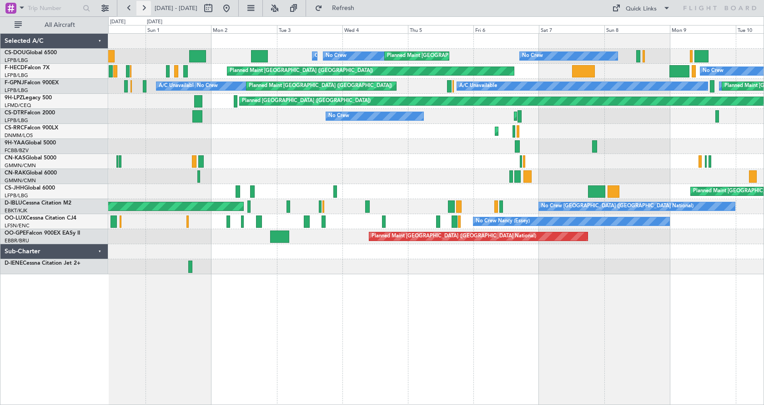
click at [146, 8] on button at bounding box center [144, 8] width 15 height 15
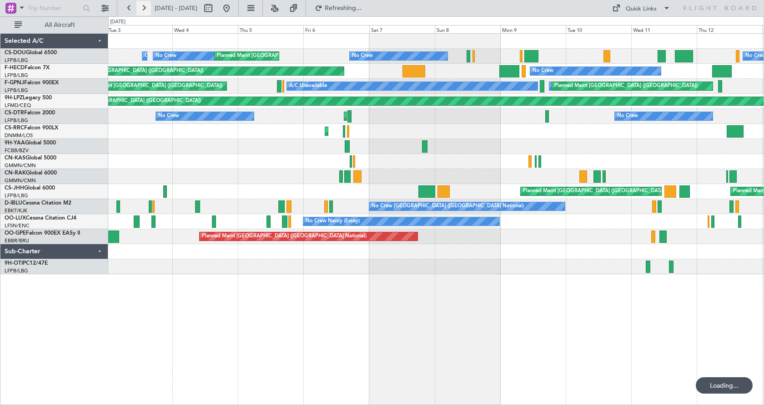
click at [146, 8] on button at bounding box center [144, 8] width 15 height 15
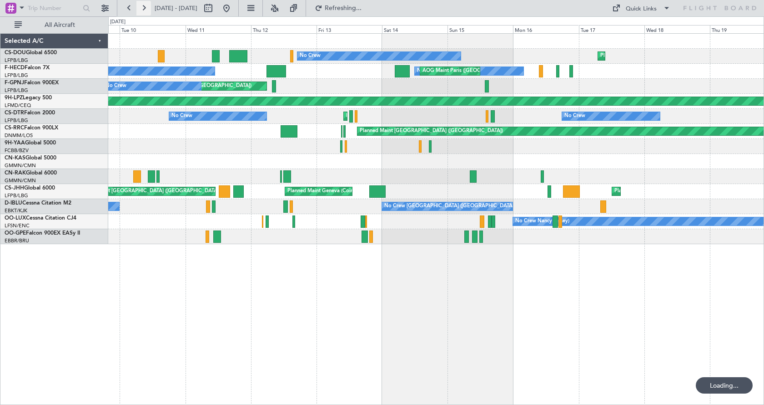
click at [145, 8] on button at bounding box center [144, 8] width 15 height 15
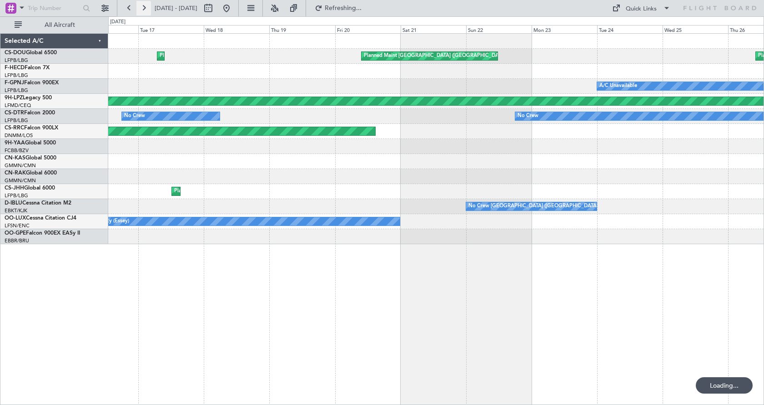
click at [145, 8] on button at bounding box center [144, 8] width 15 height 15
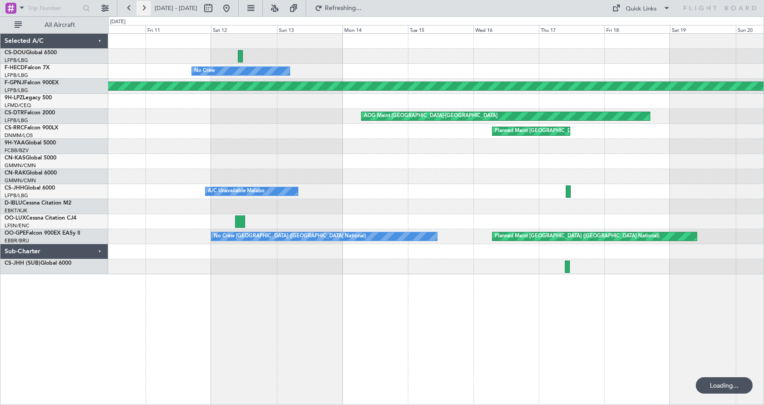
click at [144, 8] on button at bounding box center [144, 8] width 15 height 15
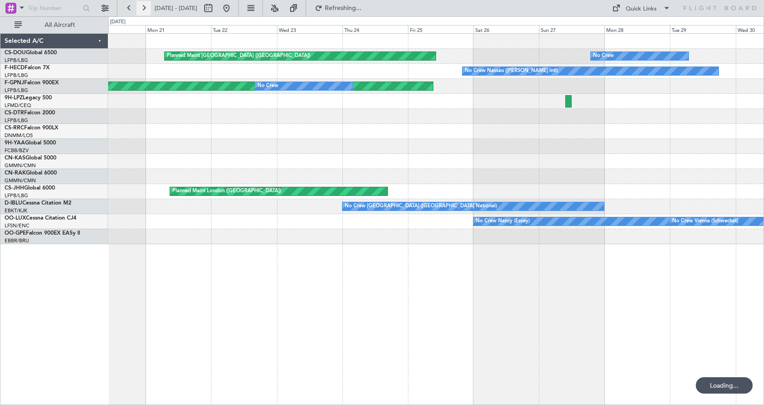
click at [144, 8] on button at bounding box center [144, 8] width 15 height 15
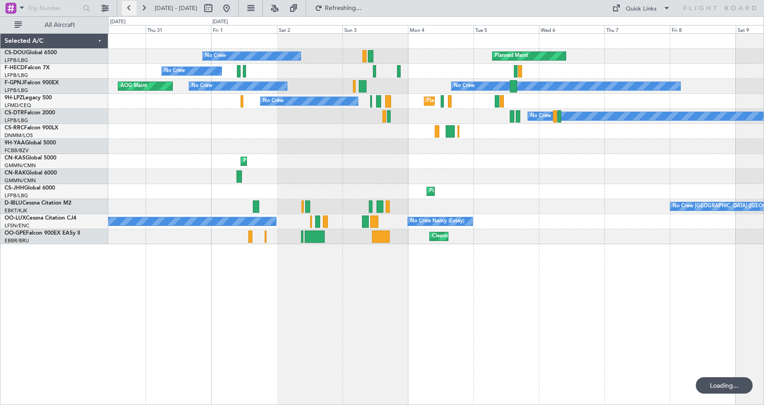
click at [128, 7] on button at bounding box center [129, 8] width 15 height 15
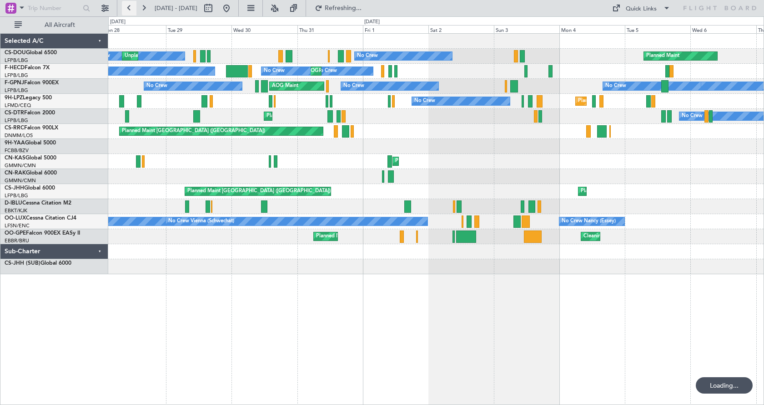
click at [128, 7] on button at bounding box center [129, 8] width 15 height 15
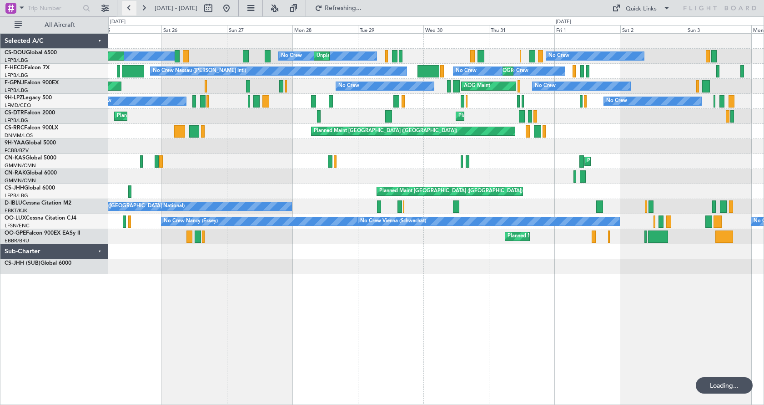
click at [128, 7] on button at bounding box center [129, 8] width 15 height 15
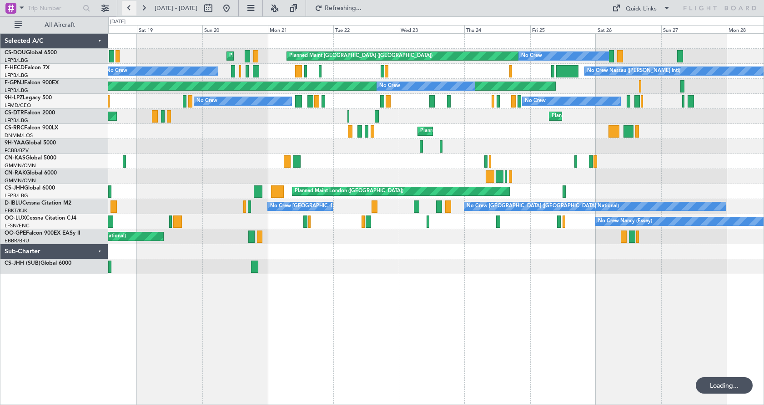
click at [128, 7] on button at bounding box center [129, 8] width 15 height 15
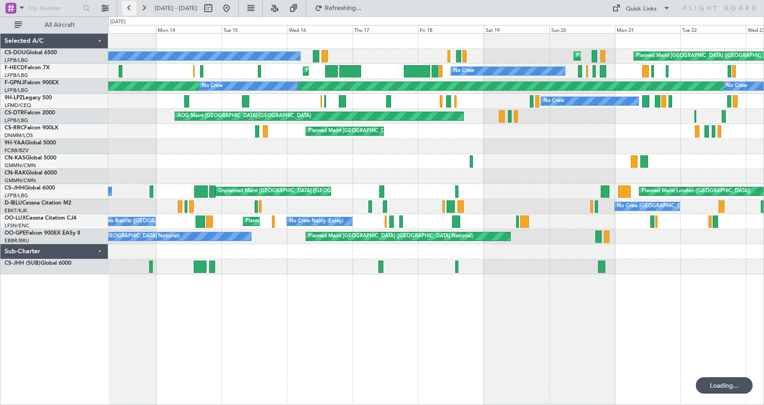
click at [128, 7] on button at bounding box center [129, 8] width 15 height 15
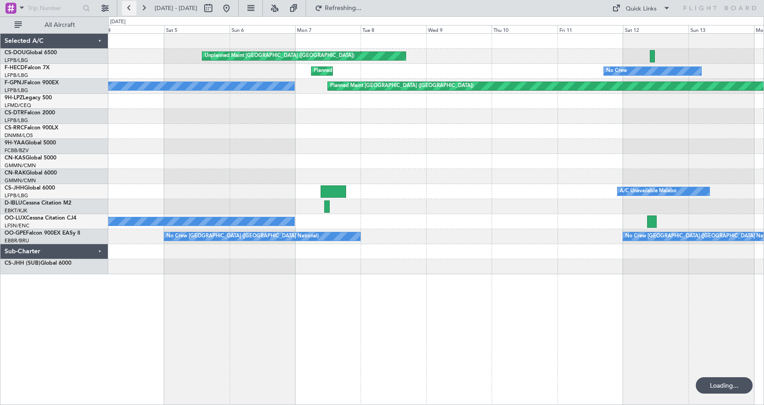
click at [128, 7] on button at bounding box center [129, 8] width 15 height 15
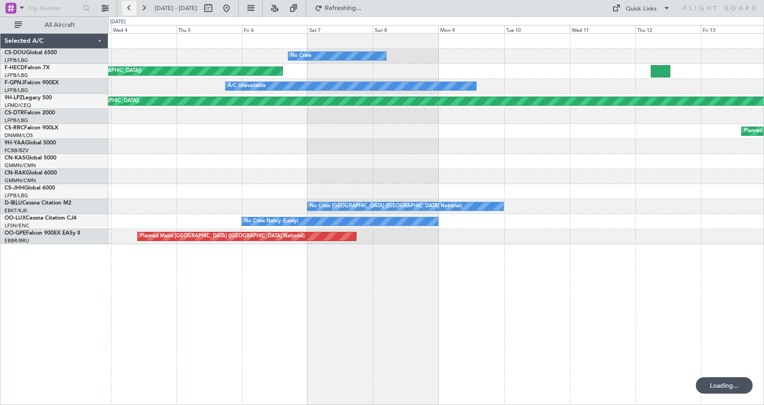
click at [128, 7] on button at bounding box center [129, 8] width 15 height 15
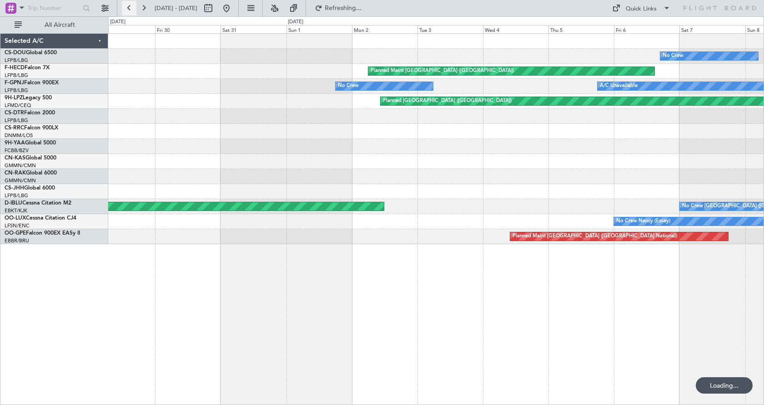
click at [128, 7] on button at bounding box center [129, 8] width 15 height 15
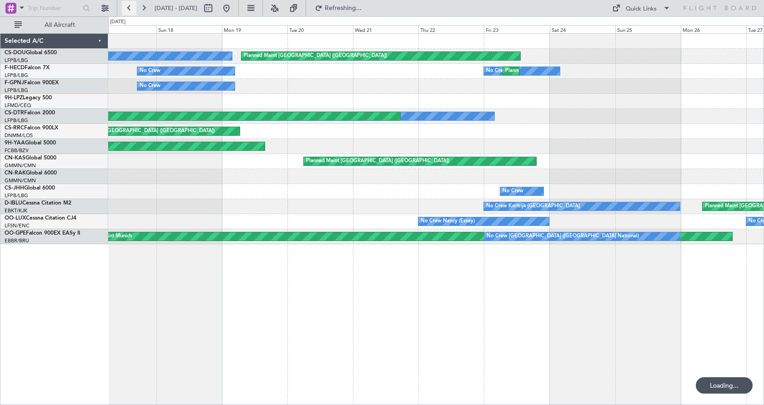
click at [128, 7] on button at bounding box center [129, 8] width 15 height 15
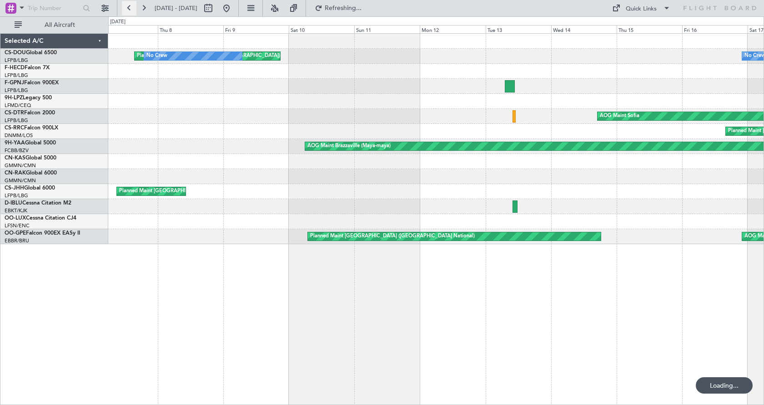
click at [128, 7] on button at bounding box center [129, 8] width 15 height 15
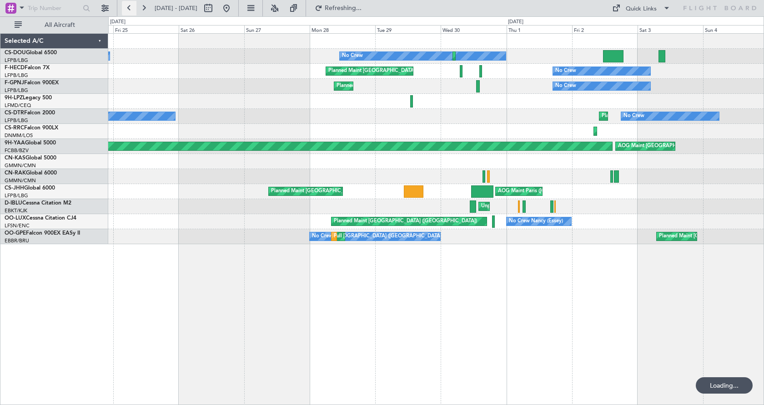
click at [128, 7] on button at bounding box center [129, 8] width 15 height 15
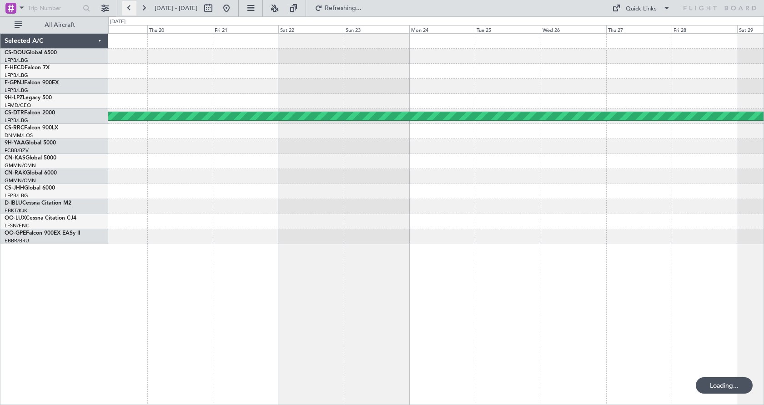
click at [128, 7] on button at bounding box center [129, 8] width 15 height 15
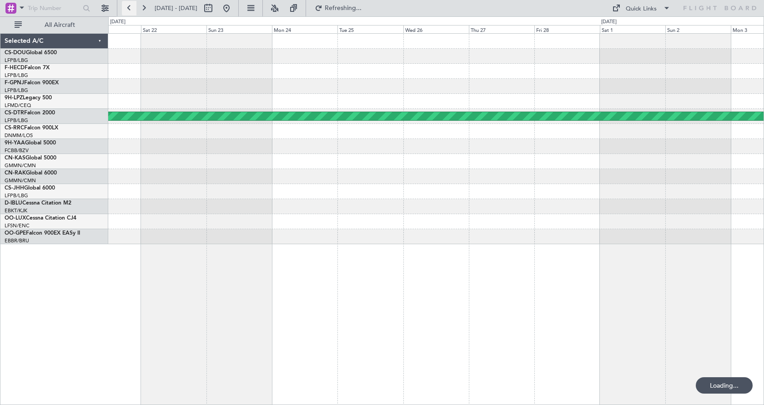
click at [128, 7] on button at bounding box center [129, 8] width 15 height 15
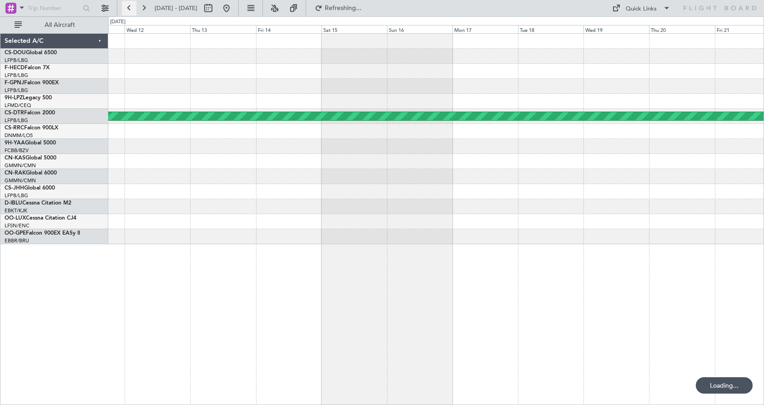
click at [128, 7] on button at bounding box center [129, 8] width 15 height 15
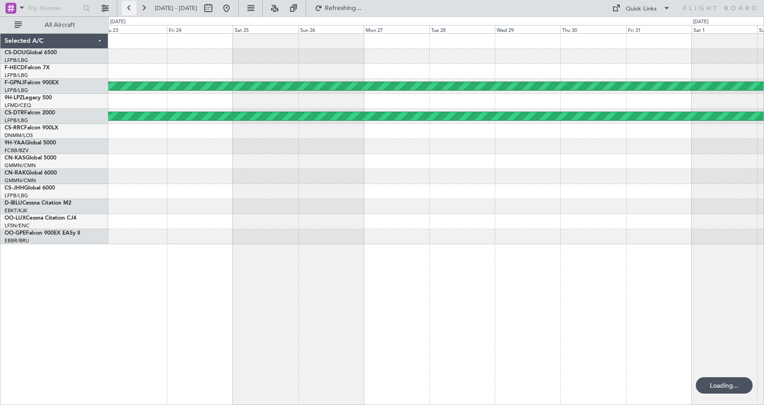
click at [128, 6] on button at bounding box center [129, 8] width 15 height 15
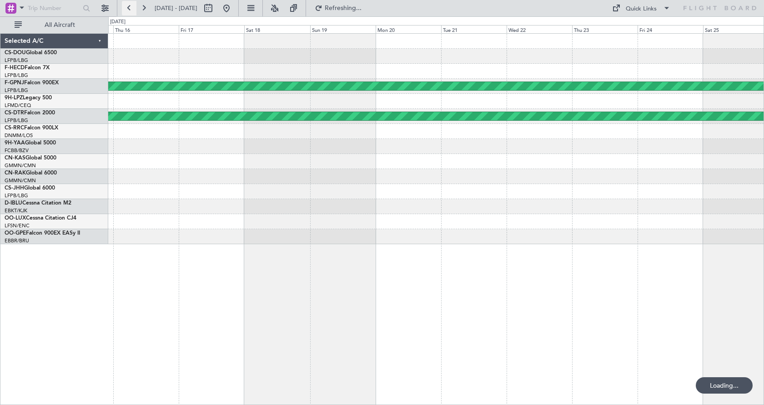
click at [128, 6] on button at bounding box center [129, 8] width 15 height 15
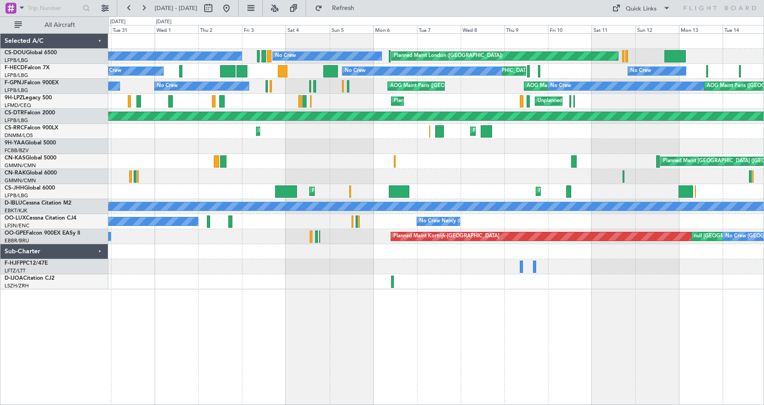
click at [662, 377] on div "Planned Maint London (Biggin Hill) No Crew AOG Maint Paris (Le Bourget) No Crew…" at bounding box center [436, 218] width 656 height 371
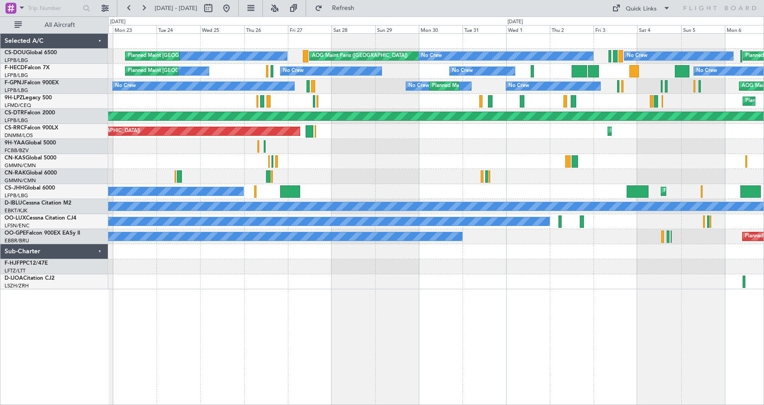
click at [725, 352] on div "Planned Maint London (Biggin Hill) No Crew AOG Maint Paris (Le Bourget) No Crew…" at bounding box center [436, 218] width 656 height 371
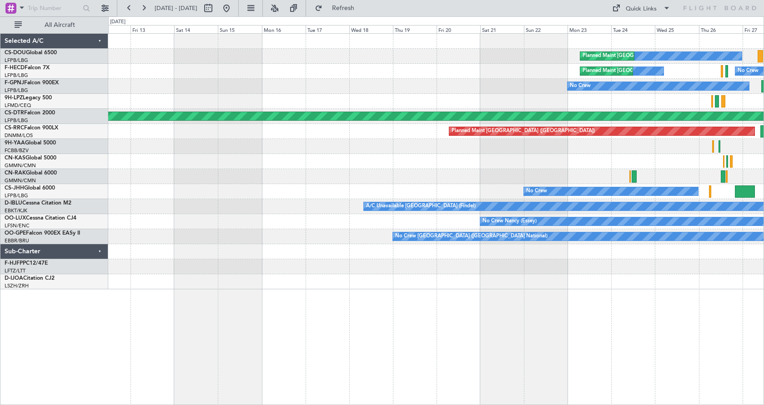
click at [587, 325] on div "No Crew Planned Maint Paris (Le Bourget) AOG Maint Paris (Le Bourget) No Crew N…" at bounding box center [436, 218] width 656 height 371
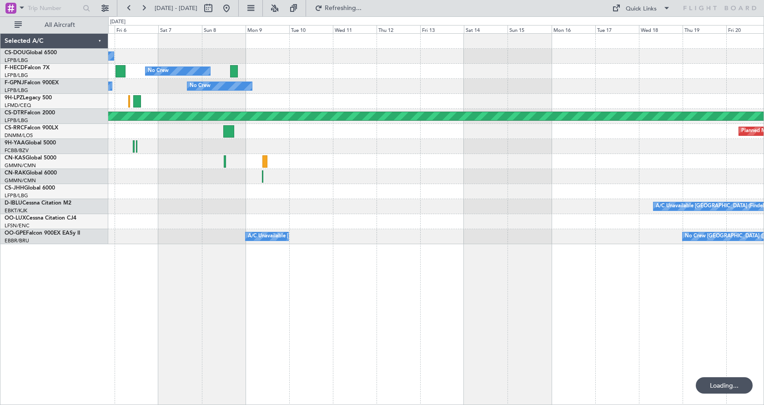
click at [505, 241] on div "No Crew Brussels (Brussels National) Unplanned Maint Brussels (Brussels Nationa…" at bounding box center [436, 236] width 656 height 15
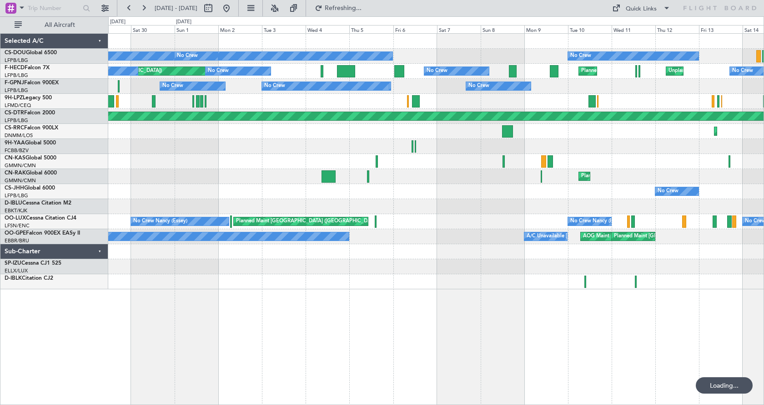
click at [487, 323] on div "Planned Maint Paris (Le Bourget) No Crew Planned Maint Paris (Le Bourget) No Cr…" at bounding box center [436, 218] width 656 height 371
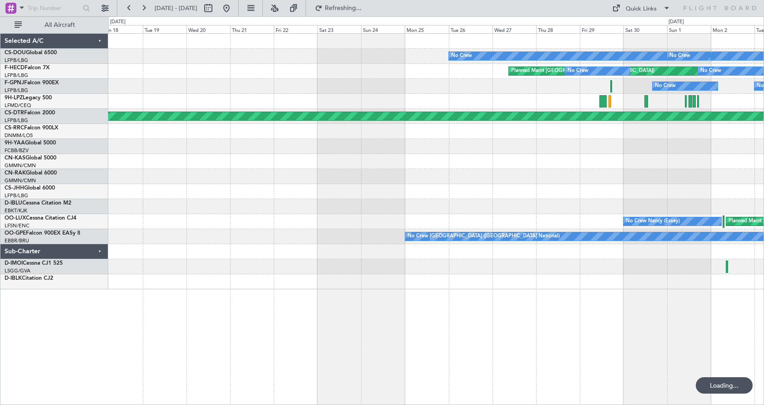
click at [476, 330] on div "No Crew No Crew Planned Maint Paris (Le Bourget) Planned Maint Paris (Le Bourge…" at bounding box center [436, 218] width 656 height 371
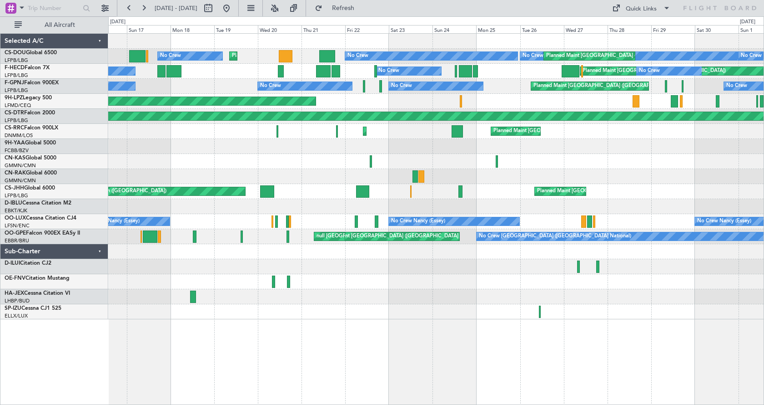
click at [397, 336] on div "No Crew No Crew Planned Maint Paris (Le Bourget) No Crew Planned Maint Paris (L…" at bounding box center [436, 218] width 656 height 371
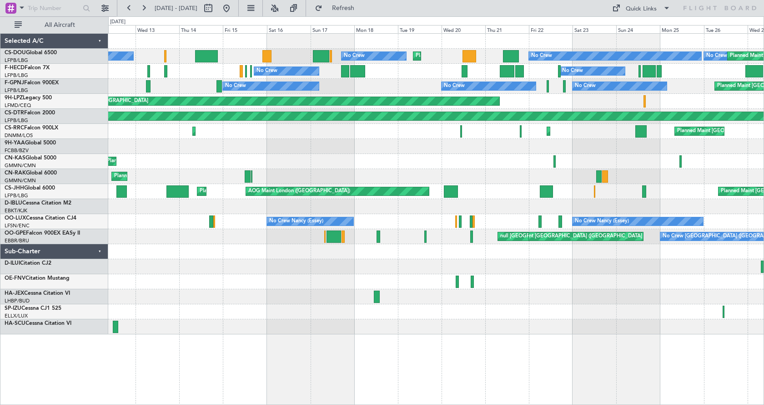
click at [364, 364] on div "No Crew Planned Maint Paris (Le Bourget) No Crew Planned Maint Paris (Le Bourge…" at bounding box center [436, 218] width 656 height 371
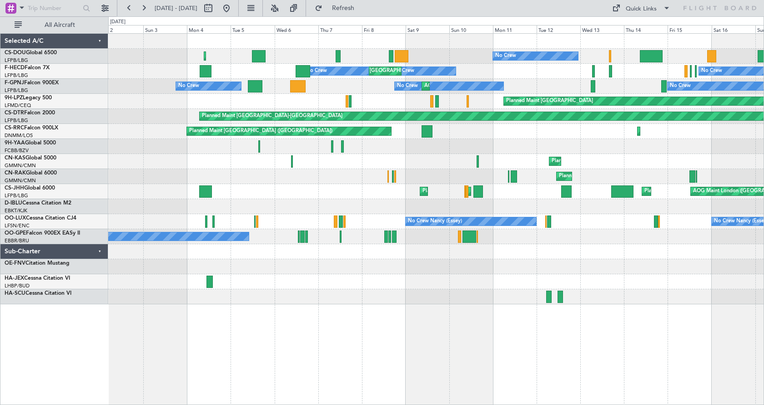
click at [628, 334] on div "Planned Maint Paris (Le Bourget) No Crew Planned Maint Paris (Le Bourget) No Cr…" at bounding box center [436, 218] width 656 height 371
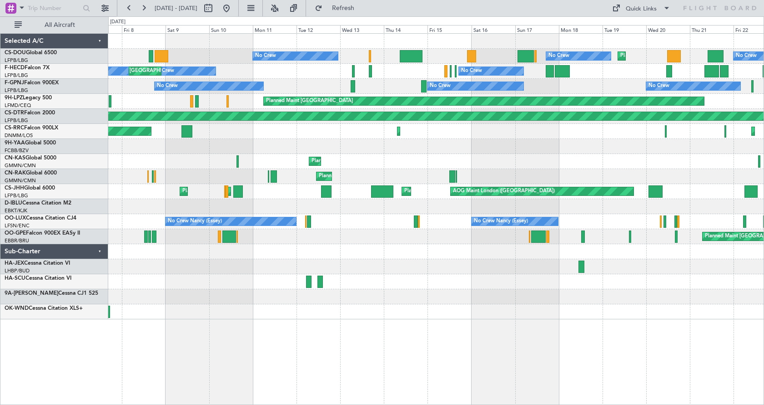
click at [325, 349] on div "Planned Maint Paris (Le Bourget) No Crew No Crew Planned Maint Paris (Le Bourge…" at bounding box center [436, 218] width 656 height 371
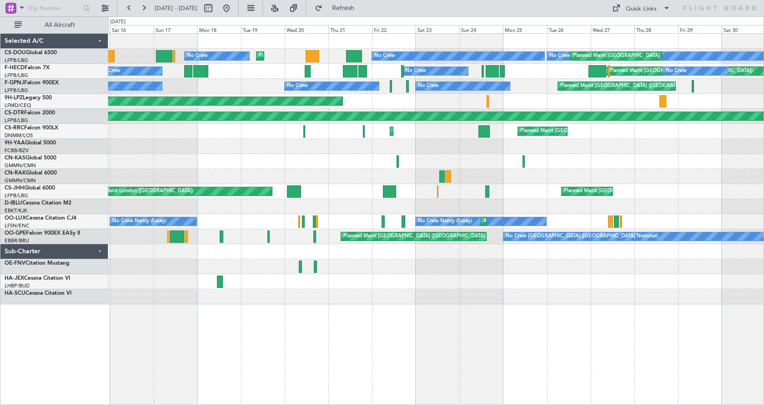
click at [314, 339] on div "No Crew Planned Maint Paris (Le Bourget) No Crew No Crew Planned Maint Paris (L…" at bounding box center [436, 218] width 656 height 371
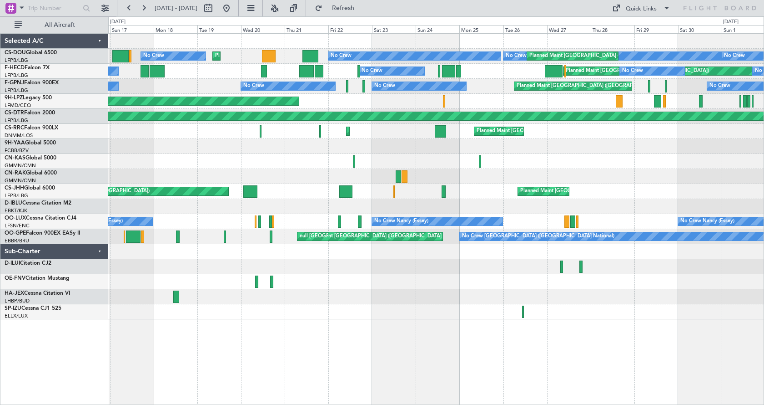
click at [606, 345] on div "No Crew Planned Maint Paris (Le Bourget) No Crew Planned Maint Paris (Le Bourge…" at bounding box center [436, 218] width 656 height 371
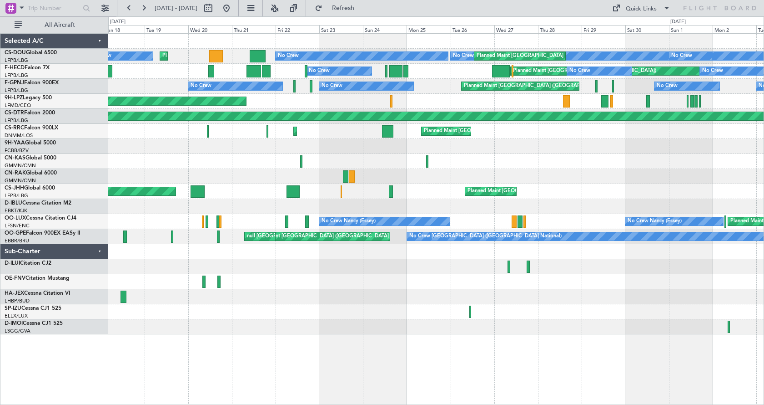
click at [476, 351] on div "No Crew Planned Maint Paris (Le Bourget) No Crew Planned Maint Paris (Le Bourge…" at bounding box center [436, 218] width 656 height 371
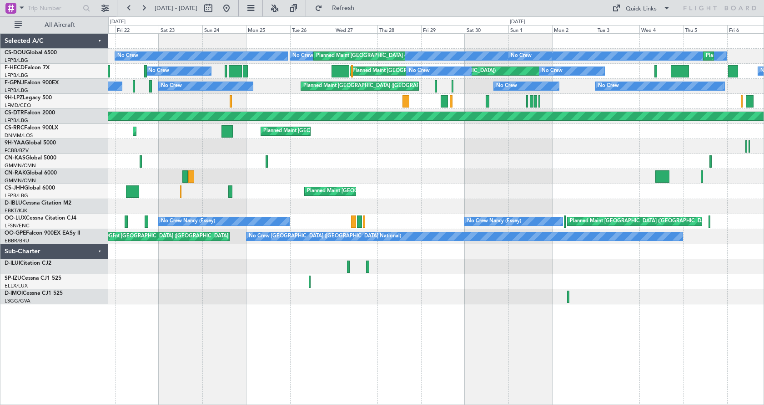
click at [492, 364] on div "No Crew Planned Maint Paris (Le Bourget) No Crew Planned Maint Paris (Le Bourge…" at bounding box center [436, 218] width 656 height 371
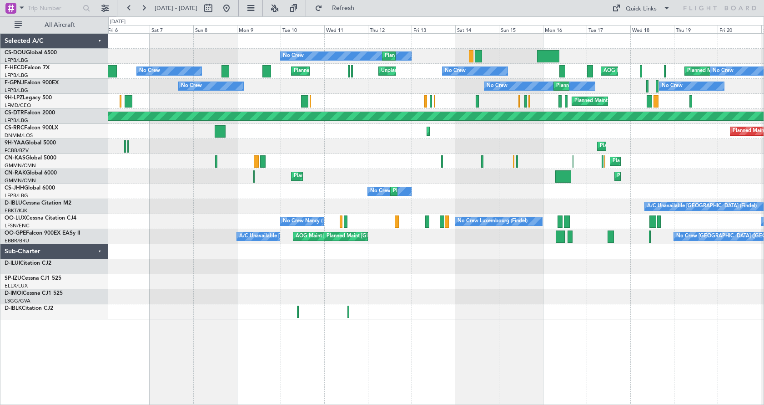
click at [147, 344] on div "No Crew Planned Maint Paris (Le Bourget) Planned Maint Paris (Le Bourget) No Cr…" at bounding box center [436, 218] width 656 height 371
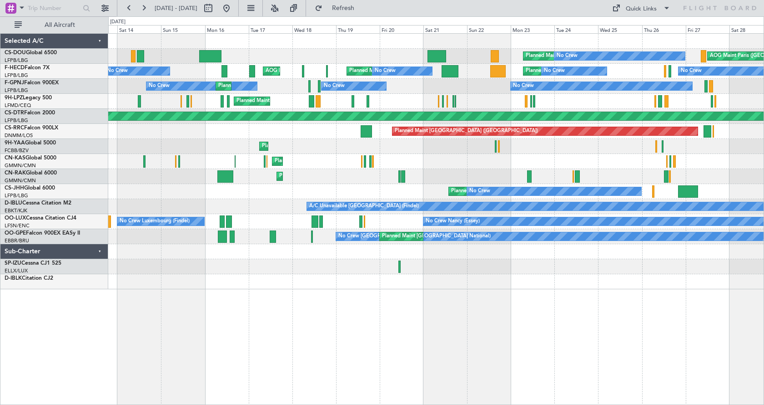
click at [131, 336] on div "Planned Maint Paris (Le Bourget) No Crew AOG Maint Paris (Le Bourget) Planned M…" at bounding box center [436, 218] width 656 height 371
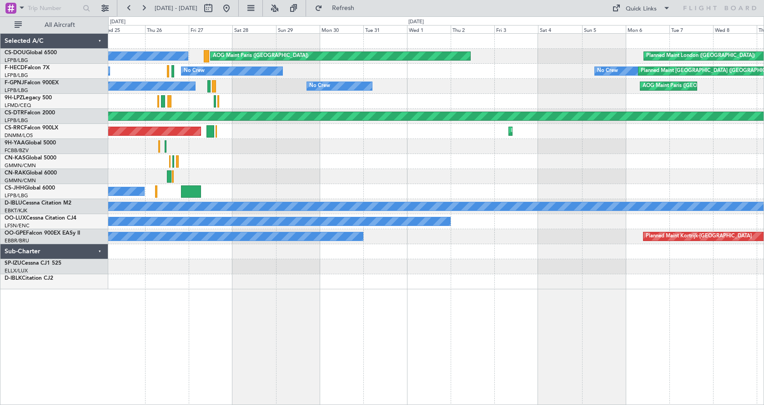
click at [192, 339] on div "No Crew AOG Maint Paris (Le Bourget) Planned Maint London (Biggin Hill) Planned…" at bounding box center [436, 218] width 656 height 371
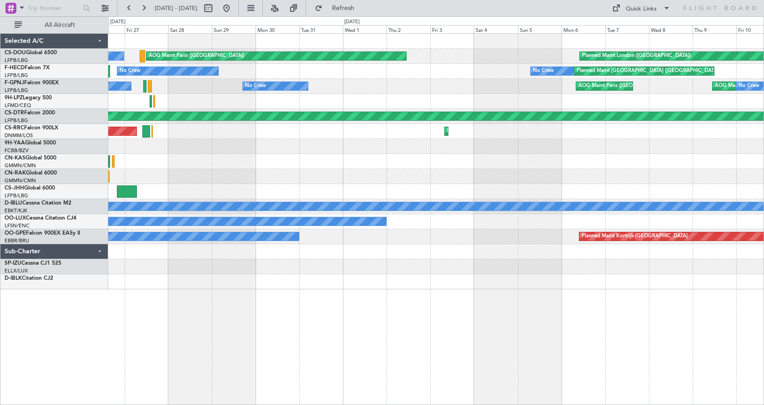
click at [150, 335] on div "No Crew AOG Maint Paris (Le Bourget) Planned Maint London (Biggin Hill) Planned…" at bounding box center [436, 218] width 656 height 371
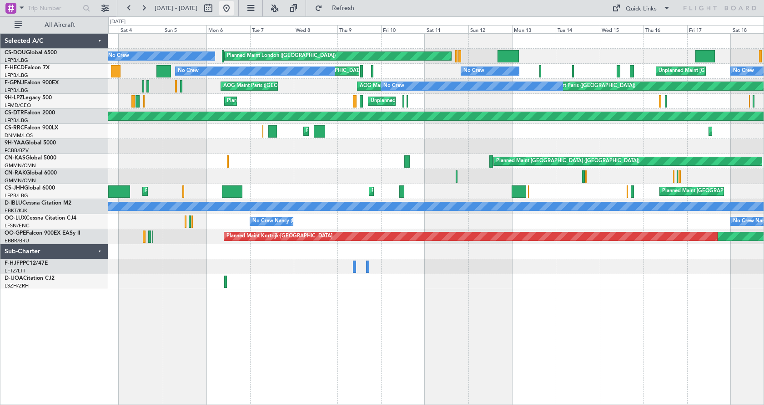
click at [234, 8] on button at bounding box center [226, 8] width 15 height 15
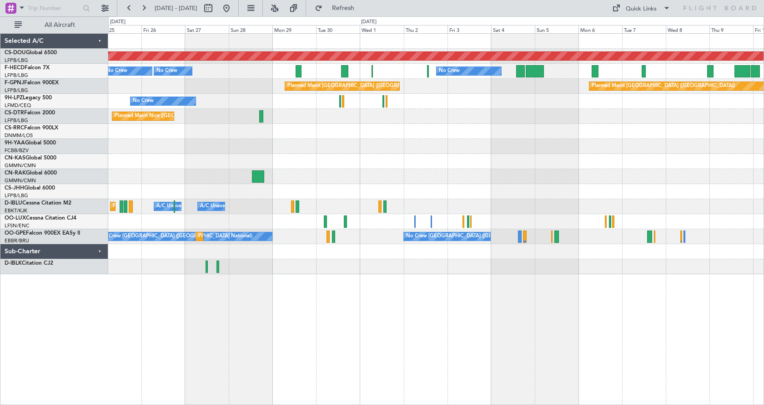
click at [240, 354] on div "Planned Maint London (Biggin Hill) No Crew Planned Maint Paris (Le Bourget) No …" at bounding box center [436, 218] width 656 height 371
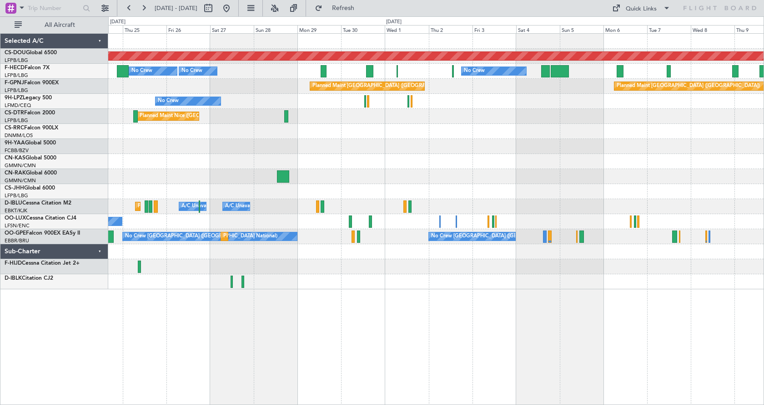
click at [0, 379] on div "Planned Maint London (Biggin Hill) No Crew No Crew Planned Maint Paris (Le Bour…" at bounding box center [382, 210] width 764 height 388
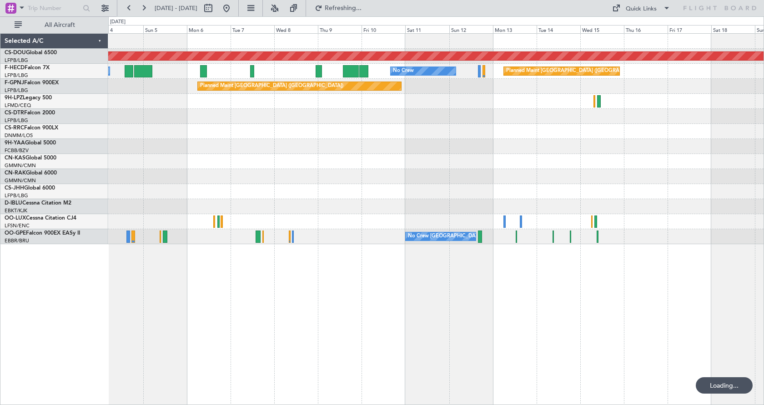
click at [479, 344] on div "Planned Maint London (Biggin Hill) No Crew No Crew Planned Maint Paris (Le Bour…" at bounding box center [436, 218] width 656 height 371
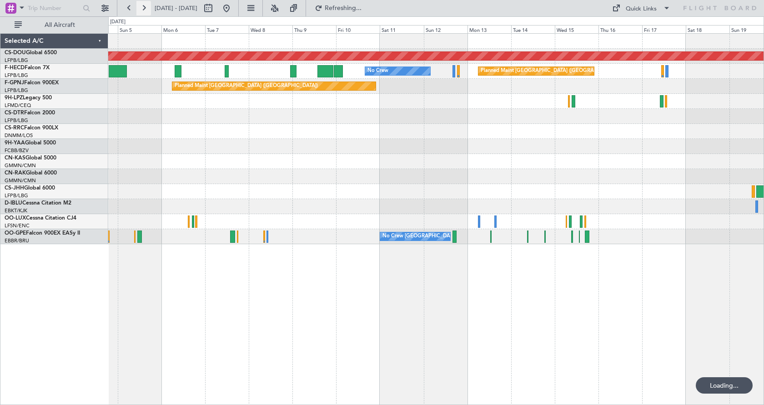
click at [142, 4] on button at bounding box center [144, 8] width 15 height 15
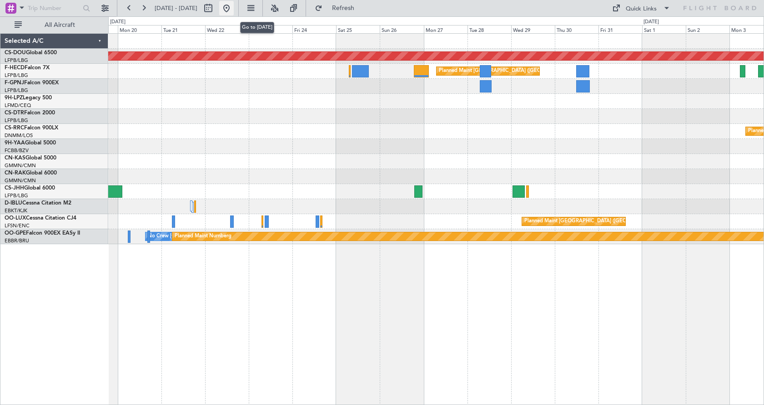
click at [234, 10] on button at bounding box center [226, 8] width 15 height 15
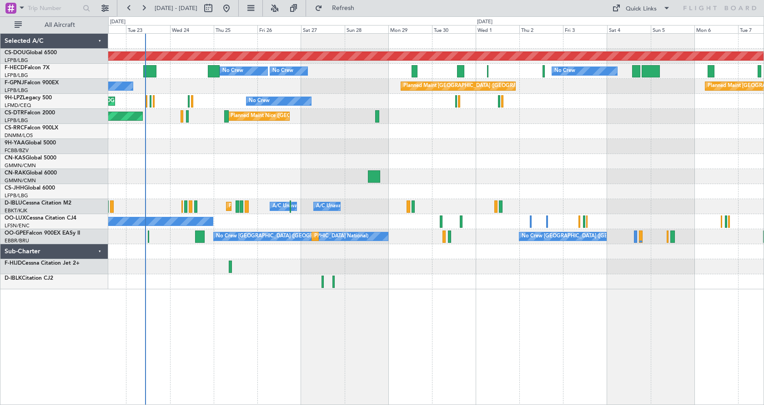
click at [243, 298] on div "Planned Maint London (Biggin Hill) No Crew No Crew Planned Maint Paris (Le Bour…" at bounding box center [436, 218] width 656 height 371
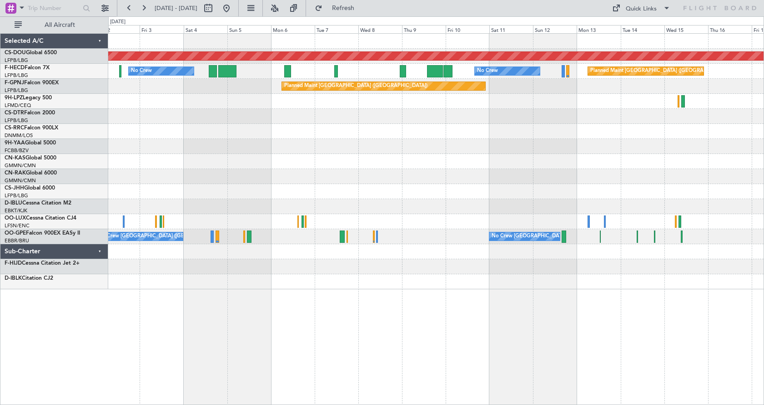
click at [242, 326] on div "Planned Maint London (Biggin Hill) No Crew No Crew Planned Maint Paris (Le Bour…" at bounding box center [436, 218] width 656 height 371
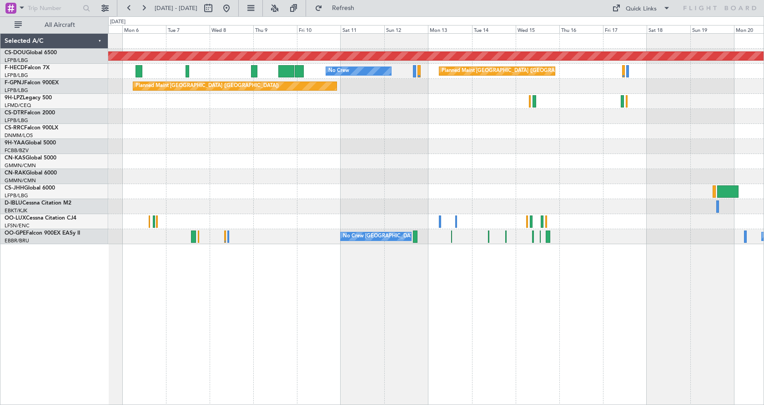
click at [502, 321] on div "Planned Maint London (Biggin Hill) Planned Maint Paris (Le Bourget) No Crew No …" at bounding box center [436, 218] width 656 height 371
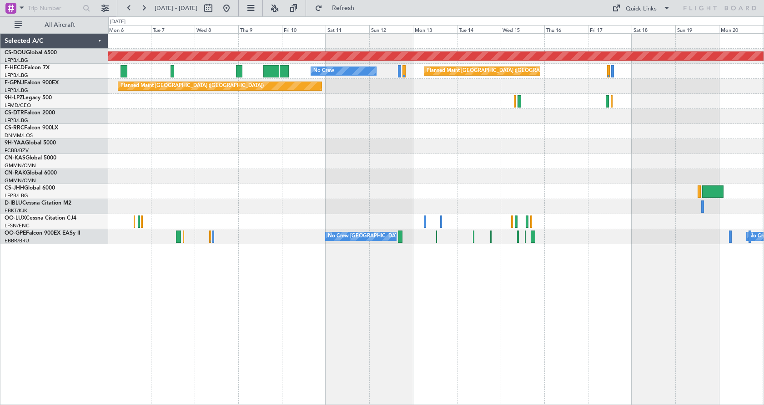
click at [521, 297] on div "Planned Maint London (Biggin Hill) Planned Maint Paris (Le Bourget) No Crew No …" at bounding box center [436, 218] width 656 height 371
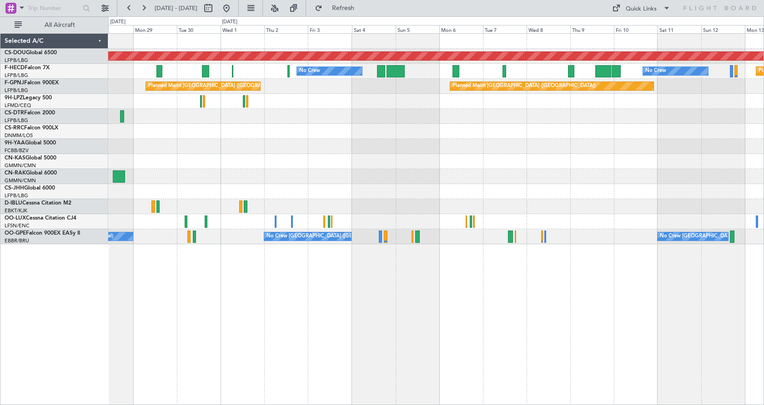
click at [489, 308] on div "Planned Maint London (Biggin Hill) Planned Maint Paris (Le Bourget) No Crew No …" at bounding box center [436, 218] width 656 height 371
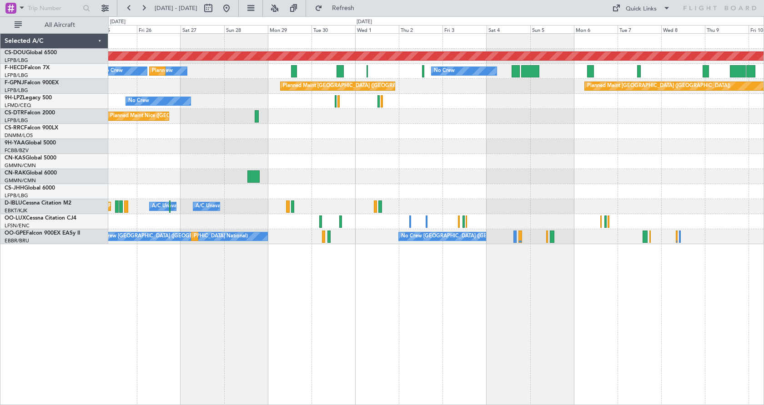
click at [519, 331] on div "Planned Maint London (Biggin Hill) No Crew No Crew Planned Maint Paris (Le Bour…" at bounding box center [436, 218] width 656 height 371
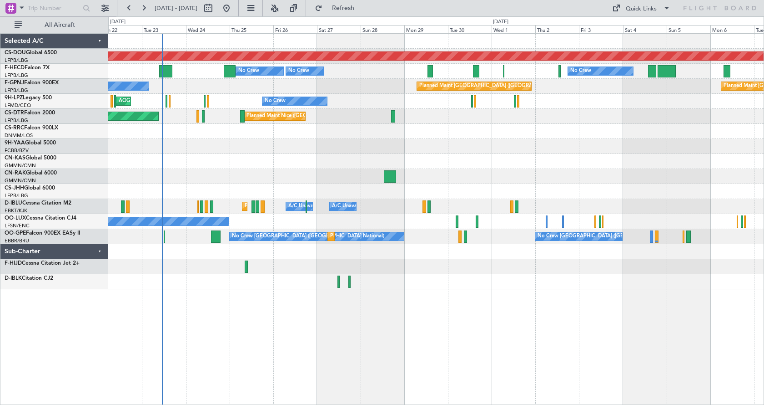
click at [367, 343] on div "Planned Maint London (Biggin Hill) No Crew Planned Maint Paris (Le Bourget) No …" at bounding box center [436, 218] width 656 height 371
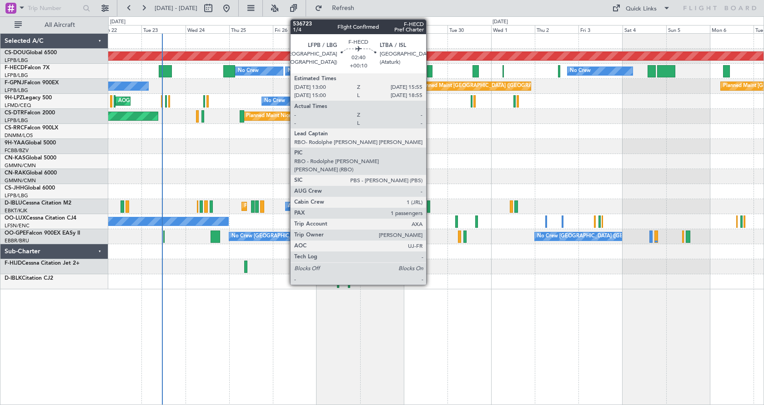
click at [430, 71] on div at bounding box center [429, 71] width 5 height 12
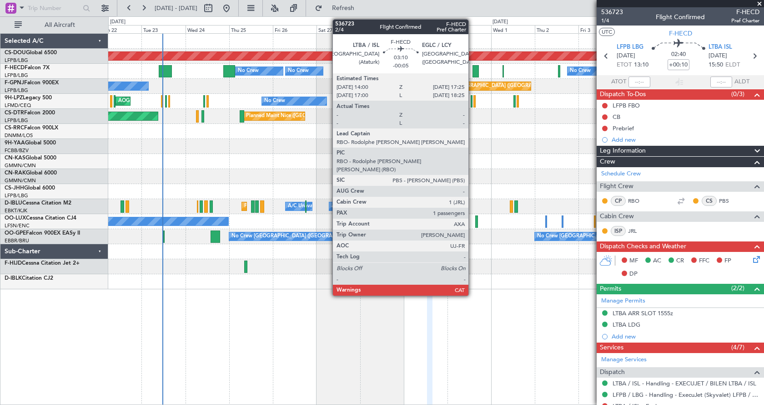
click at [473, 68] on div at bounding box center [476, 71] width 6 height 12
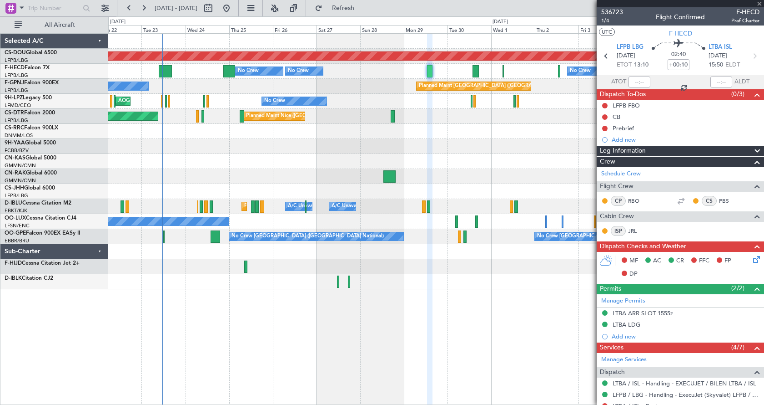
type input "-00:05"
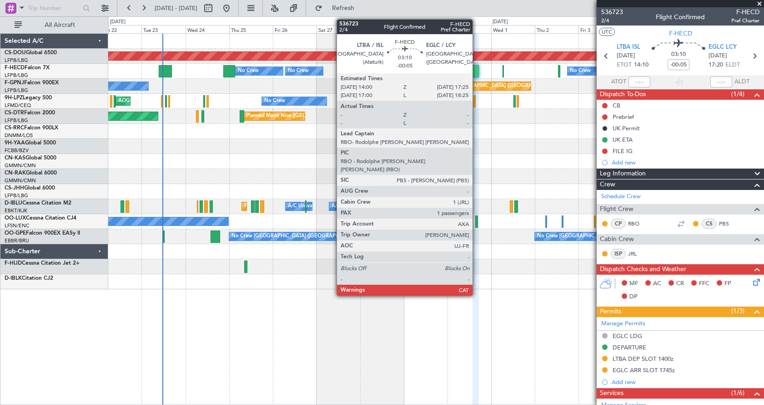
click at [477, 68] on div at bounding box center [476, 71] width 6 height 12
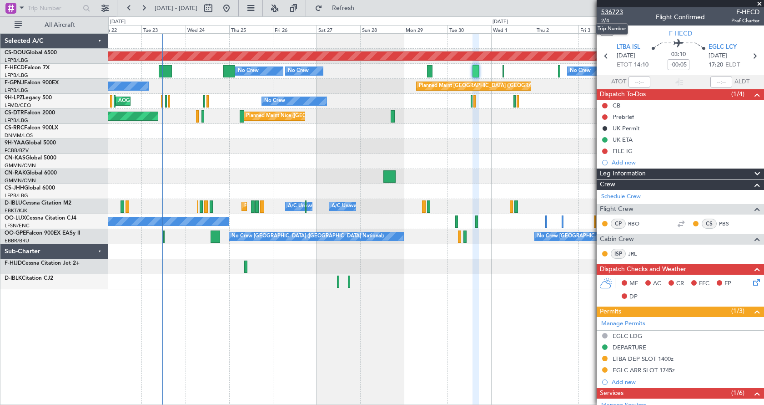
click at [622, 9] on span "536723" at bounding box center [613, 12] width 22 height 10
click at [282, 11] on button at bounding box center [275, 8] width 15 height 15
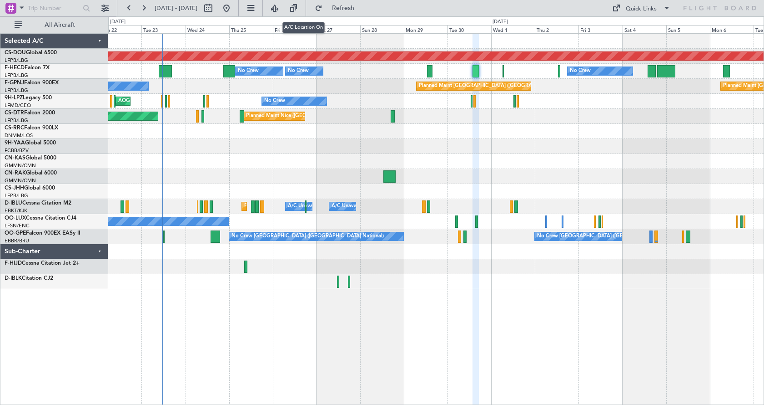
type input "0"
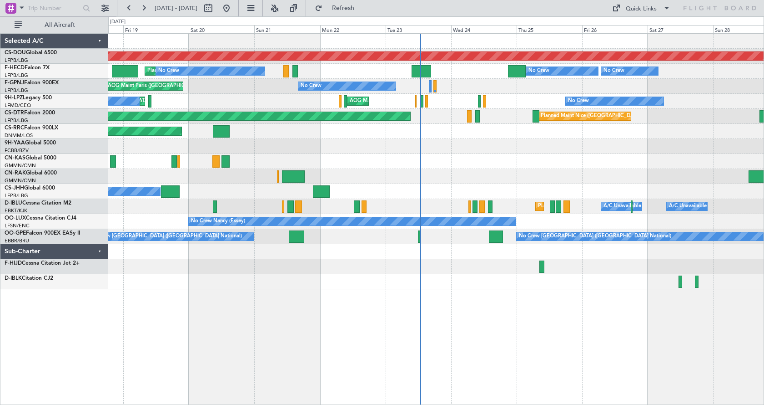
click at [364, 323] on div "Planned Maint London ([GEOGRAPHIC_DATA]) Planned Maint [GEOGRAPHIC_DATA] ([GEOG…" at bounding box center [436, 218] width 656 height 371
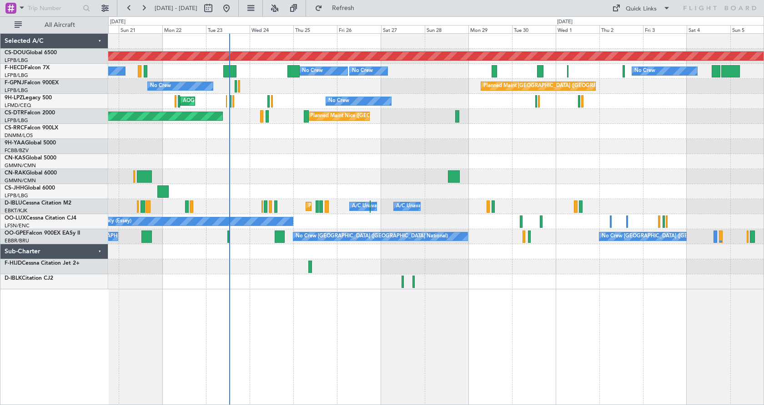
click at [455, 317] on div "Planned Maint London ([GEOGRAPHIC_DATA]) Planned Maint [GEOGRAPHIC_DATA] ([GEOG…" at bounding box center [436, 218] width 656 height 371
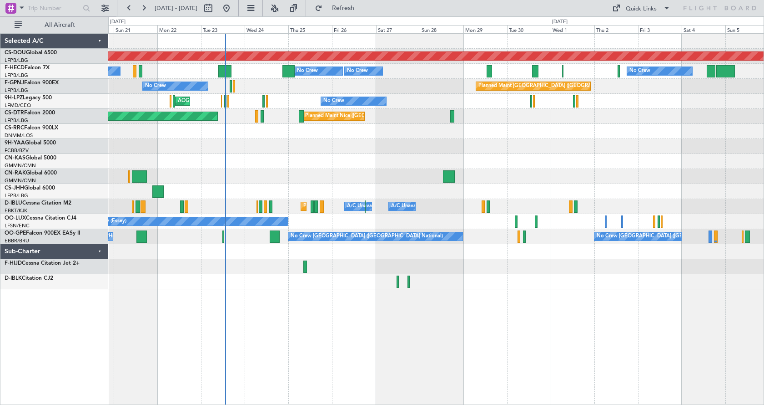
click at [598, 335] on div "Planned Maint London ([GEOGRAPHIC_DATA]) Planned Maint [GEOGRAPHIC_DATA] ([GEOG…" at bounding box center [436, 218] width 656 height 371
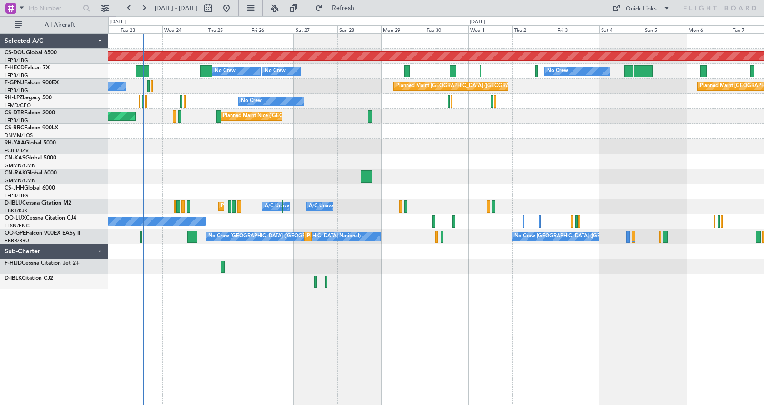
click at [355, 290] on div "Planned Maint London ([GEOGRAPHIC_DATA]) No Crew No Crew Planned Maint [GEOGRAP…" at bounding box center [436, 218] width 656 height 371
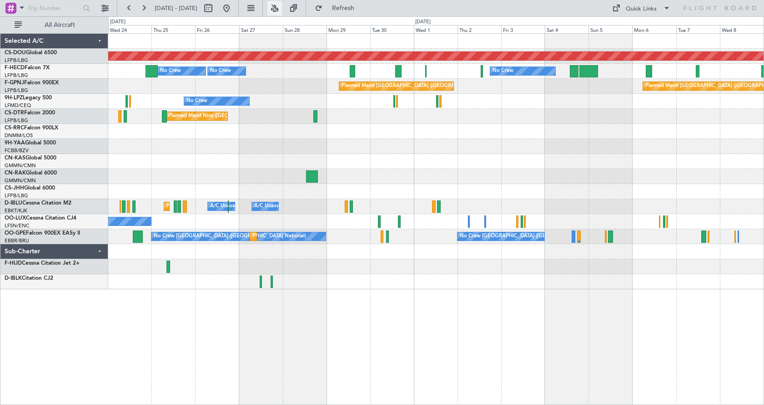
click at [282, 3] on button at bounding box center [275, 8] width 15 height 15
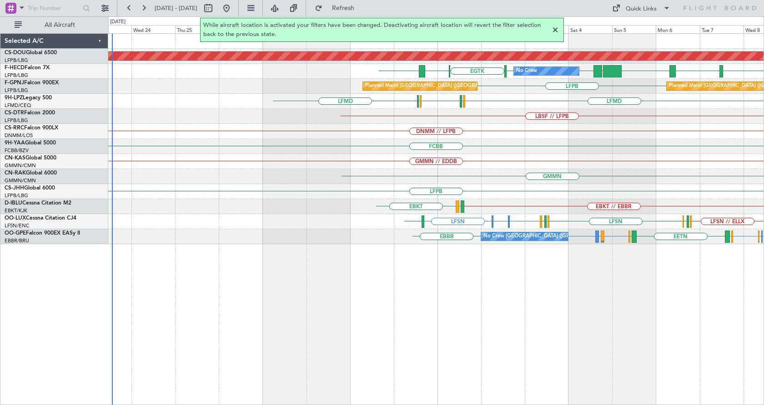
click at [316, 354] on div "Planned Maint London (Biggin Hill) VHHH RPLL WSSL HEGN LFPB LFPB EGTK EGLC LTBA…" at bounding box center [436, 218] width 656 height 371
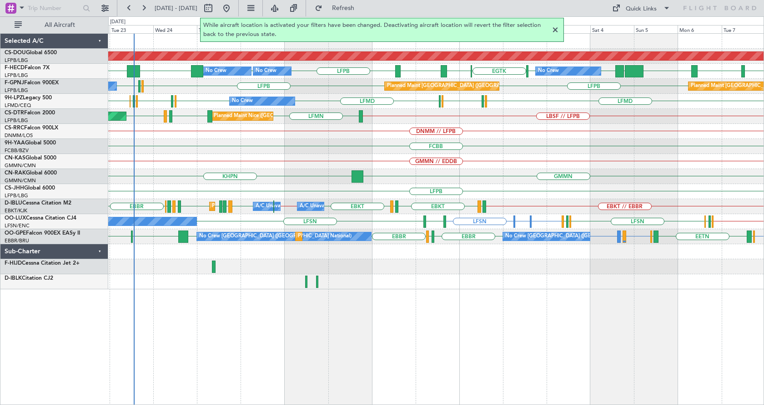
click at [478, 322] on div "Planned Maint London (Biggin Hill) No Crew No Crew Planned Maint Paris (Le Bour…" at bounding box center [436, 218] width 656 height 371
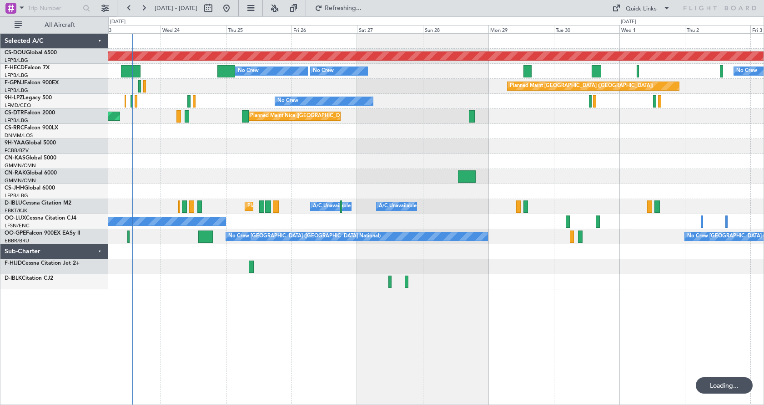
click at [205, 346] on div "Planned Maint London ([GEOGRAPHIC_DATA]) Planned Maint [GEOGRAPHIC_DATA] ([GEOG…" at bounding box center [436, 218] width 656 height 371
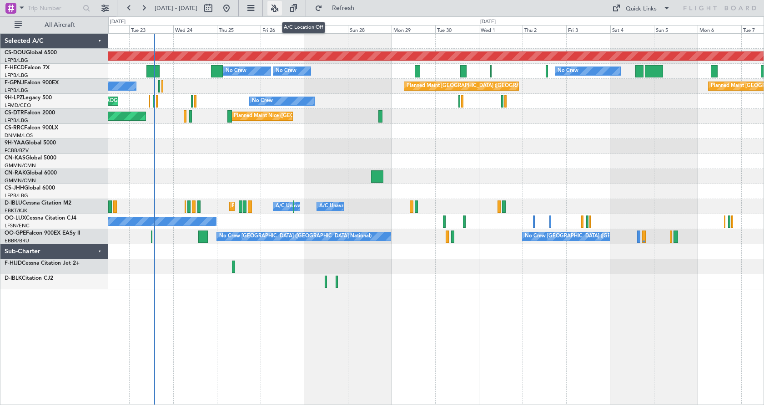
click at [282, 5] on button at bounding box center [275, 8] width 15 height 15
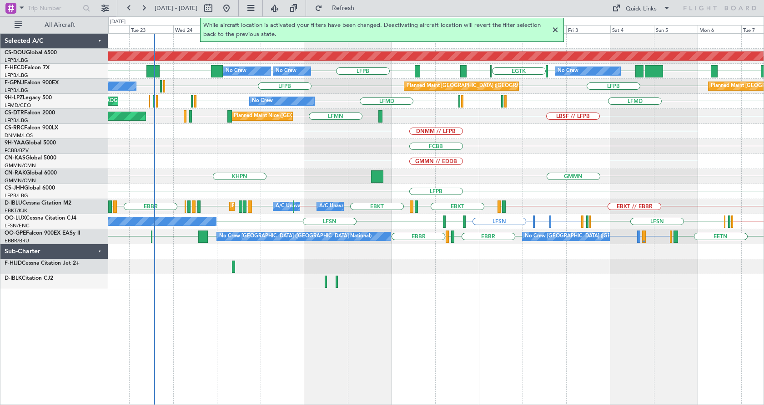
click at [555, 28] on div at bounding box center [555, 30] width 11 height 11
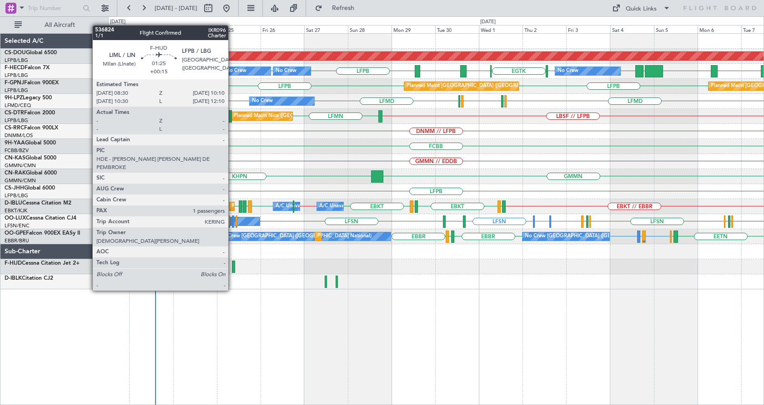
click at [233, 265] on div at bounding box center [233, 266] width 3 height 12
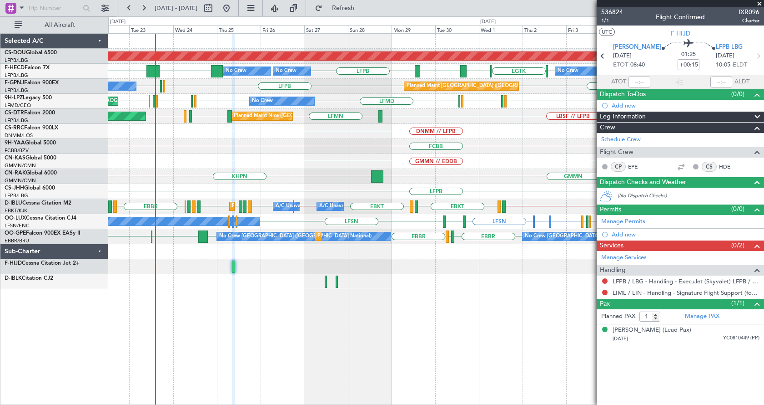
click at [759, 1] on span at bounding box center [759, 4] width 9 height 8
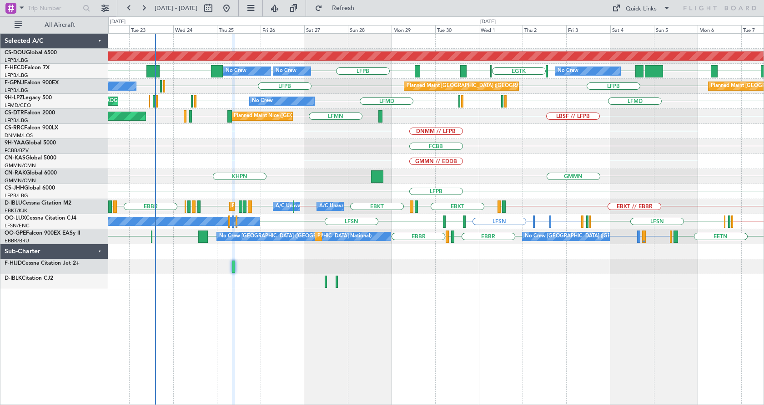
type input "0"
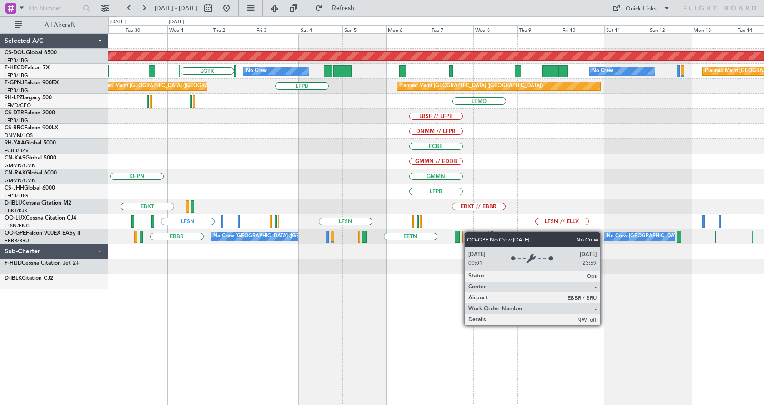
click at [295, 236] on div "Planned Maint London ([GEOGRAPHIC_DATA]) WSSL HEGN LFPB LFPB [GEOGRAPHIC_DATA] …" at bounding box center [436, 161] width 656 height 255
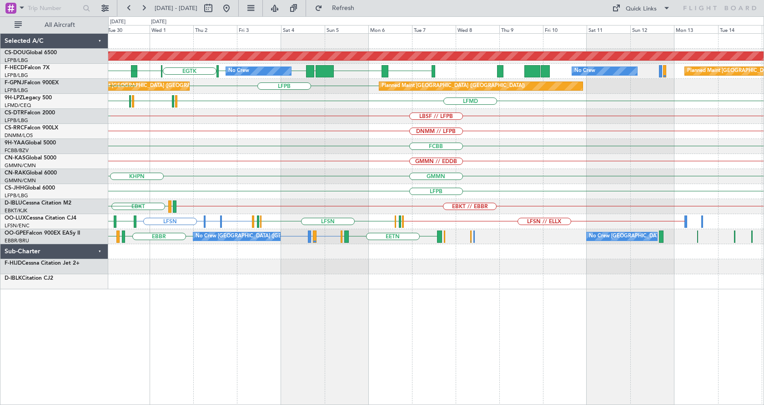
click at [112, 213] on div "EBKT // EBBR LFTH EBKT A/C Unavailable [GEOGRAPHIC_DATA]-[GEOGRAPHIC_DATA] EBBR…" at bounding box center [436, 206] width 656 height 15
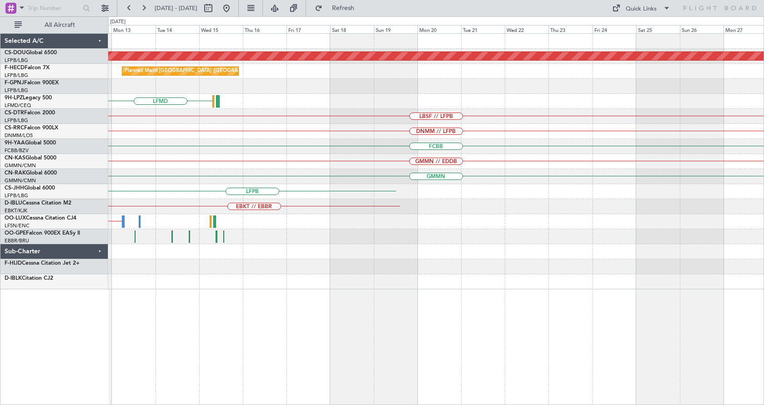
click at [0, 222] on div "Planned Maint London ([GEOGRAPHIC_DATA]) Planned Maint [GEOGRAPHIC_DATA] ([GEOG…" at bounding box center [382, 210] width 764 height 388
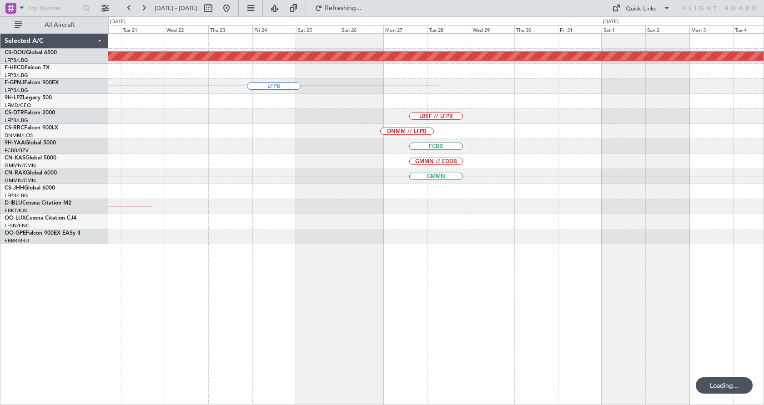
click at [91, 360] on div "Planned Maint London ([GEOGRAPHIC_DATA]) LFPB LBSF // LFPB DNMM // LFPB FCBB GM…" at bounding box center [382, 210] width 764 height 388
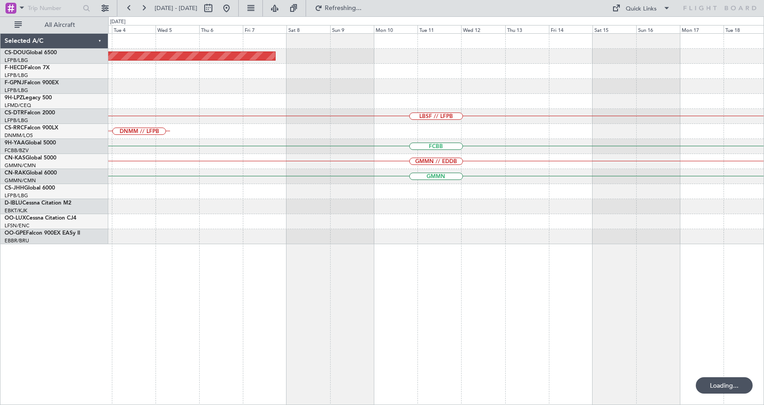
click at [32, 356] on div "Planned Maint London ([GEOGRAPHIC_DATA]) LBSF // LFPB DNMM // LFPB FCBB GMMN //…" at bounding box center [382, 210] width 764 height 388
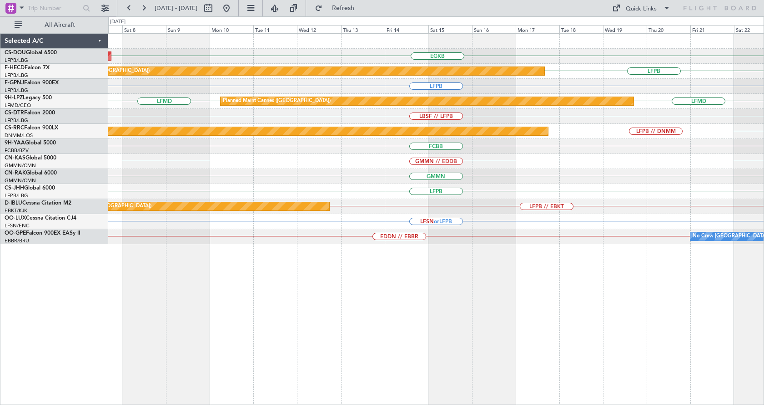
click at [764, 305] on html "[DATE] - [DATE] Refresh Quick Links All Aircraft EGKB Planned Maint [GEOGRAPHIC…" at bounding box center [382, 202] width 764 height 405
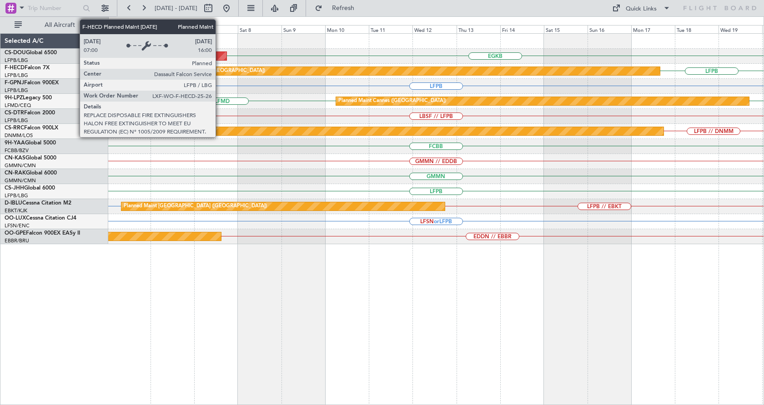
click at [220, 71] on div "Planned Maint [GEOGRAPHIC_DATA] ([GEOGRAPHIC_DATA])" at bounding box center [390, 71] width 541 height 8
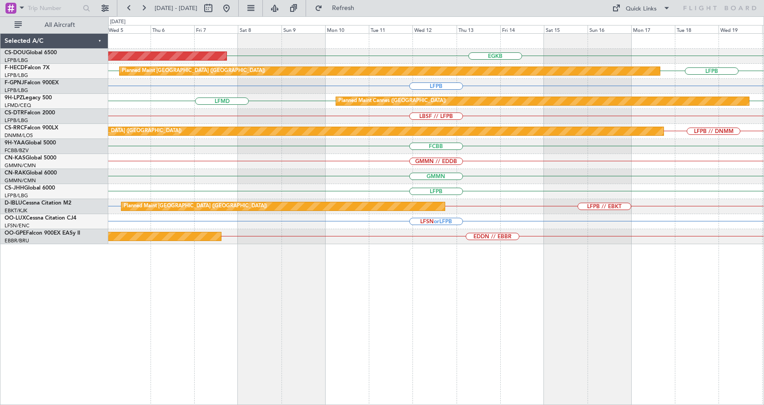
click at [285, 312] on div "Planned Maint London ([GEOGRAPHIC_DATA]) EGKB Planned Maint [GEOGRAPHIC_DATA] (…" at bounding box center [436, 218] width 656 height 371
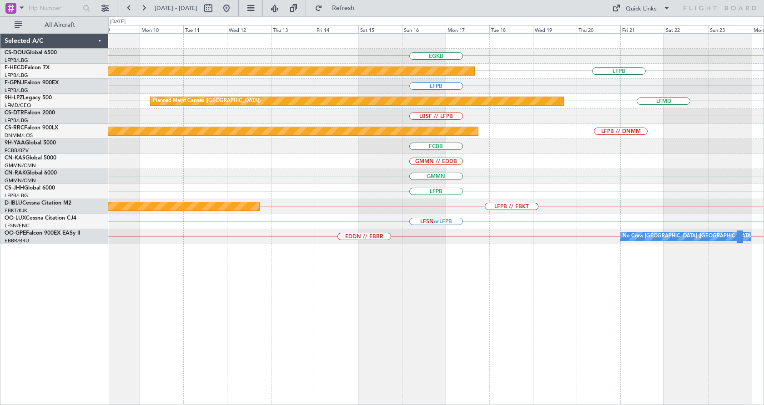
click at [72, 374] on div "EGKB Planned Maint [GEOGRAPHIC_DATA] ([GEOGRAPHIC_DATA]) Planned Maint [GEOGRAP…" at bounding box center [382, 210] width 764 height 388
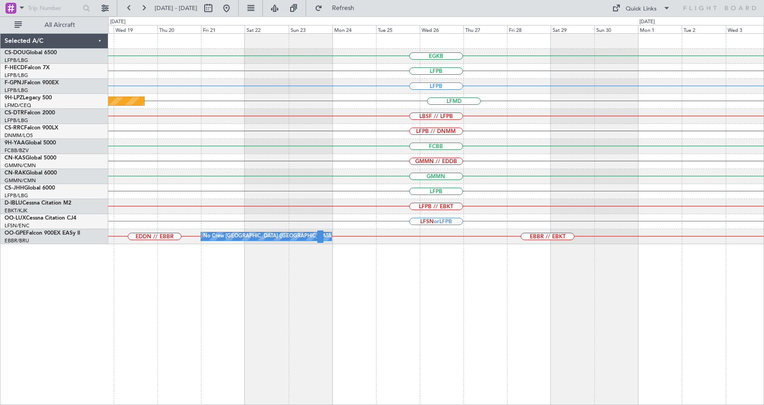
click at [195, 403] on div "EGKB LFPB Planned Maint [GEOGRAPHIC_DATA] ([GEOGRAPHIC_DATA]) LFPB Planned Main…" at bounding box center [436, 218] width 656 height 371
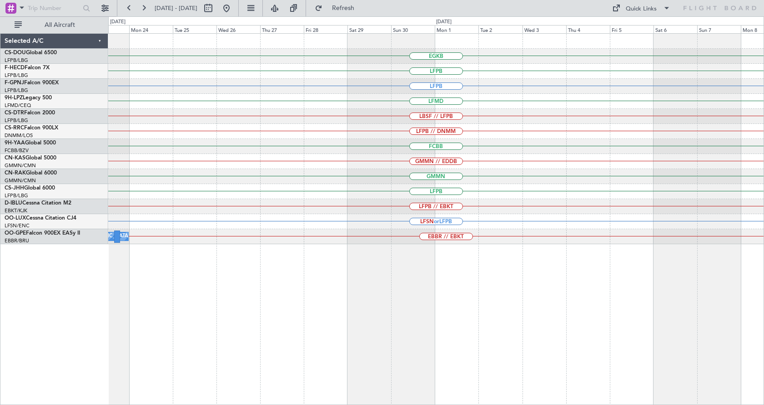
click at [413, 308] on div "EGKB LFPB LFPB LFMD LBSF // LFPB LFPB // DNMM FCBB GMMN // EDDB GMMN LFPB LFPB …" at bounding box center [436, 218] width 656 height 371
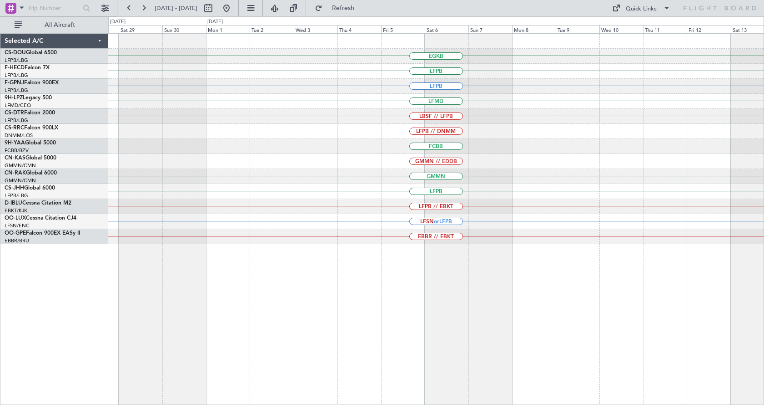
click at [359, 325] on div "EGKB LFPB LFPB LFMD LBSF // LFPB LFPB // DNMM FCBB GMMN // EDDB GMMN LFPB LFPB …" at bounding box center [436, 218] width 656 height 371
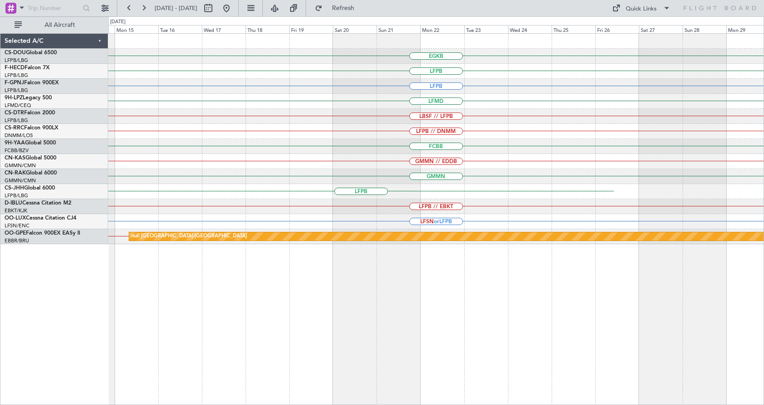
click at [0, 384] on div "EGKB LFPB LFPB LFMD LBSF // LFPB LFPB // DNMM FCBB GMMN // EDDB GMMN LFPB LFPB …" at bounding box center [382, 210] width 764 height 388
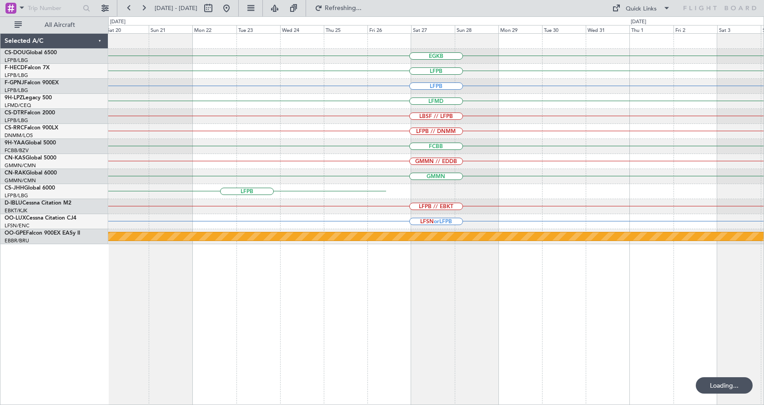
click at [337, 353] on div "EGKB LFPB LFPB LFMD LBSF // LFPB LFPB // DNMM FCBB GMMN // EDDB GMMN LFPB LFPB …" at bounding box center [436, 218] width 656 height 371
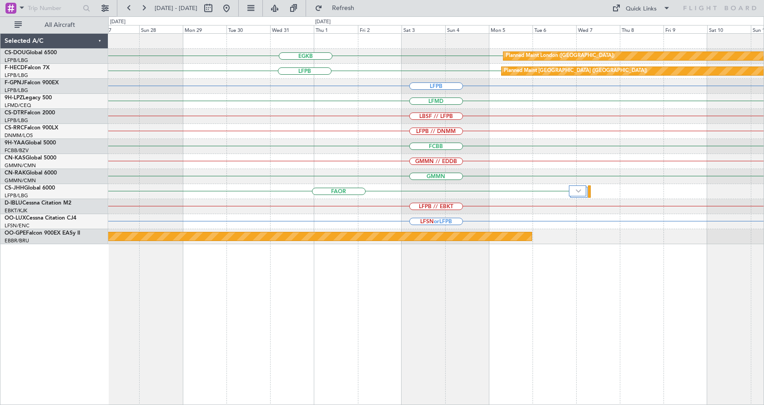
click at [353, 349] on div "EGKB Planned Maint [GEOGRAPHIC_DATA] ([GEOGRAPHIC_DATA]) LFPB Planned Maint [GE…" at bounding box center [436, 218] width 656 height 371
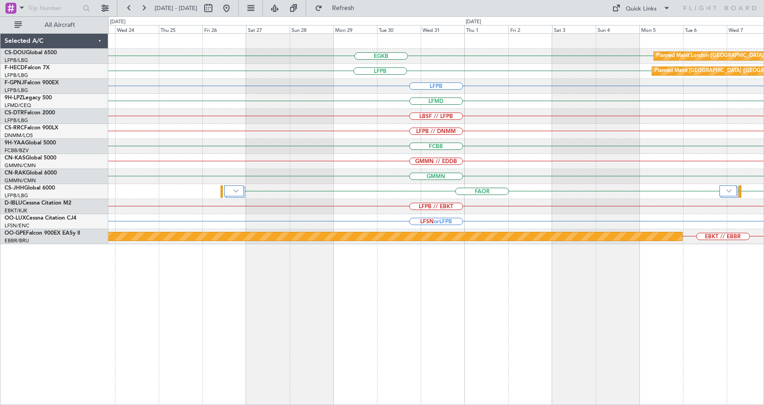
click at [695, 319] on div "EGKB Planned Maint [GEOGRAPHIC_DATA] ([GEOGRAPHIC_DATA]) LFPB Planned Maint [GE…" at bounding box center [436, 218] width 656 height 371
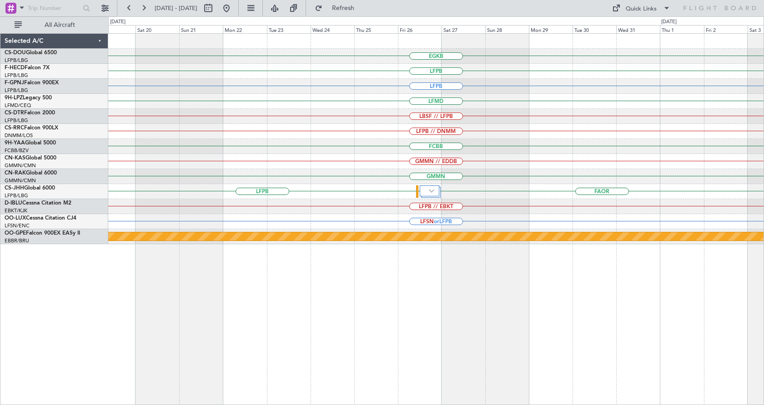
click at [413, 361] on div "EGKB Planned Maint [GEOGRAPHIC_DATA] ([GEOGRAPHIC_DATA]) LFPB Planned Maint [GE…" at bounding box center [436, 218] width 656 height 371
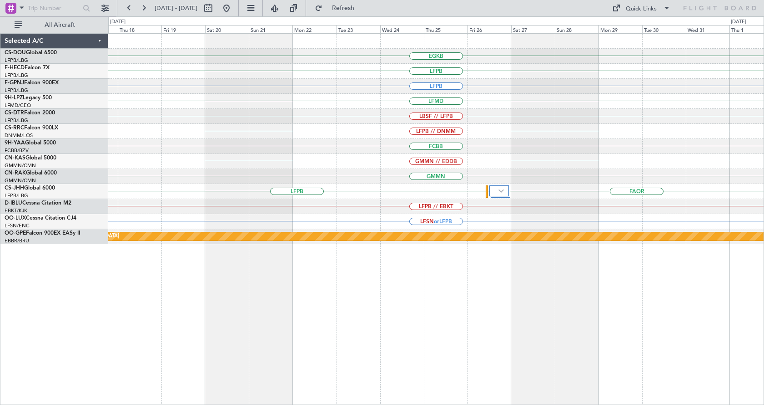
click at [0, 368] on div "EGKB Planned Maint [GEOGRAPHIC_DATA] ([GEOGRAPHIC_DATA]) LFPB Planned Maint [GE…" at bounding box center [382, 210] width 764 height 388
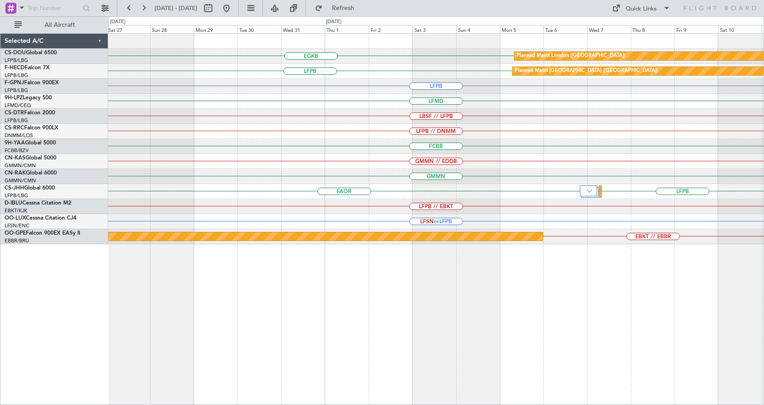
click at [152, 254] on div "Planned Maint London ([GEOGRAPHIC_DATA]) EGKB Planned Maint [GEOGRAPHIC_DATA] (…" at bounding box center [436, 218] width 656 height 371
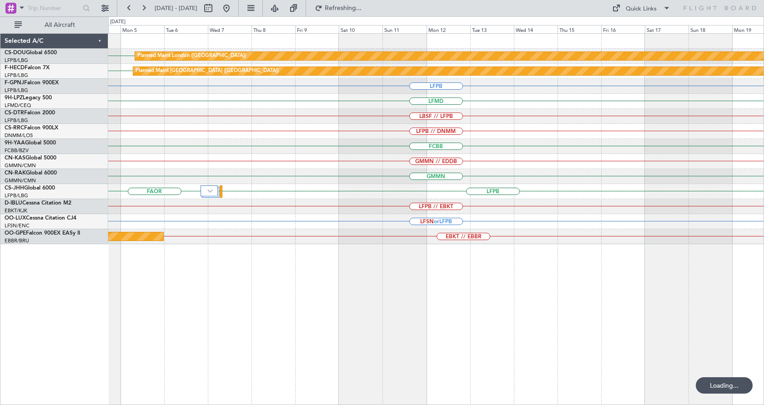
click at [432, 199] on div "Planned Maint London ([GEOGRAPHIC_DATA]) EGKB Planned Maint [GEOGRAPHIC_DATA] (…" at bounding box center [436, 139] width 656 height 210
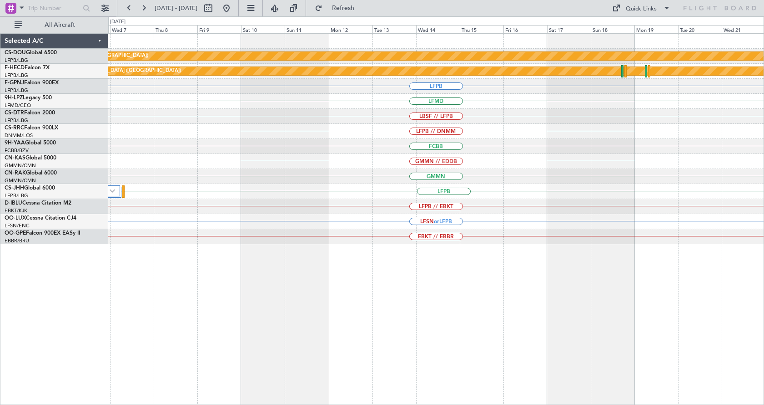
click at [414, 289] on div "Planned Maint London ([GEOGRAPHIC_DATA]) Planned Maint [GEOGRAPHIC_DATA] ([GEOG…" at bounding box center [436, 218] width 656 height 371
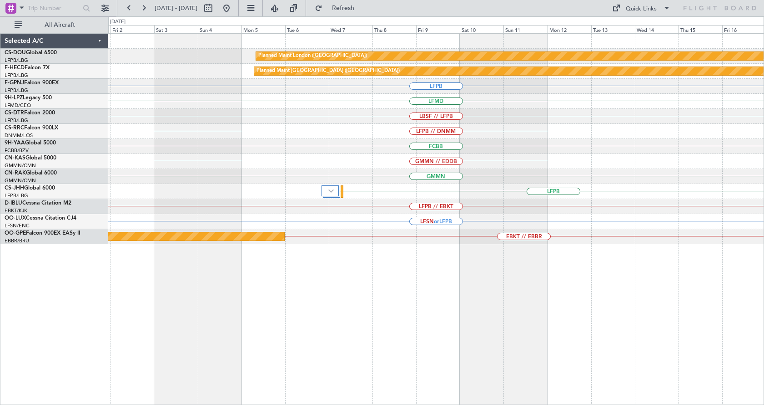
click at [437, 296] on div "Planned Maint London ([GEOGRAPHIC_DATA]) Planned Maint [GEOGRAPHIC_DATA] ([GEOG…" at bounding box center [436, 218] width 656 height 371
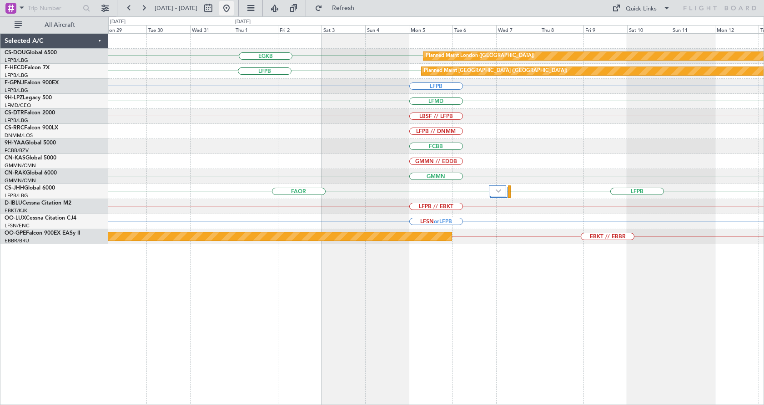
click at [234, 8] on button at bounding box center [226, 8] width 15 height 15
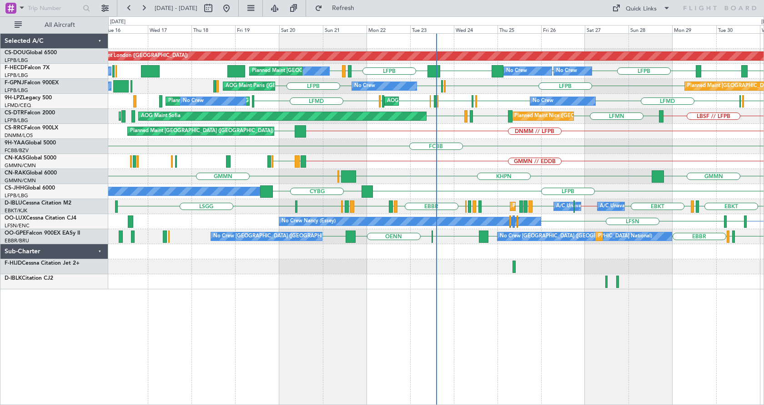
click at [549, 362] on div "Planned Maint London ([GEOGRAPHIC_DATA]) Planned Maint [GEOGRAPHIC_DATA] ([GEOG…" at bounding box center [436, 218] width 656 height 371
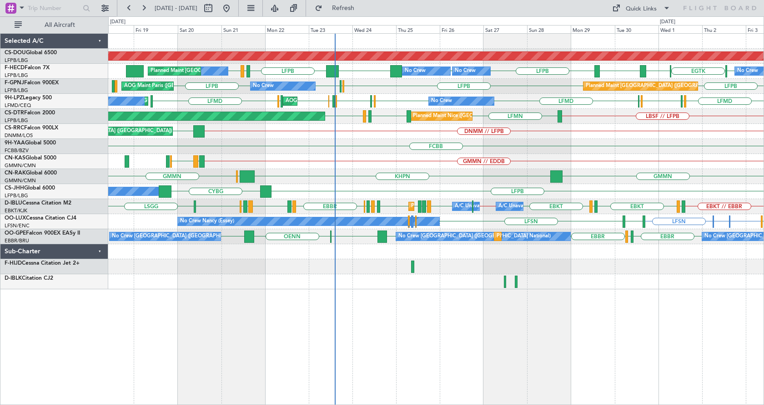
click at [129, 282] on div "Planned Maint London ([GEOGRAPHIC_DATA]) No Crew No Crew Planned Maint [GEOGRAP…" at bounding box center [436, 161] width 656 height 255
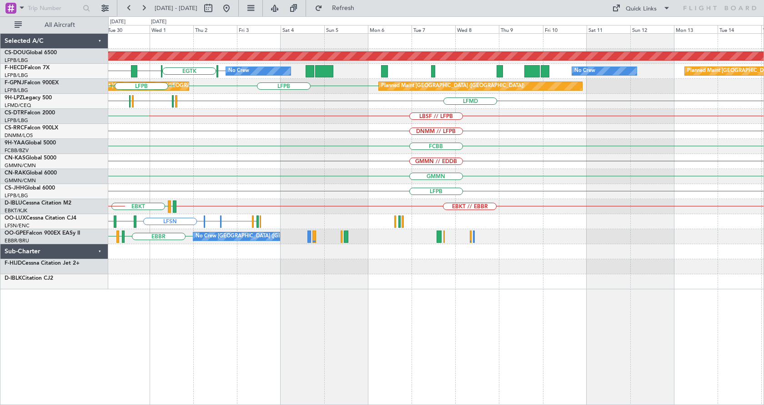
click at [262, 267] on div "Planned Maint London ([GEOGRAPHIC_DATA]) No Crew [GEOGRAPHIC_DATA] LFPB [GEOGRA…" at bounding box center [436, 161] width 656 height 255
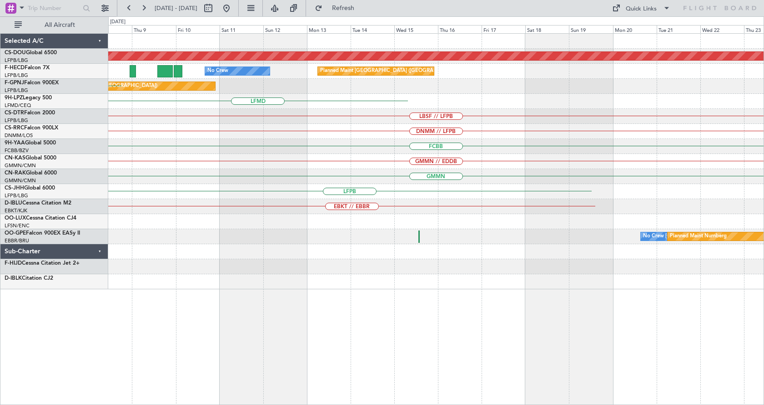
click at [278, 283] on div "Planned Maint London ([GEOGRAPHIC_DATA]) No Crew Planned Maint [GEOGRAPHIC_DATA…" at bounding box center [436, 161] width 656 height 255
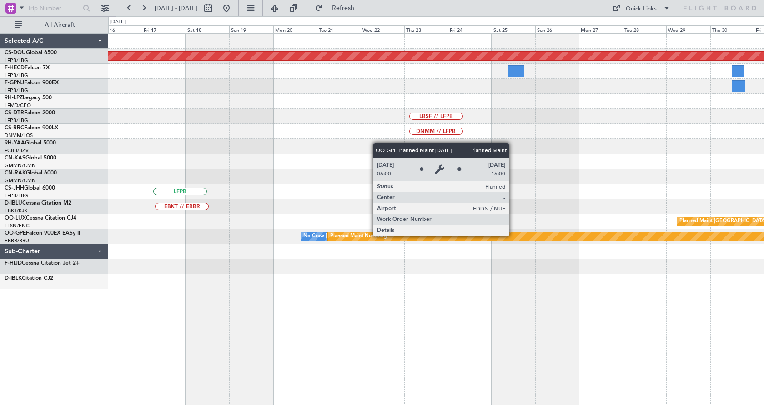
click at [106, 273] on div "Planned Maint London ([GEOGRAPHIC_DATA]) Planned Maint [GEOGRAPHIC_DATA] ([GEOG…" at bounding box center [382, 210] width 764 height 388
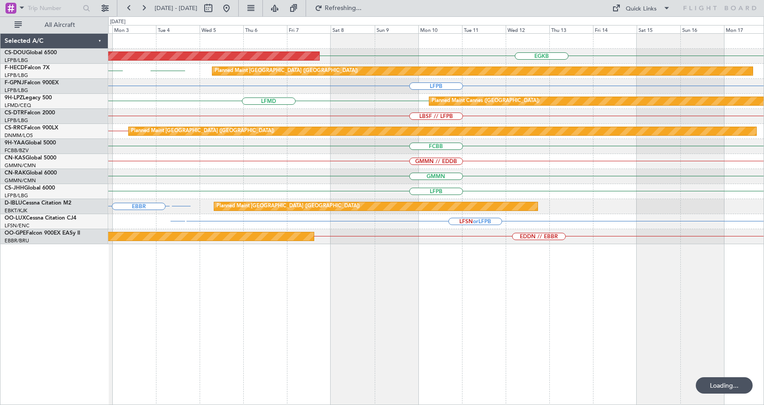
click at [129, 289] on div "Planned Maint London ([GEOGRAPHIC_DATA]) EGKB Planned Maint [GEOGRAPHIC_DATA] (…" at bounding box center [436, 218] width 656 height 371
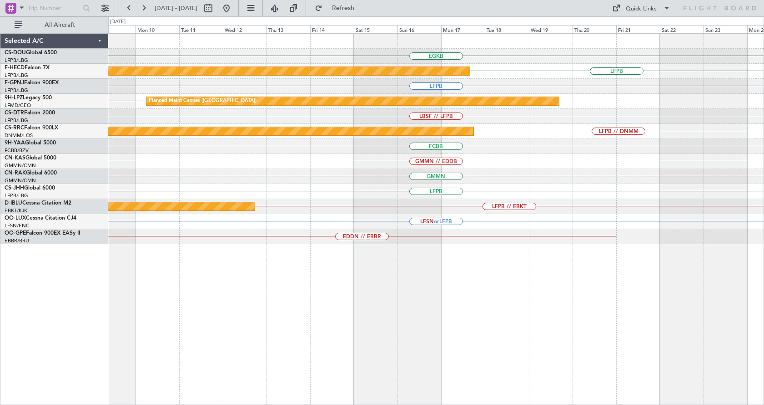
click at [0, 299] on div "EGKB Planned Maint [GEOGRAPHIC_DATA] ([GEOGRAPHIC_DATA]) Planned Maint [GEOGRAP…" at bounding box center [382, 210] width 764 height 388
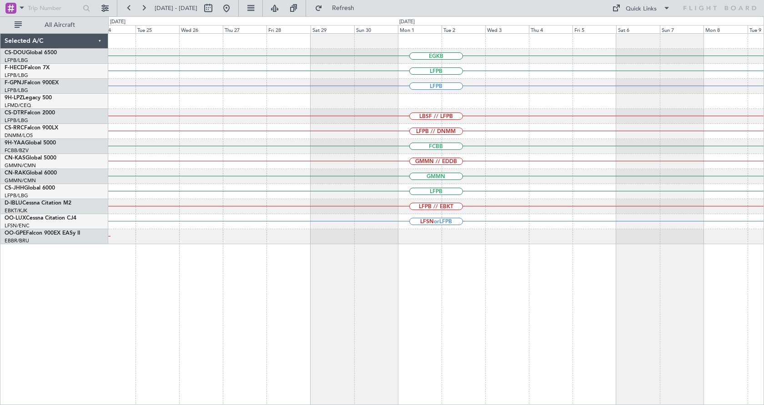
click at [167, 348] on div "EGKB LFPB LFPB LBSF // LFPB LFPB // DNMM FCBB GMMN // EDDB GMMN LFPB LFPB // EB…" at bounding box center [436, 218] width 656 height 371
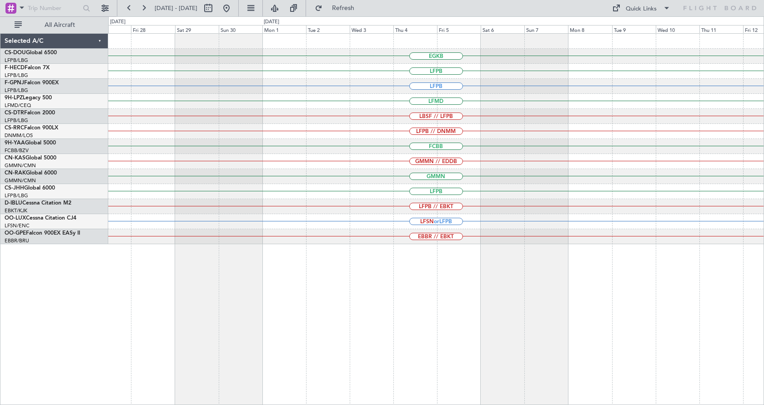
click at [0, 389] on div "EGKB LFPB LFPB LFMD LBSF // LFPB LFPB // DNMM FCBB GMMN // EDDB GMMN LFPB LFPB …" at bounding box center [382, 210] width 764 height 388
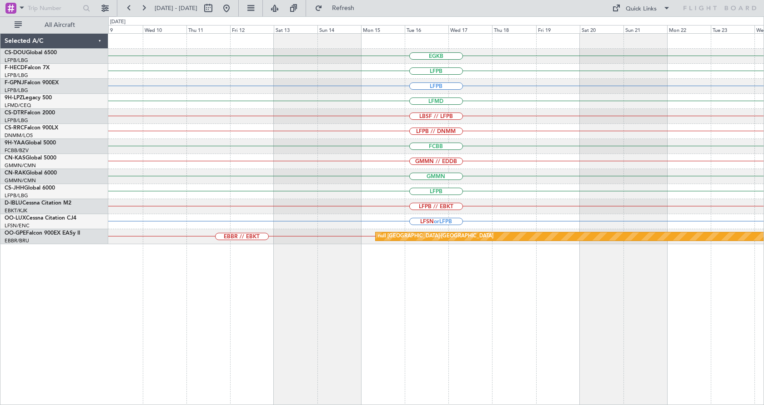
click at [399, 336] on div "EGKB LFPB LFPB LFMD LBSF // LFPB LFPB // DNMM FCBB GMMN // EDDB GMMN LFPB LFPB …" at bounding box center [436, 218] width 656 height 371
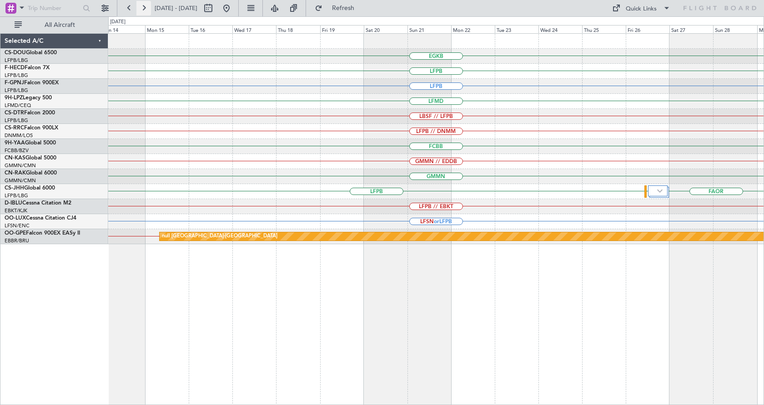
click at [145, 10] on button at bounding box center [144, 8] width 15 height 15
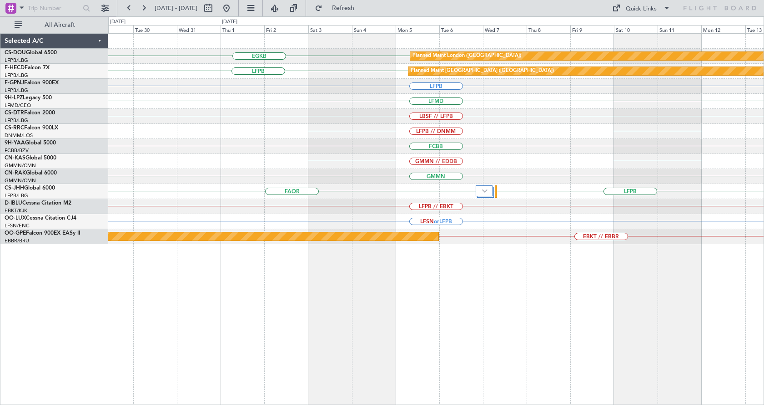
click at [344, 382] on div "EGKB Planned Maint [GEOGRAPHIC_DATA] ([GEOGRAPHIC_DATA]) LFPB Planned Maint [GE…" at bounding box center [436, 218] width 656 height 371
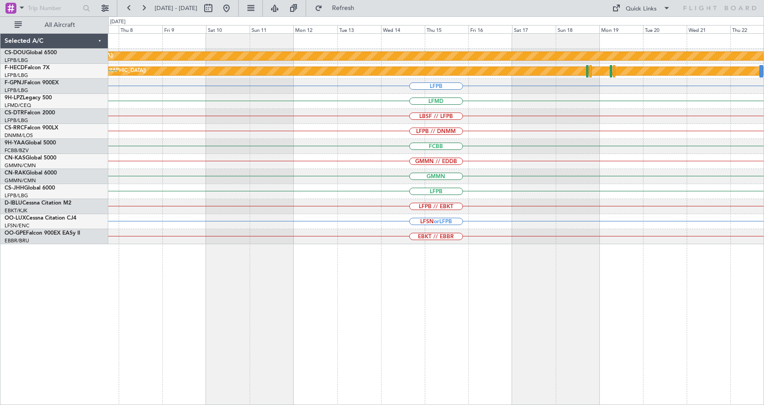
click at [352, 336] on div "Planned Maint London ([GEOGRAPHIC_DATA]) EGKB Planned Maint [GEOGRAPHIC_DATA] (…" at bounding box center [436, 218] width 656 height 371
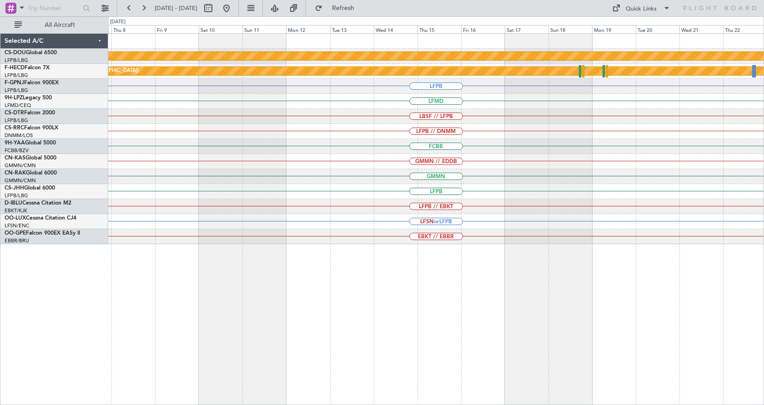
click at [502, 320] on div "Planned Maint London ([GEOGRAPHIC_DATA]) Planned Maint [GEOGRAPHIC_DATA] ([GEOG…" at bounding box center [436, 218] width 656 height 371
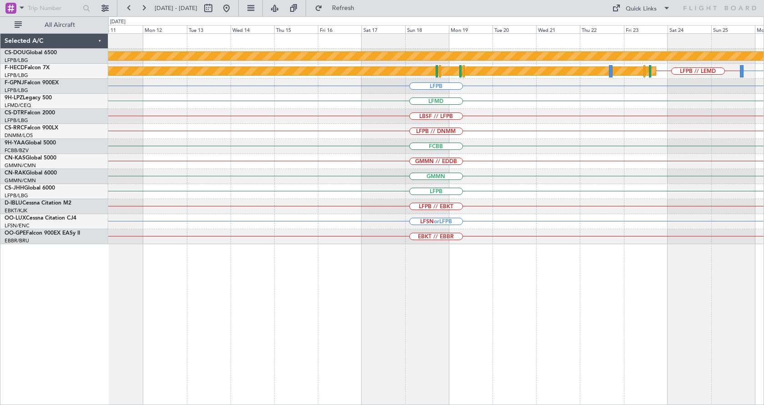
click at [587, 179] on div "GMMN" at bounding box center [436, 176] width 656 height 15
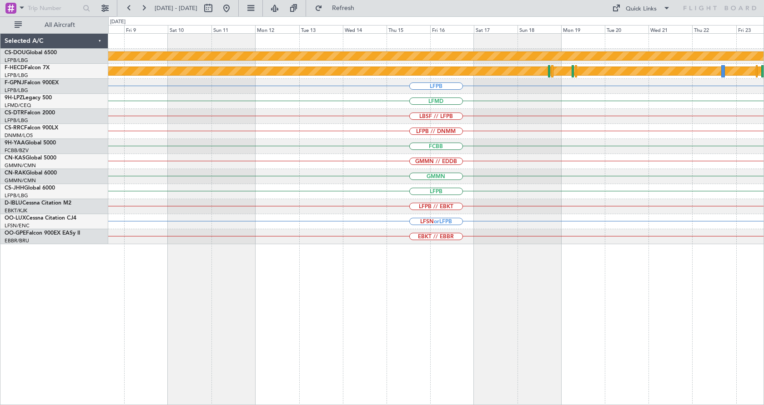
click at [379, 255] on div "Planned Maint London ([GEOGRAPHIC_DATA]) Planned Maint [GEOGRAPHIC_DATA] ([GEOG…" at bounding box center [436, 218] width 656 height 371
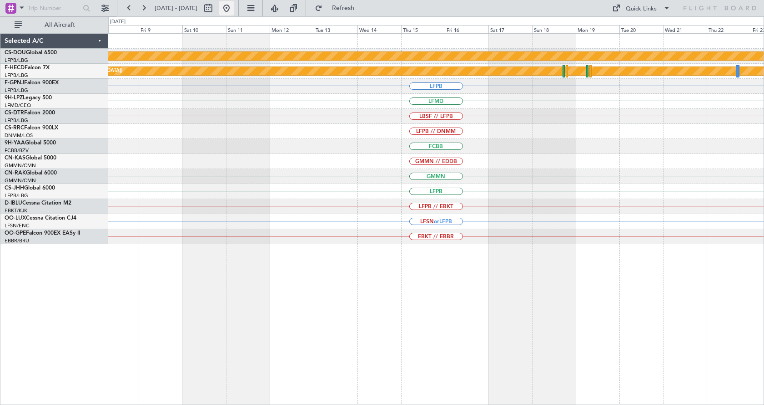
click at [234, 5] on button at bounding box center [226, 8] width 15 height 15
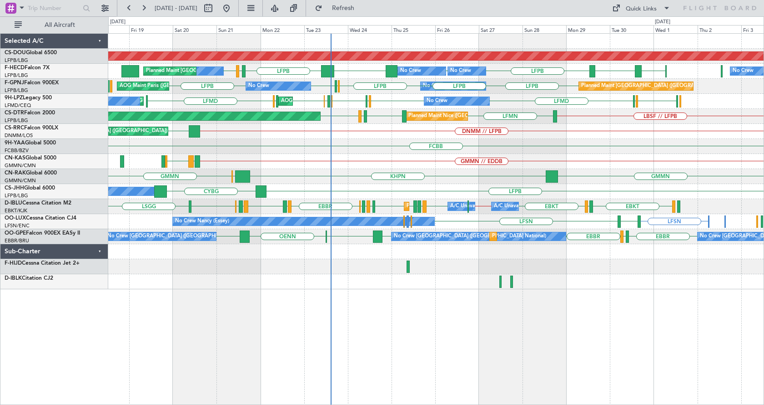
click at [470, 316] on div "Planned Maint London ([GEOGRAPHIC_DATA]) No Crew No Crew No Crew Planned Maint …" at bounding box center [436, 218] width 656 height 371
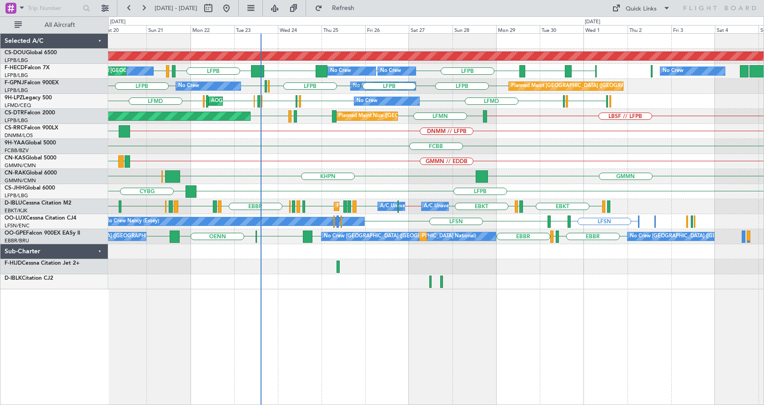
click at [379, 323] on div "Planned Maint London ([GEOGRAPHIC_DATA]) [GEOGRAPHIC_DATA] [GEOGRAPHIC_DATA] LF…" at bounding box center [436, 218] width 656 height 371
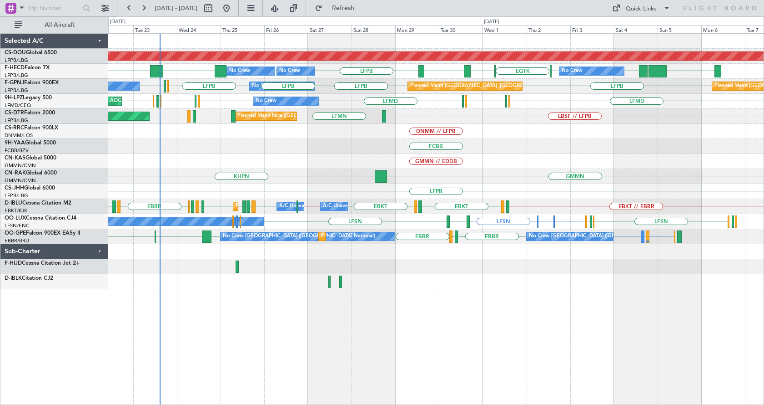
click at [359, 334] on div "Planned Maint London ([GEOGRAPHIC_DATA]) No Crew No Crew Planned Maint [GEOGRAP…" at bounding box center [436, 218] width 656 height 371
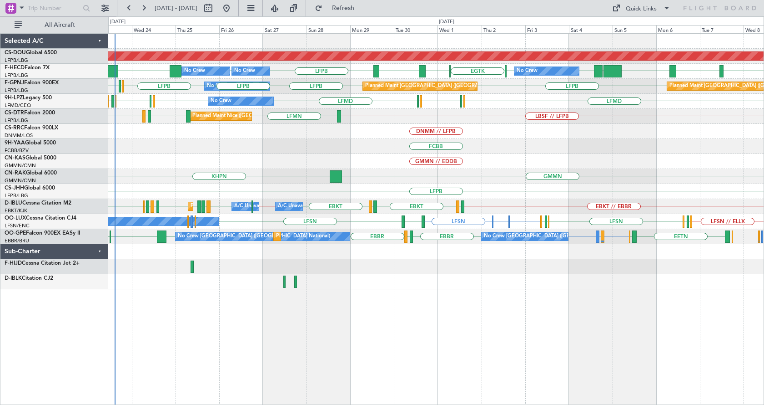
click at [479, 331] on div "Planned Maint London ([GEOGRAPHIC_DATA]) WSSL [GEOGRAPHIC_DATA] HEGN LFPB LFPB …" at bounding box center [436, 218] width 656 height 371
click at [444, 352] on div "Planned Maint London ([GEOGRAPHIC_DATA]) No Crew No Crew Planned Maint [GEOGRAP…" at bounding box center [436, 218] width 656 height 371
click at [241, 350] on div "Planned Maint London (Biggin Hill) LFPB KBOS LTBA LFPB LFPB VHHH RPLL WSSL HEGN…" at bounding box center [436, 218] width 656 height 371
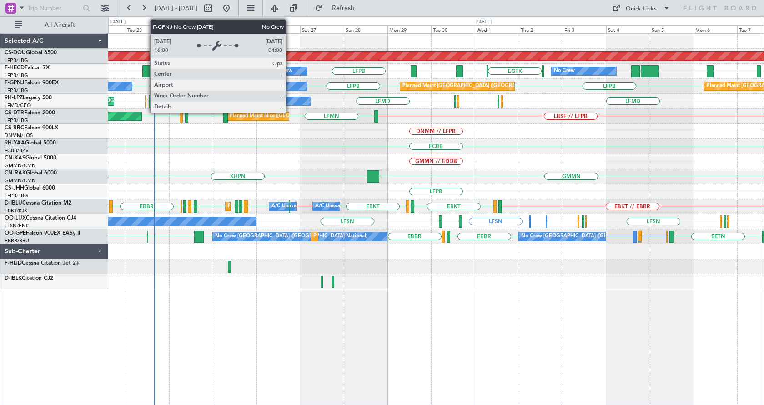
click at [288, 88] on div "No Crew" at bounding box center [274, 86] width 65 height 8
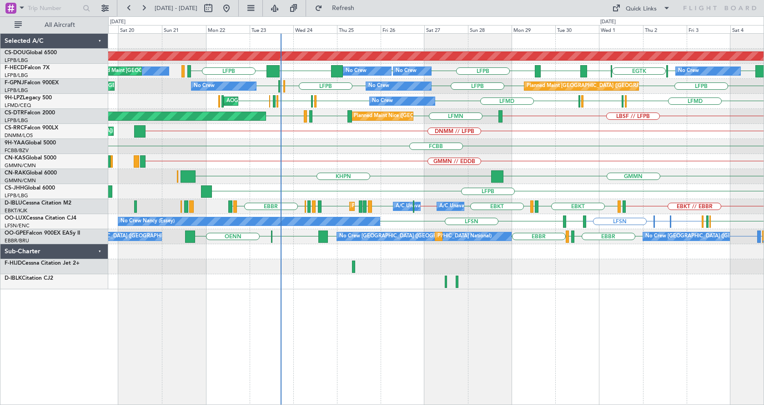
click at [449, 332] on div "Planned Maint London ([GEOGRAPHIC_DATA]) LFPB KBOS LFPB [GEOGRAPHIC_DATA] LFPB …" at bounding box center [436, 218] width 656 height 371
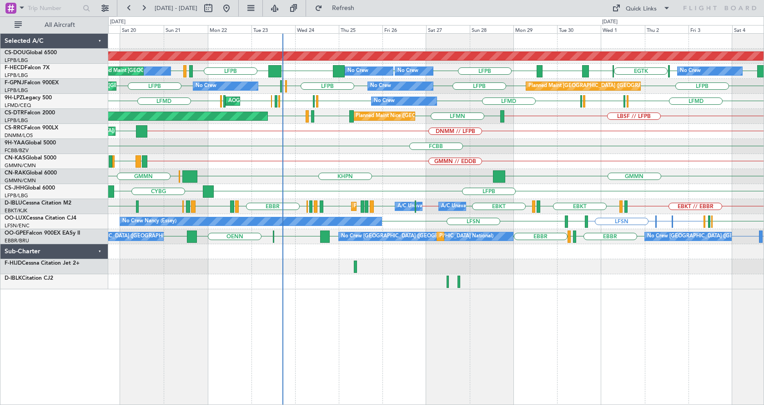
click at [419, 293] on div "Planned Maint London ([GEOGRAPHIC_DATA]) No Crew Planned Maint [GEOGRAPHIC_DATA…" at bounding box center [436, 218] width 656 height 371
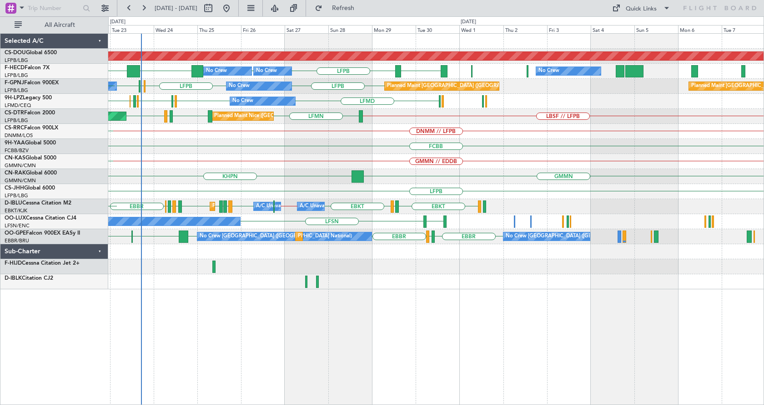
click at [290, 332] on div "Planned Maint London ([GEOGRAPHIC_DATA]) LFPB KBOS LFPB [GEOGRAPHIC_DATA] LFPB …" at bounding box center [436, 218] width 656 height 371
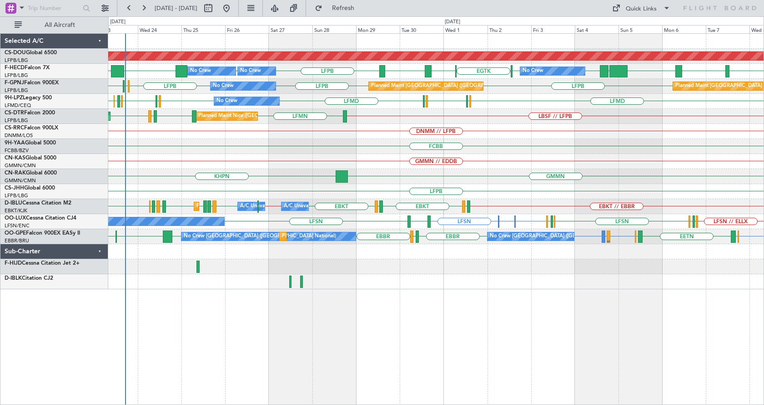
click at [420, 330] on div "Planned Maint London ([GEOGRAPHIC_DATA]) No Crew Planned Maint [GEOGRAPHIC_DATA…" at bounding box center [436, 218] width 656 height 371
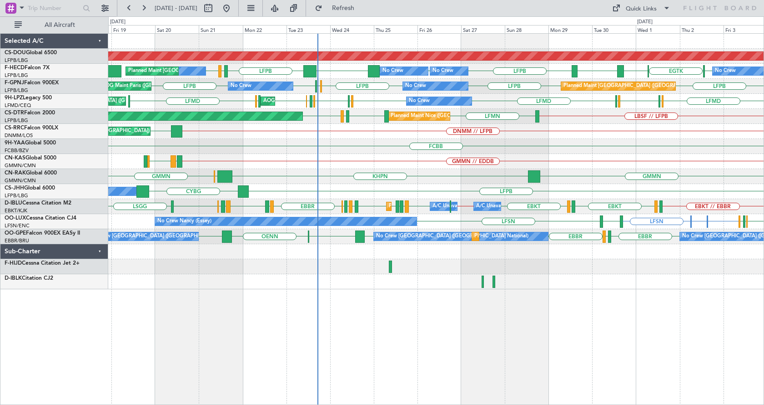
click at [457, 331] on div "Planned Maint London ([GEOGRAPHIC_DATA]) No Crew Planned Maint [GEOGRAPHIC_DATA…" at bounding box center [436, 218] width 656 height 371
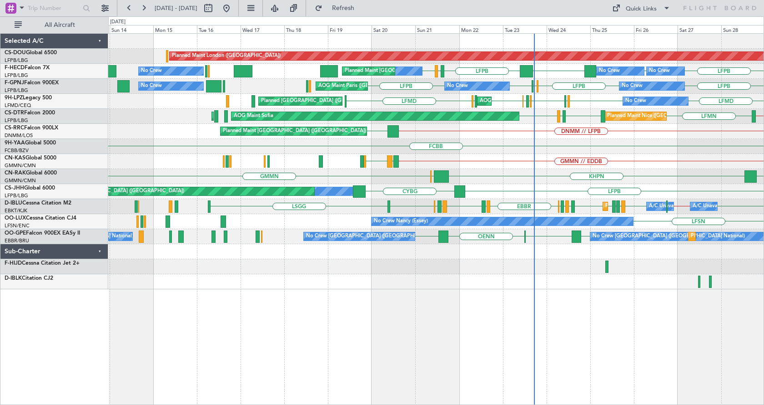
click at [394, 295] on div "Planned Maint London ([GEOGRAPHIC_DATA]) Planned Maint [GEOGRAPHIC_DATA] ([GEOG…" at bounding box center [436, 218] width 656 height 371
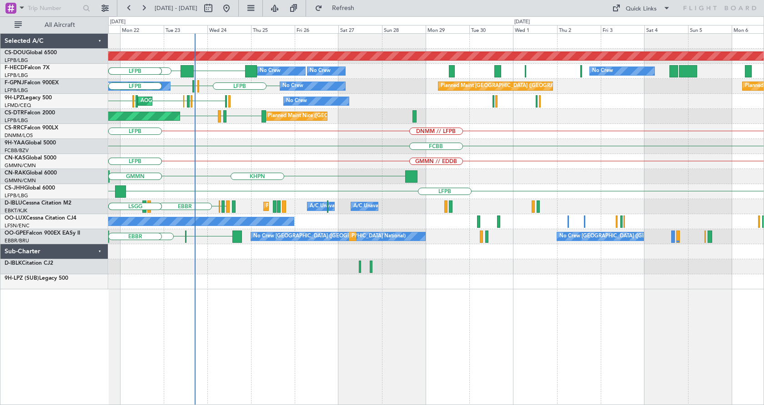
click at [197, 332] on div "Planned Maint London ([GEOGRAPHIC_DATA]) No Crew Planned Maint [GEOGRAPHIC_DATA…" at bounding box center [436, 218] width 656 height 371
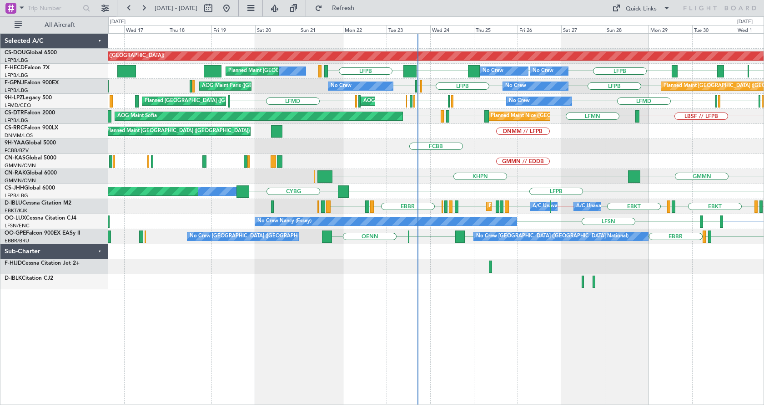
click at [495, 334] on div "Planned Maint London ([GEOGRAPHIC_DATA]) Planned Maint [GEOGRAPHIC_DATA] ([GEOG…" at bounding box center [436, 218] width 656 height 371
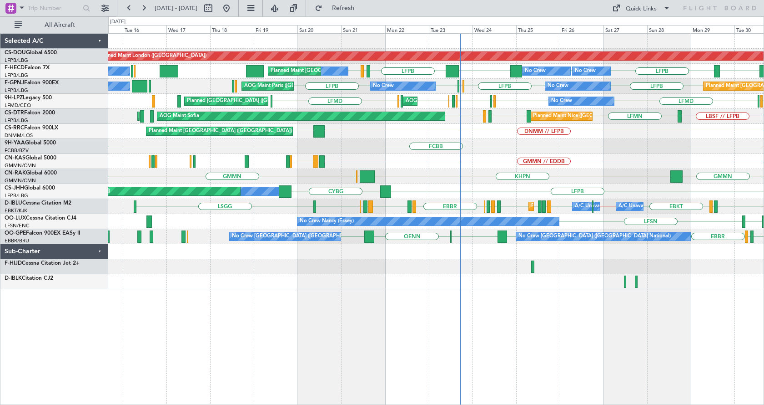
click at [220, 333] on div "Planned Maint London ([GEOGRAPHIC_DATA]) Planned Maint [GEOGRAPHIC_DATA] ([GEOG…" at bounding box center [436, 218] width 656 height 371
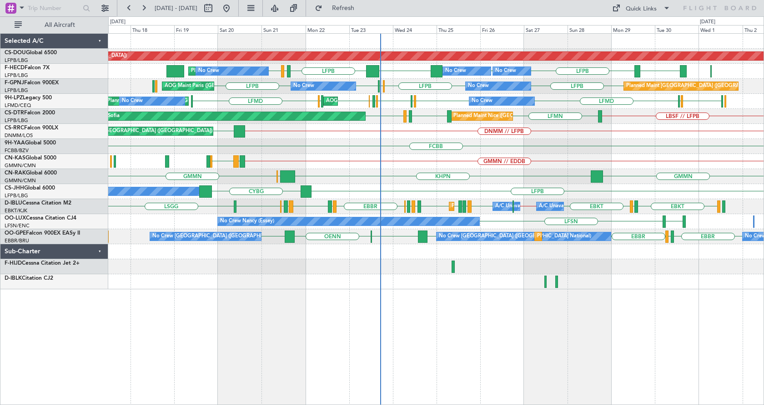
click at [500, 337] on div "Planned Maint London ([GEOGRAPHIC_DATA]) LFPB KBOS LFPB LIRA LFPB LFPB [GEOGRAP…" at bounding box center [436, 218] width 656 height 371
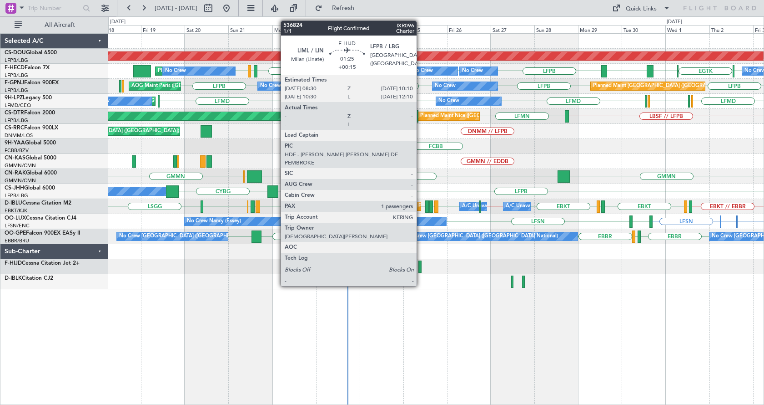
click at [420, 261] on div at bounding box center [420, 266] width 3 height 12
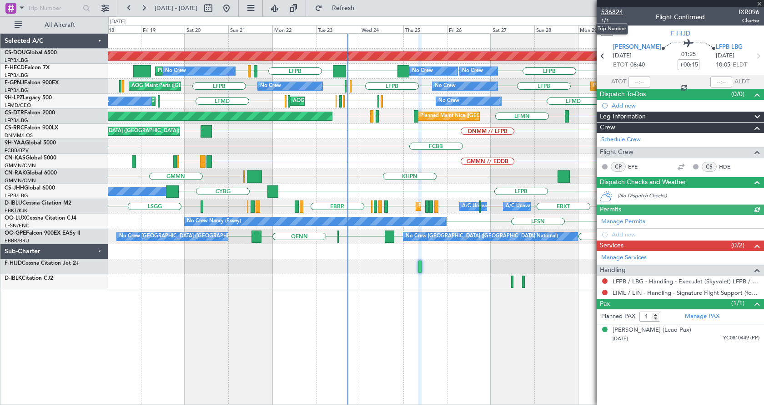
click at [618, 11] on span "536824" at bounding box center [613, 12] width 22 height 10
